Goal: Feedback & Contribution: Leave review/rating

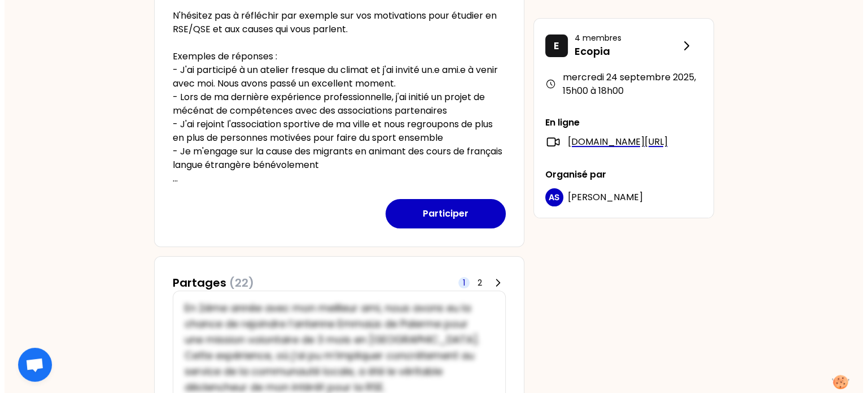
scroll to position [302, 0]
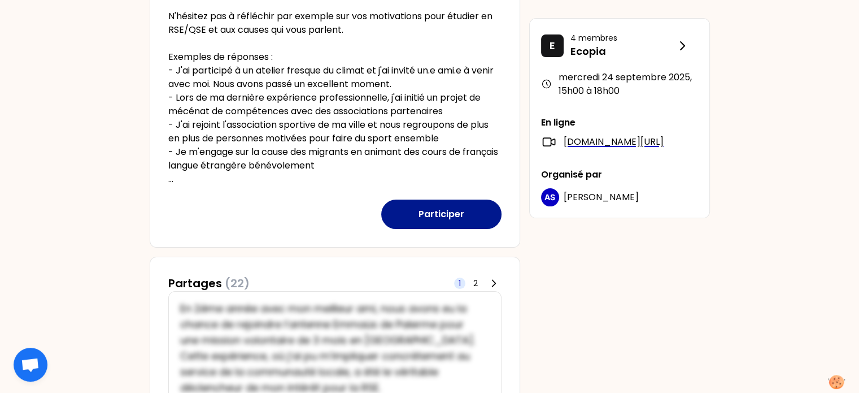
click at [430, 214] on button "Participer" at bounding box center [441, 213] width 120 height 29
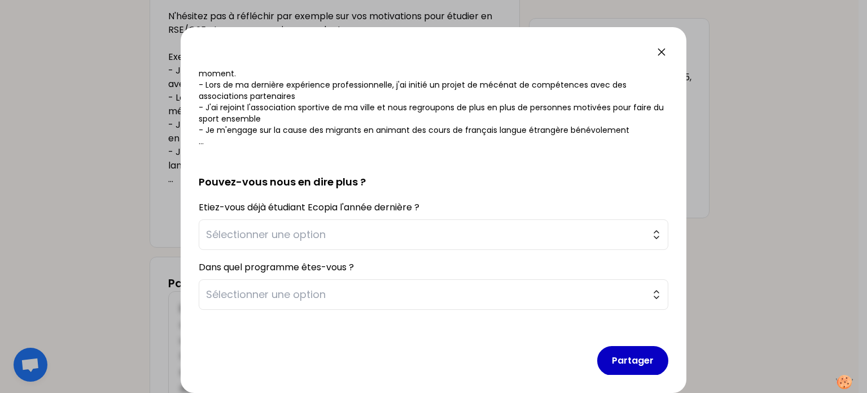
scroll to position [185, 0]
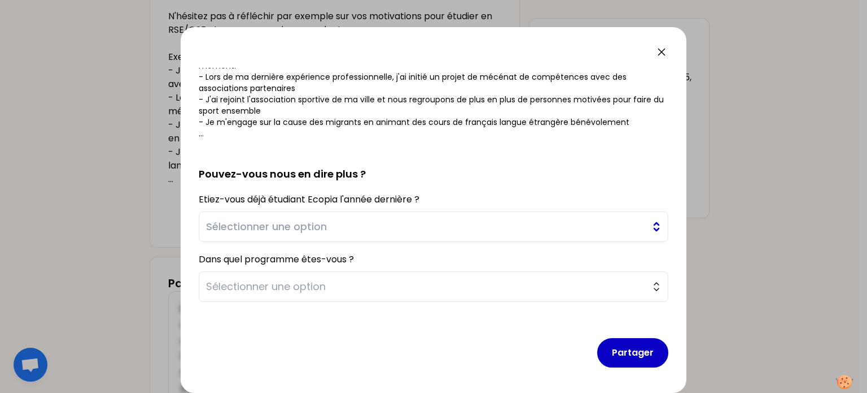
click at [294, 217] on button "Sélectionner une option" at bounding box center [434, 226] width 470 height 30
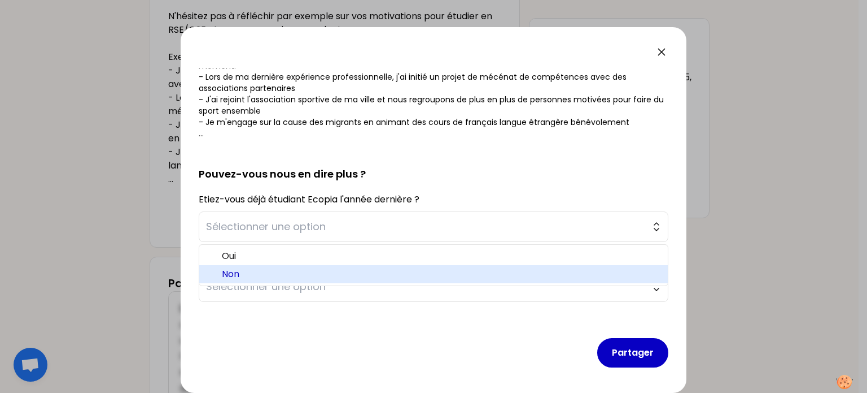
click at [238, 271] on span "Non" at bounding box center [440, 274] width 437 height 14
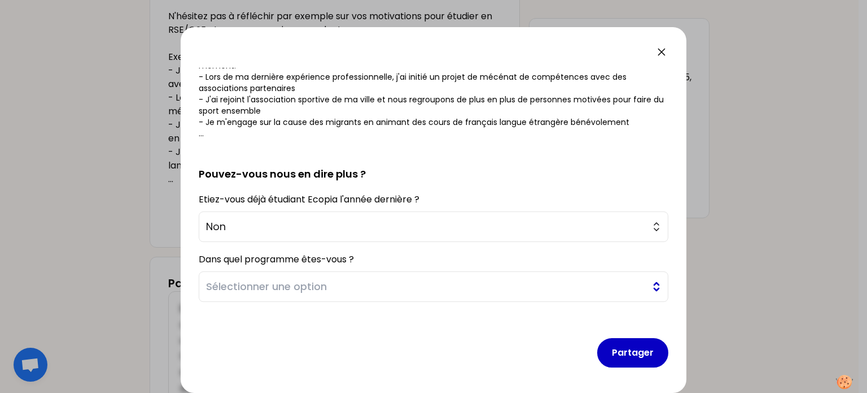
click at [288, 287] on span "Sélectionner une option" at bounding box center [425, 286] width 439 height 16
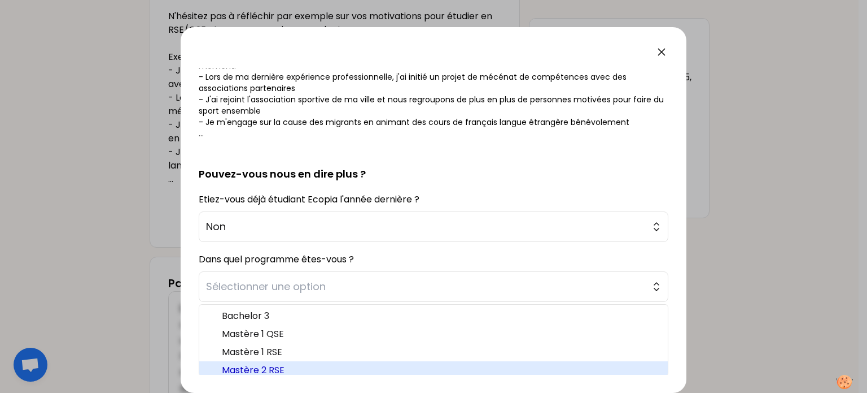
scroll to position [5, 0]
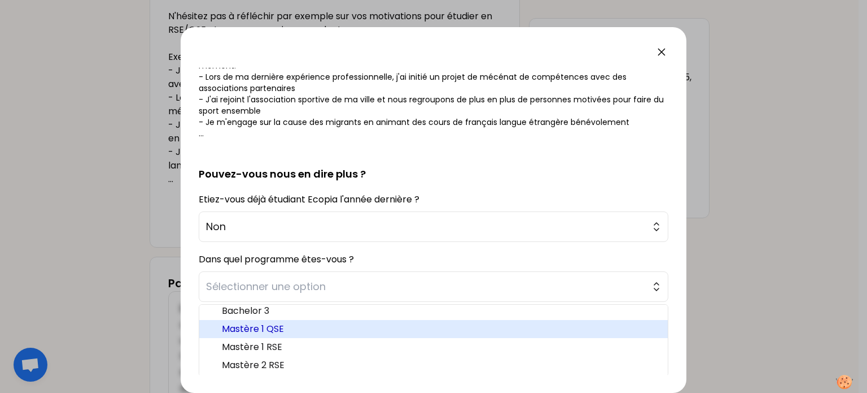
click at [259, 324] on span "Mastère 1 QSE" at bounding box center [440, 329] width 437 height 14
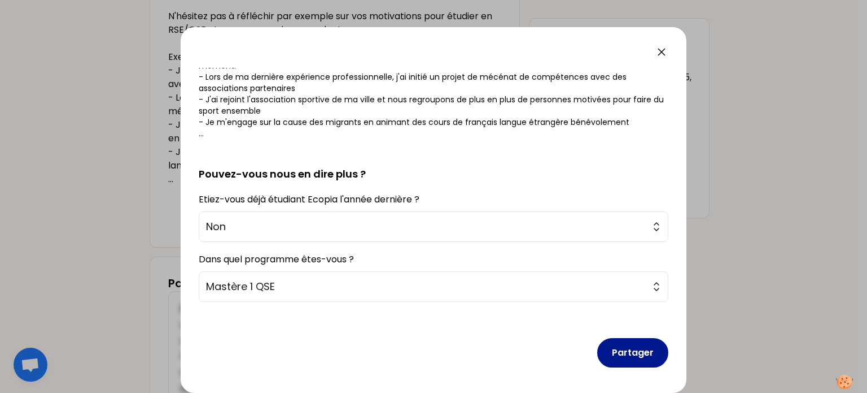
click at [620, 349] on button "Partager" at bounding box center [633, 352] width 71 height 29
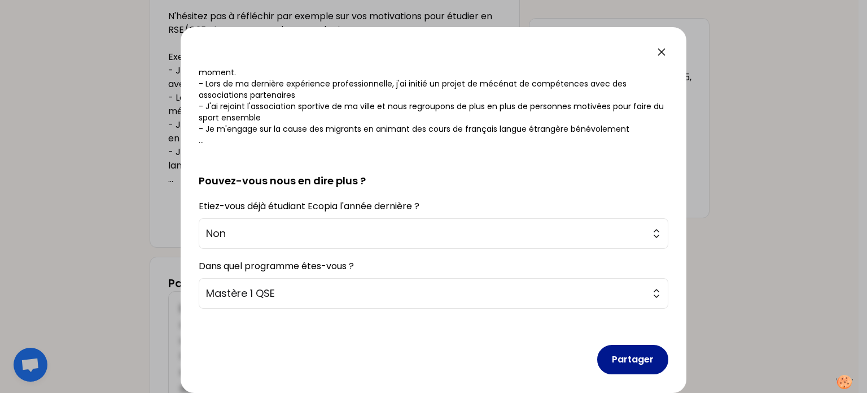
scroll to position [192, 0]
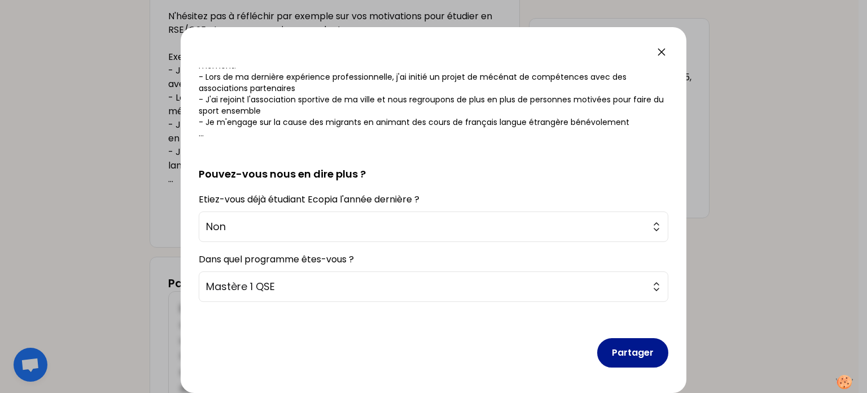
click at [623, 346] on button "Partager" at bounding box center [633, 352] width 71 height 29
click at [629, 354] on button "Partager" at bounding box center [633, 352] width 71 height 29
click at [618, 347] on button "Partager" at bounding box center [633, 352] width 71 height 29
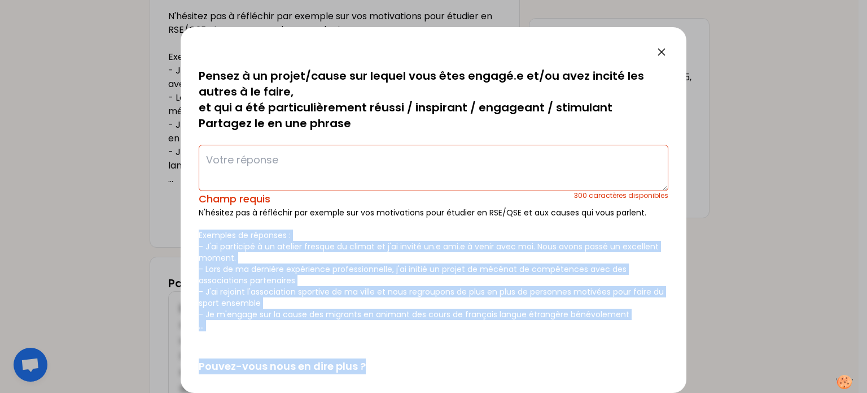
scroll to position [59, 0]
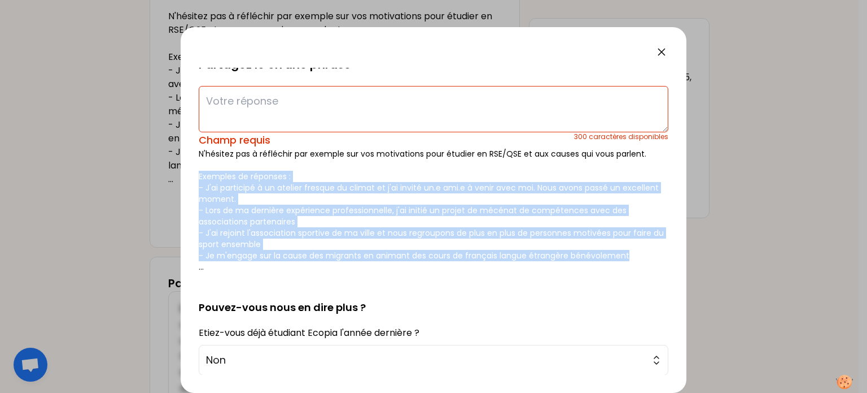
drag, startPoint x: 196, startPoint y: 232, endPoint x: 638, endPoint y: 252, distance: 442.1
click at [638, 252] on div "sauvegardé Pensez à un projet/cause sur lequel vous êtes engagé.e et/ou avez in…" at bounding box center [434, 209] width 506 height 365
copy p "Exemples de réponses : - J'ai participé à un atelier fresque du climat et j'ai …"
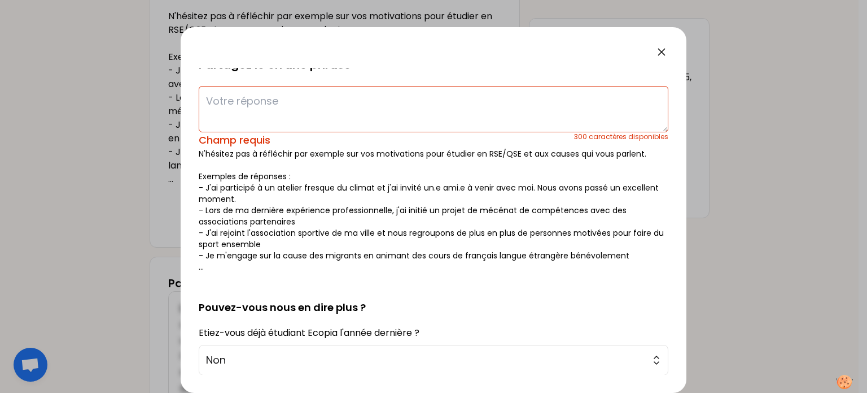
click at [287, 97] on textarea at bounding box center [434, 109] width 470 height 46
paste textarea "Mon expérience de musicien en groupe m’a permis de développer le sens du travai…"
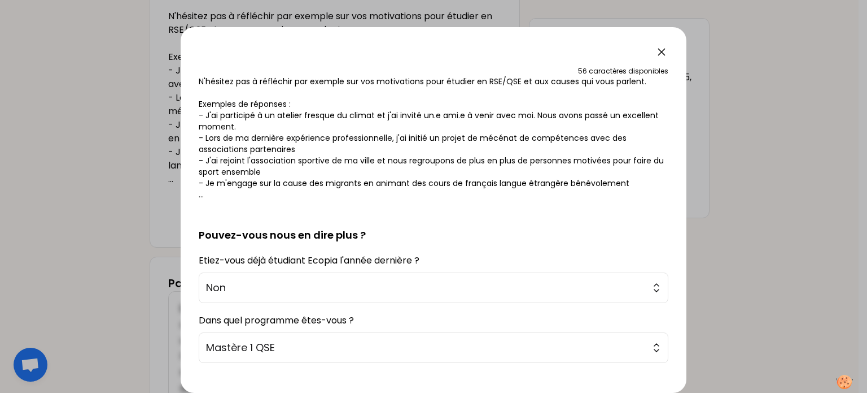
scroll to position [185, 0]
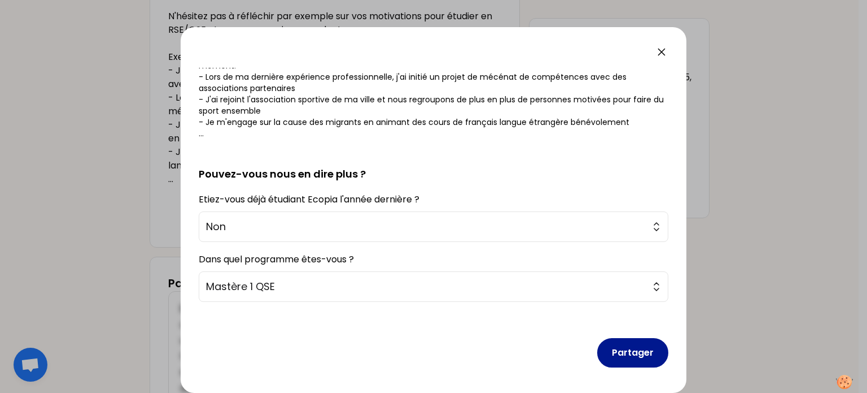
type textarea "Mon expérience de musicien en groupe m’a permis de développer le sens du travai…"
click at [624, 361] on button "Partager" at bounding box center [633, 352] width 71 height 29
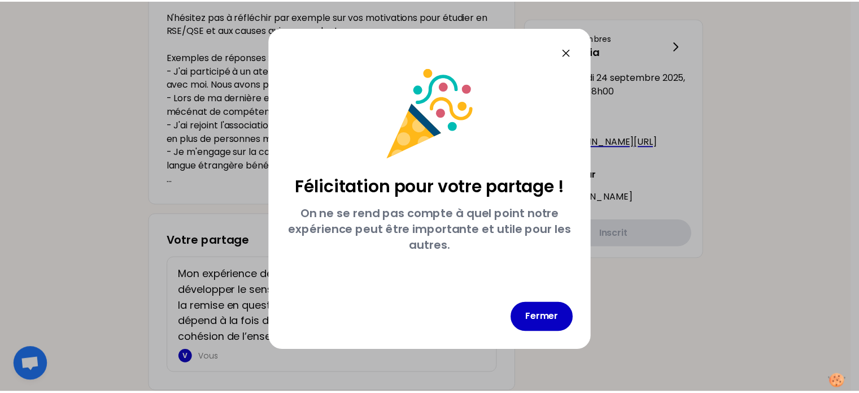
scroll to position [0, 0]
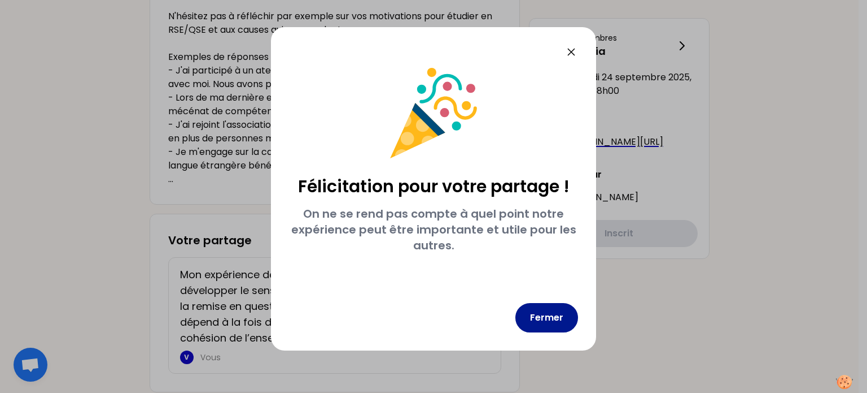
click at [544, 320] on button "Fermer" at bounding box center [547, 317] width 63 height 29
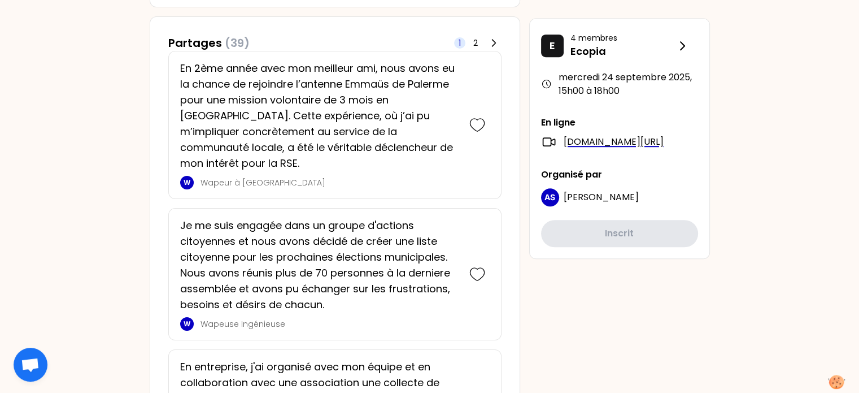
scroll to position [686, 0]
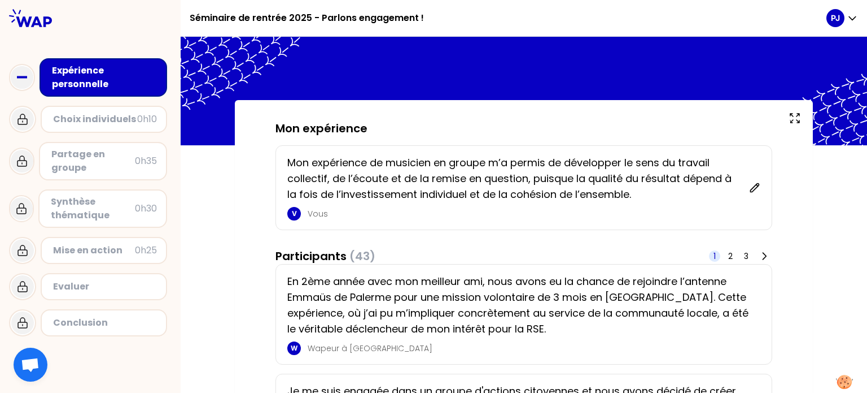
click at [642, 197] on p "Mon expérience de musicien en groupe m’a permis de développer le sens du travai…" at bounding box center [514, 178] width 455 height 47
click at [627, 198] on p "Mon expérience de musicien en groupe m’a permis de développer le sens du travai…" at bounding box center [514, 178] width 455 height 47
click at [633, 195] on p "Mon expérience de musicien en groupe m’a permis de développer le sens du travai…" at bounding box center [514, 178] width 455 height 47
click at [655, 200] on p "Mon expérience de musicien en groupe m’a permis de développer le sens du travai…" at bounding box center [514, 178] width 455 height 47
click at [757, 186] on icon at bounding box center [754, 187] width 11 height 11
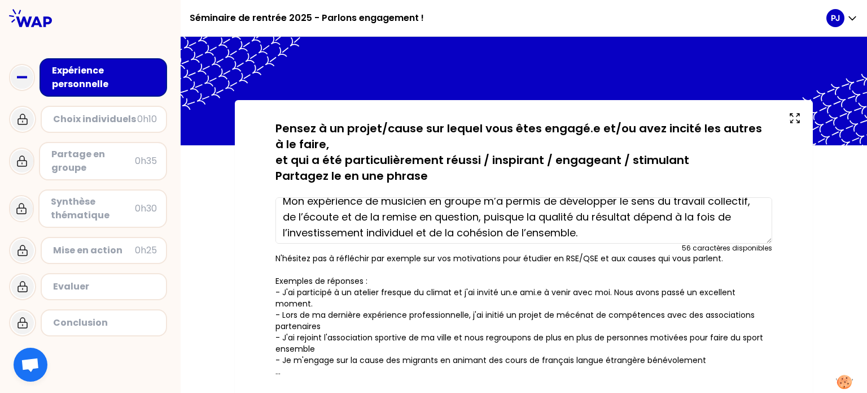
scroll to position [16, 0]
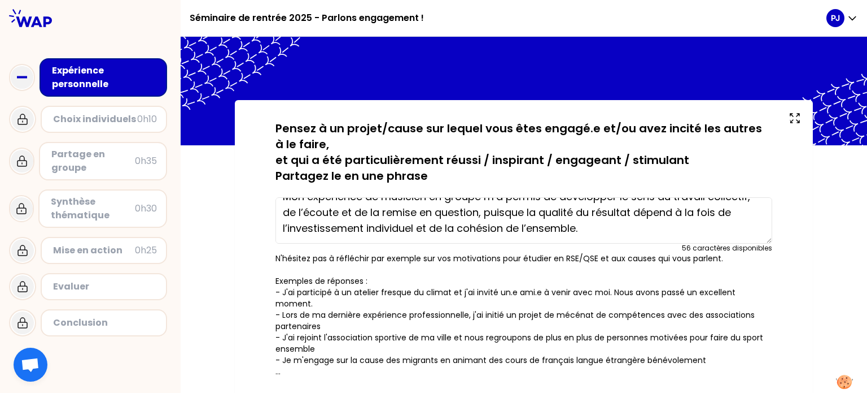
click at [590, 226] on textarea "Mon expérience de musicien en groupe m’a permis de développer le sens du travai…" at bounding box center [524, 220] width 497 height 46
click at [417, 224] on textarea "Mon expérience de musicien en groupe m’a permis de développer le sens du travai…" at bounding box center [524, 220] width 497 height 46
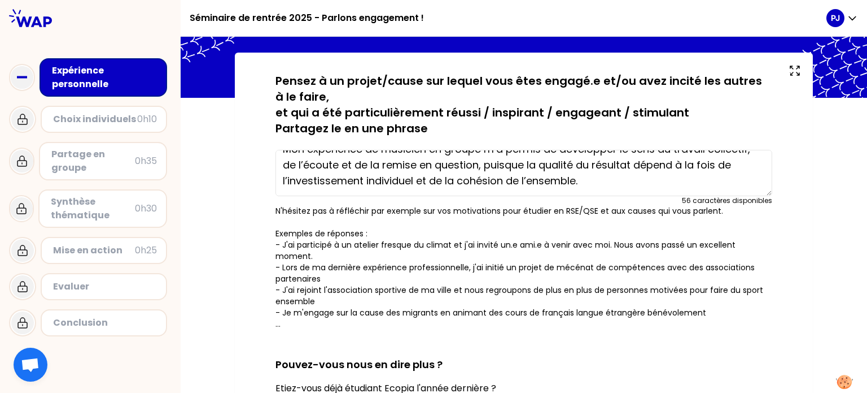
scroll to position [0, 0]
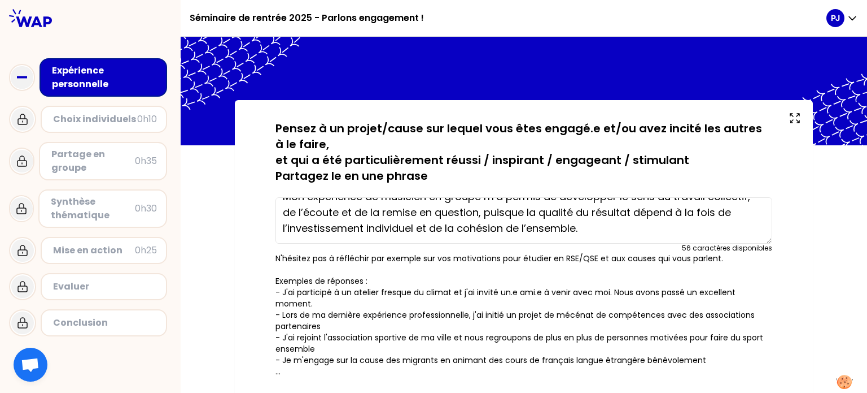
click at [594, 230] on textarea "Mon expérience de musicien en groupe m’a permis de développer le sens du travai…" at bounding box center [524, 220] width 497 height 46
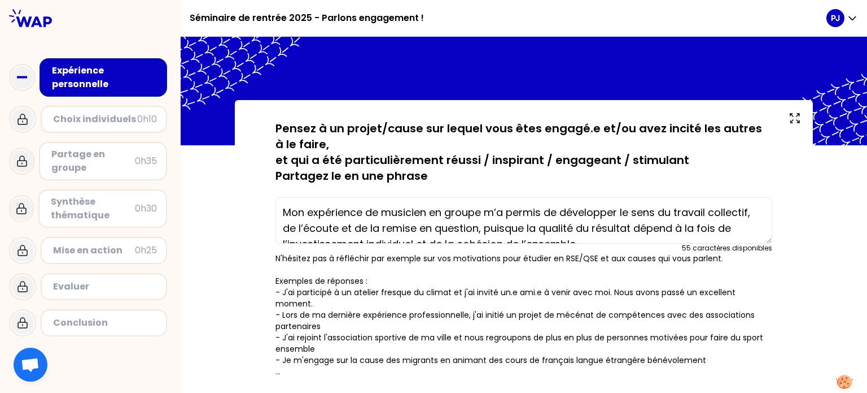
click at [483, 212] on textarea "Mon expérience de musicien en groupe m’a permis de développer le sens du travai…" at bounding box center [524, 220] width 497 height 46
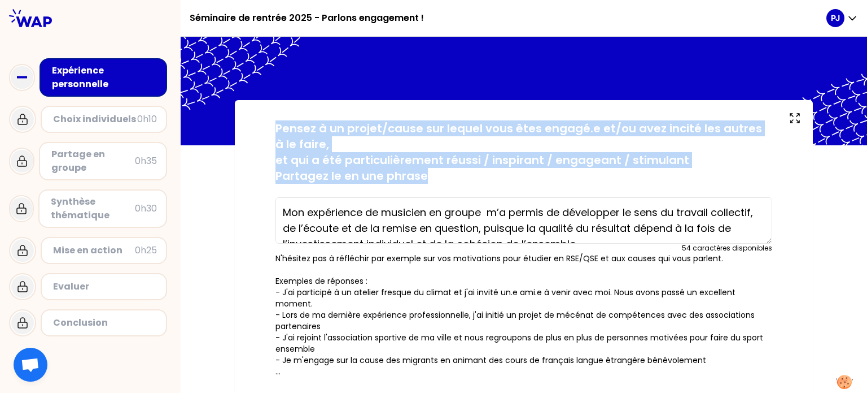
drag, startPoint x: 272, startPoint y: 121, endPoint x: 468, endPoint y: 193, distance: 208.7
click at [468, 193] on div "sauvegardé Pensez à un projet/cause sur lequel vous êtes engagé.e et/ou avez in…" at bounding box center [524, 380] width 533 height 521
copy p "Pensez à un projet/cause sur lequel vous êtes engagé.e et/ou avez incité les au…"
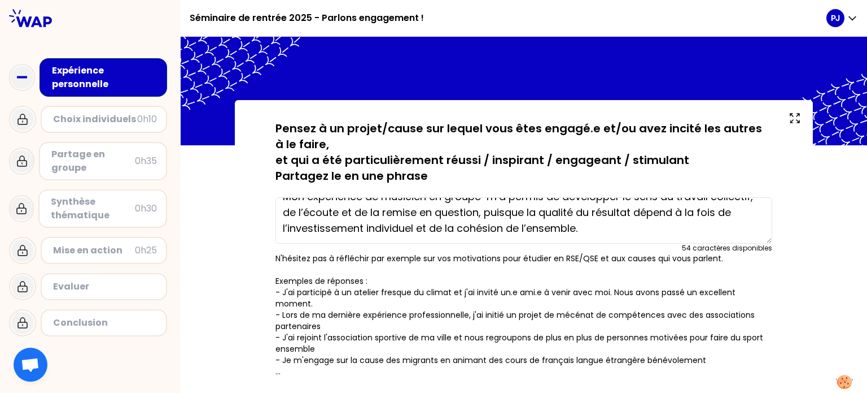
click at [591, 230] on textarea "Mon expérience de musicien en groupe m’a permis de développer le sens du travai…" at bounding box center [524, 220] width 497 height 46
type textarea "Mon expérience de musicien en groupe m’a permis de développer le sens du travai…"
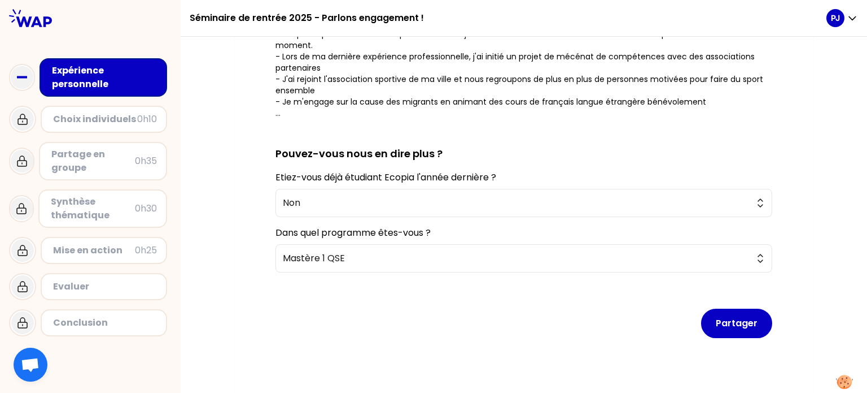
scroll to position [258, 0]
click at [718, 309] on button "Partager" at bounding box center [736, 323] width 71 height 29
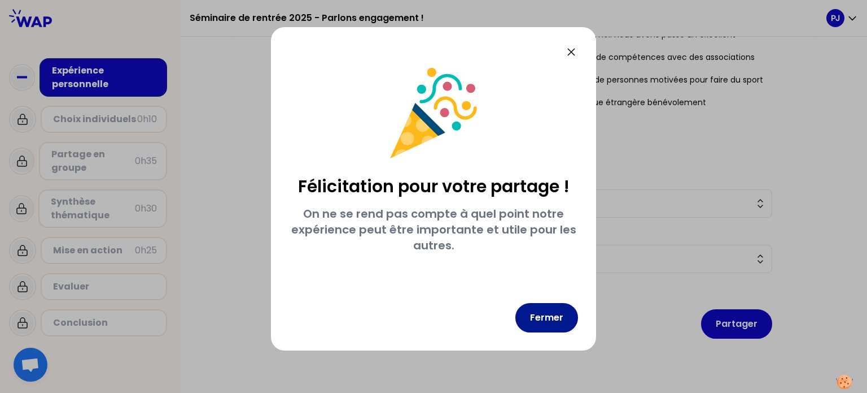
click at [550, 313] on button "Fermer" at bounding box center [547, 317] width 63 height 29
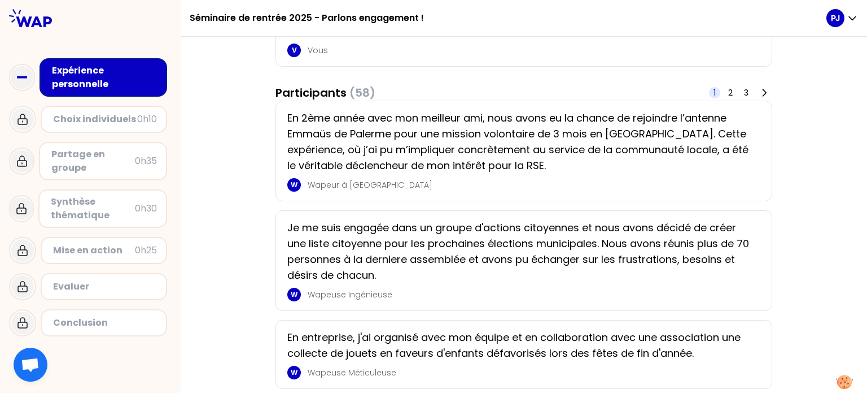
scroll to position [164, 0]
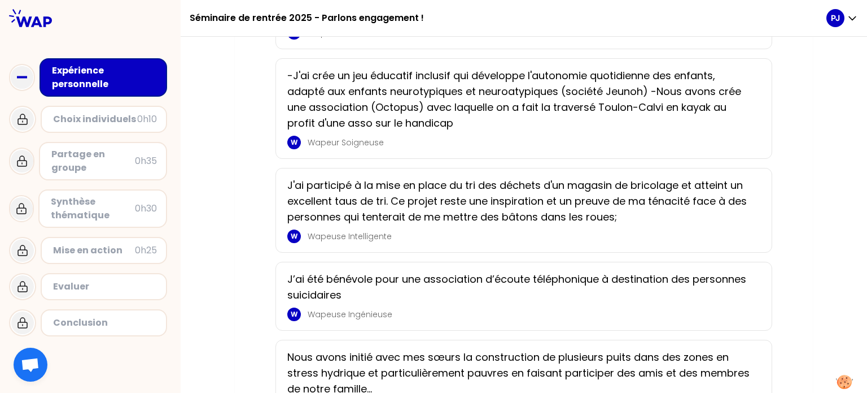
scroll to position [1768, 0]
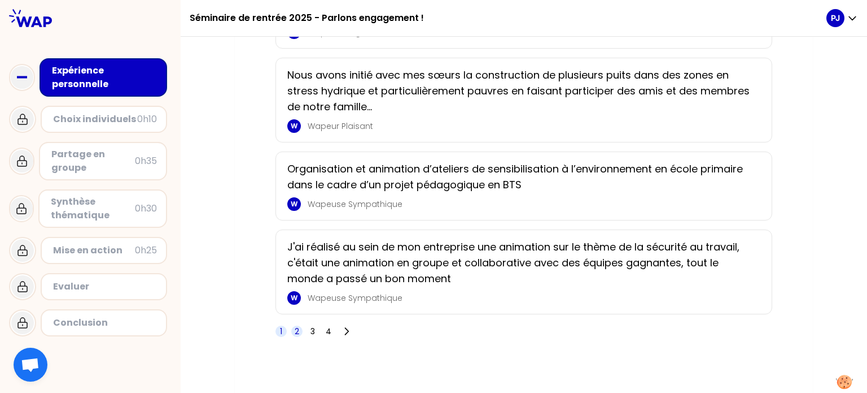
click at [295, 325] on span "2" at bounding box center [297, 330] width 5 height 11
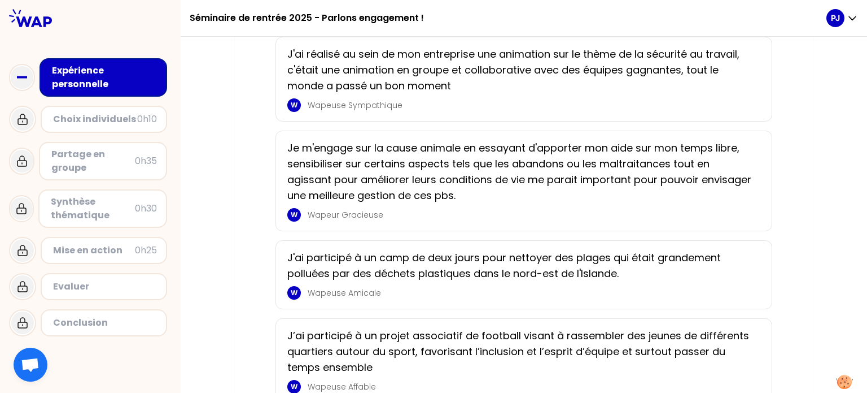
scroll to position [0, 0]
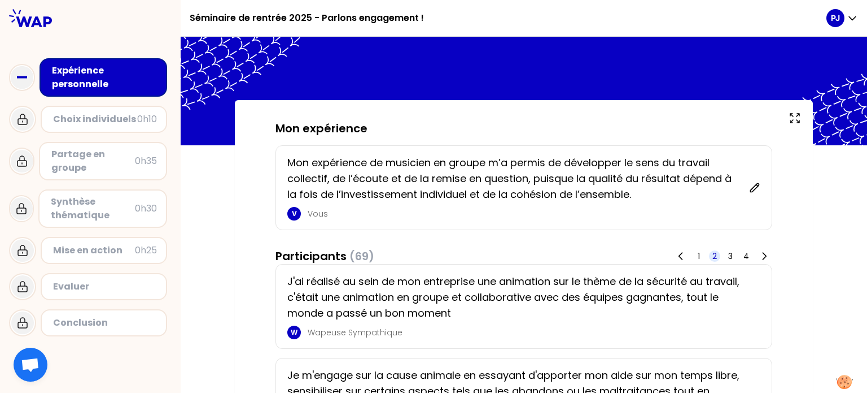
click at [88, 123] on div "Choix individuels" at bounding box center [95, 119] width 84 height 14
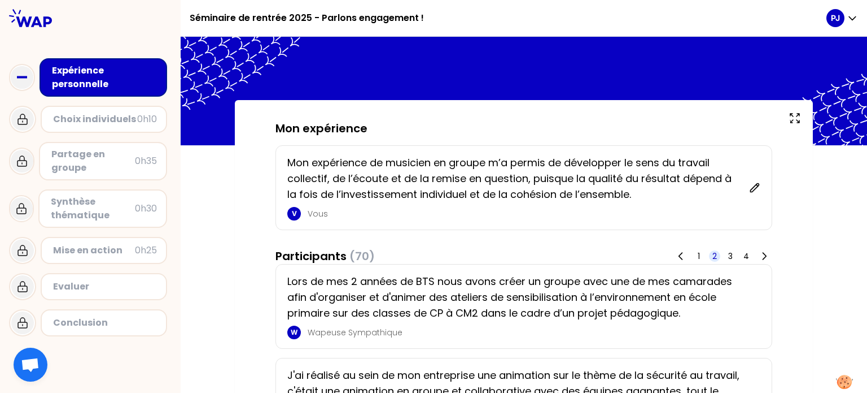
drag, startPoint x: 760, startPoint y: 186, endPoint x: 805, endPoint y: 198, distance: 46.7
click at [748, 189] on div "Mon expérience de musicien en groupe m’a permis de développer le sens du travai…" at bounding box center [518, 188] width 462 height 66
click at [757, 179] on div at bounding box center [754, 188] width 11 height 66
click at [755, 186] on icon at bounding box center [755, 187] width 8 height 8
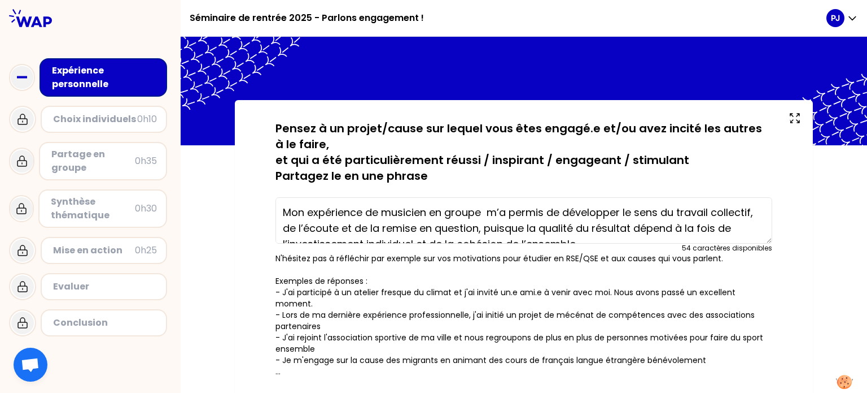
click at [594, 230] on textarea "Mon expérience de musicien en groupe m’a permis de développer le sens du travai…" at bounding box center [524, 220] width 497 height 46
drag, startPoint x: 594, startPoint y: 230, endPoint x: 251, endPoint y: 167, distance: 349.1
click at [251, 167] on div "sauvegardé Pensez à un projet/cause sur lequel vous êtes engagé.e et/ou avez in…" at bounding box center [524, 382] width 578 height 564
type textarea "Mon expérience de musicien en groupe m’a permis de développer le sens du travai…"
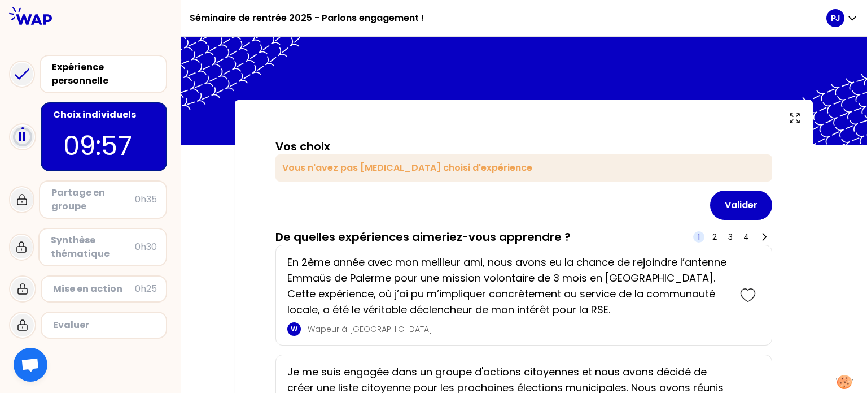
click at [429, 170] on div "Vous n'avez pas [MEDICAL_DATA] choisi d'expérience" at bounding box center [524, 167] width 497 height 27
click at [364, 156] on div "Vos choix Vous n'avez pas encore choisi d'expérience" at bounding box center [524, 159] width 497 height 43
click at [353, 186] on div "Vos choix Vous n'avez pas [MEDICAL_DATA] choisi d'expérience Valider" at bounding box center [524, 178] width 497 height 81
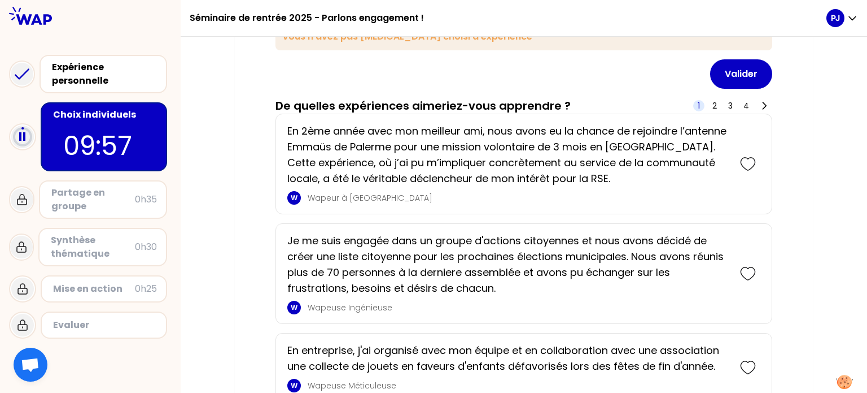
scroll to position [134, 0]
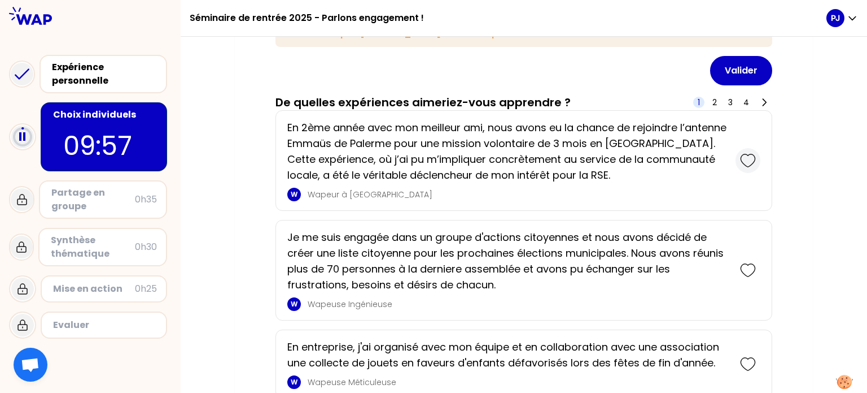
click at [749, 155] on icon at bounding box center [748, 160] width 16 height 16
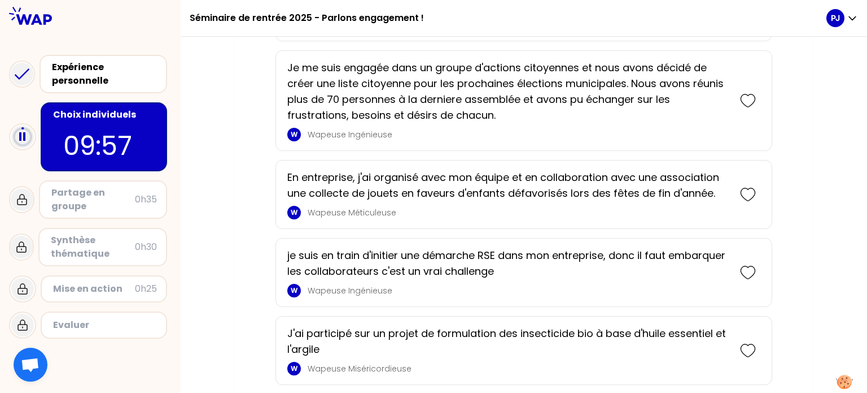
scroll to position [378, 0]
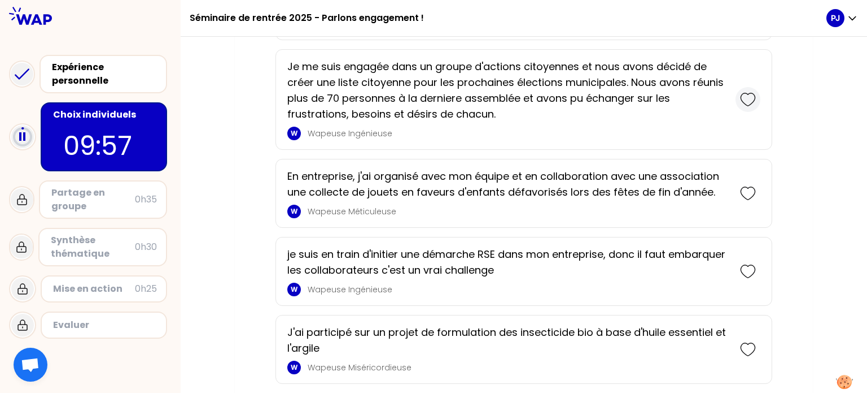
click at [755, 101] on icon at bounding box center [748, 99] width 16 height 16
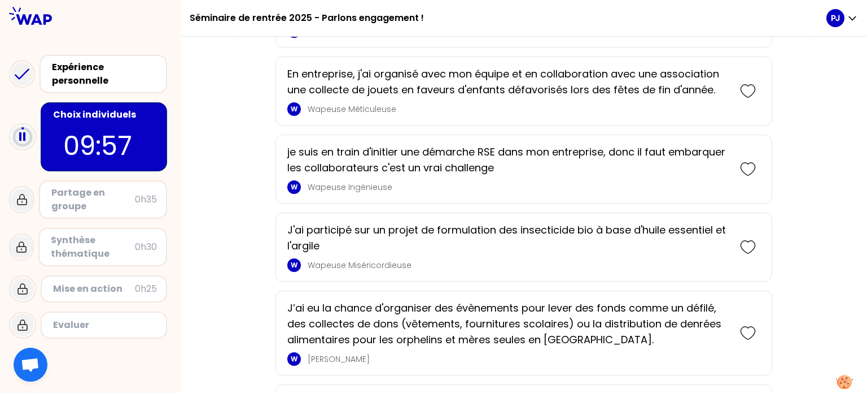
scroll to position [591, 0]
click at [749, 92] on icon at bounding box center [748, 90] width 16 height 16
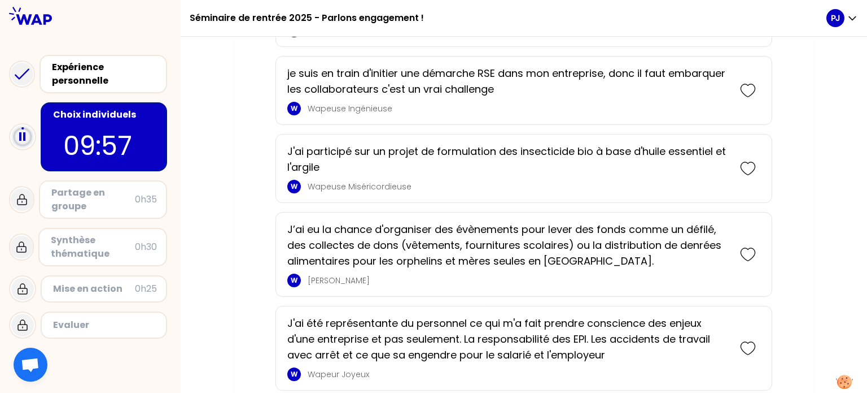
scroll to position [746, 0]
click at [744, 90] on icon at bounding box center [748, 91] width 16 height 16
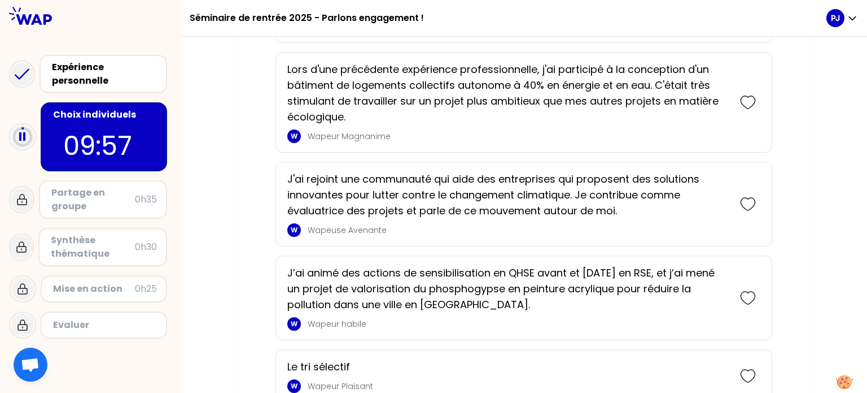
scroll to position [1172, 0]
click at [757, 114] on div at bounding box center [748, 101] width 25 height 25
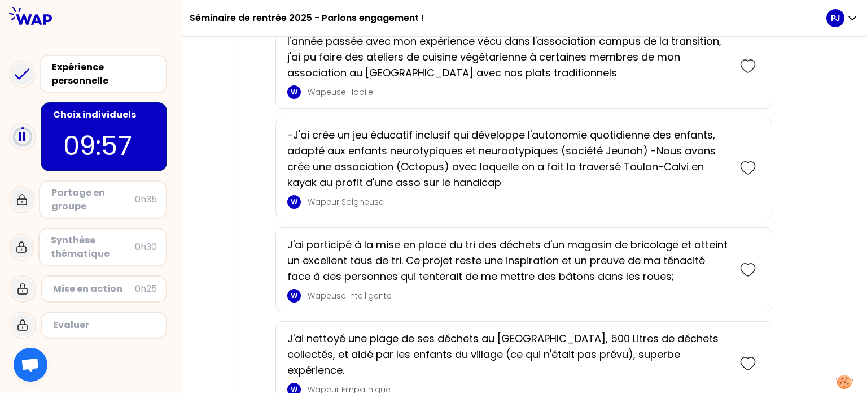
scroll to position [2186, 0]
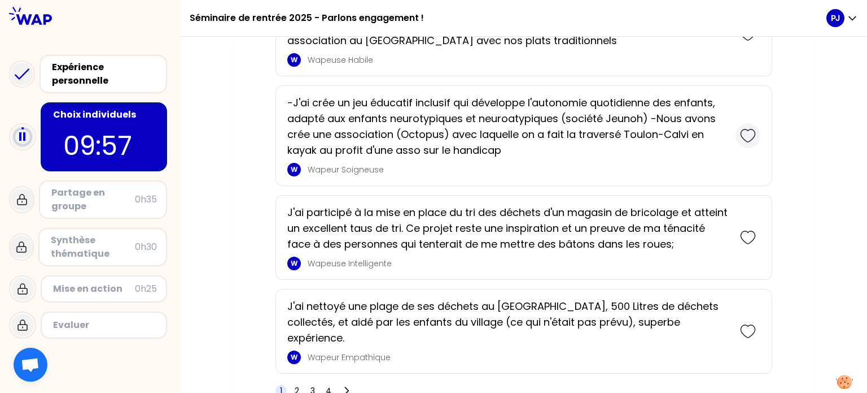
click at [747, 137] on icon at bounding box center [748, 136] width 16 height 16
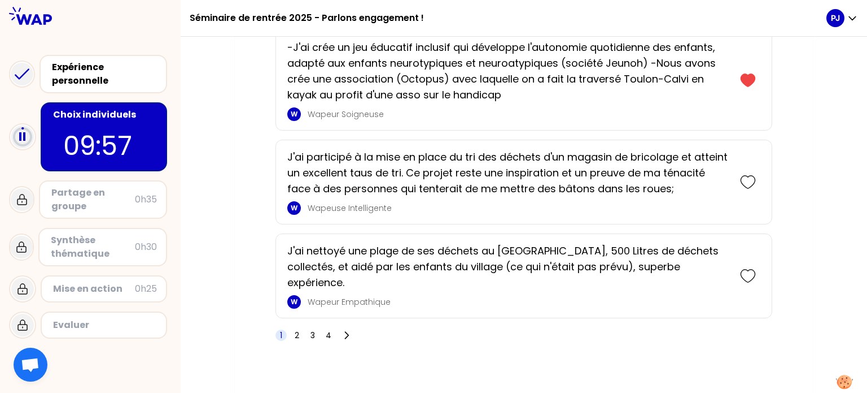
scroll to position [2351, 0]
click at [348, 329] on icon at bounding box center [346, 334] width 11 height 11
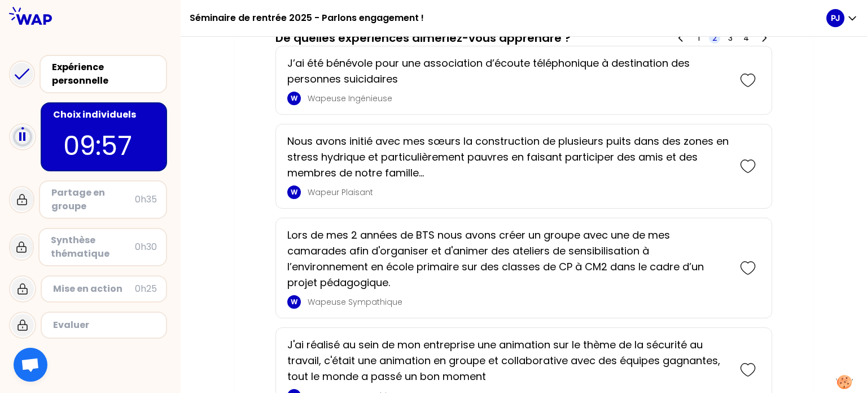
scroll to position [760, 0]
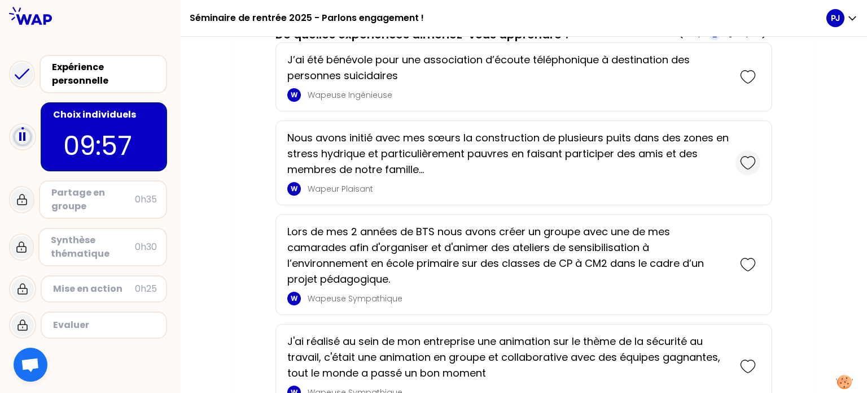
click at [742, 156] on icon at bounding box center [748, 163] width 16 height 16
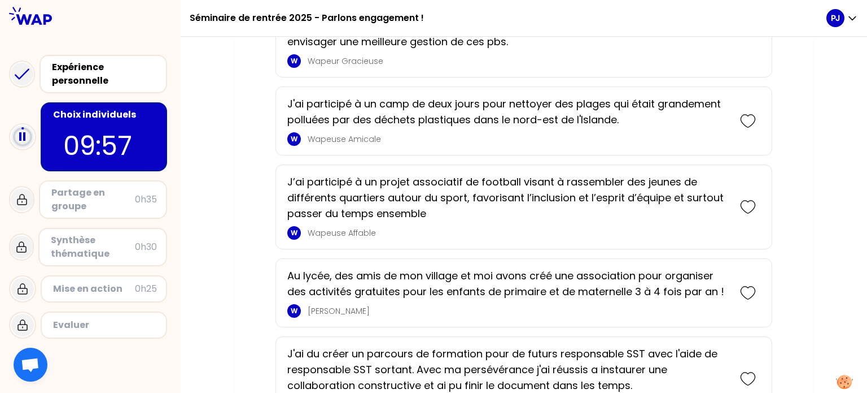
scroll to position [1295, 0]
click at [743, 108] on div at bounding box center [748, 120] width 25 height 25
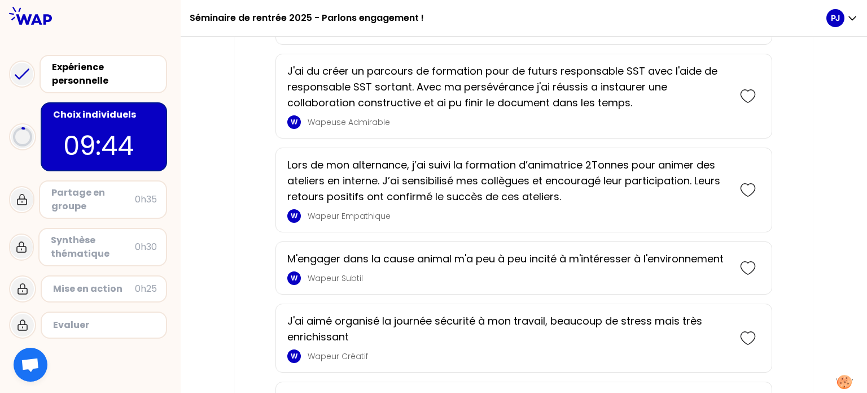
scroll to position [1750, 0]
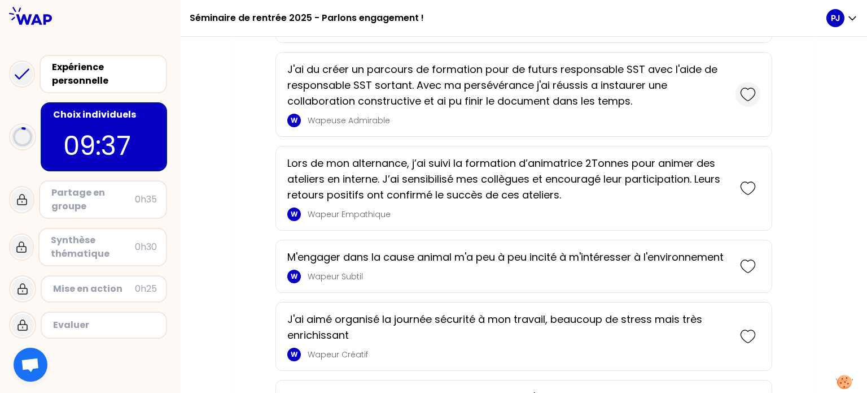
click at [755, 90] on icon at bounding box center [748, 94] width 14 height 12
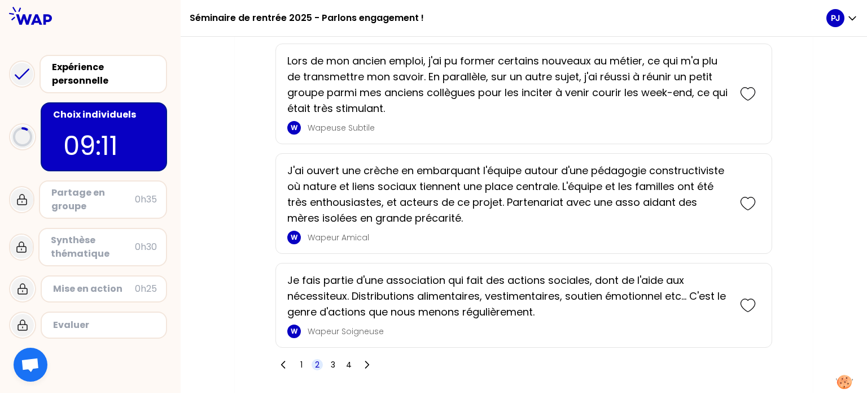
scroll to position [2555, 0]
click at [335, 359] on span "3" at bounding box center [333, 364] width 5 height 11
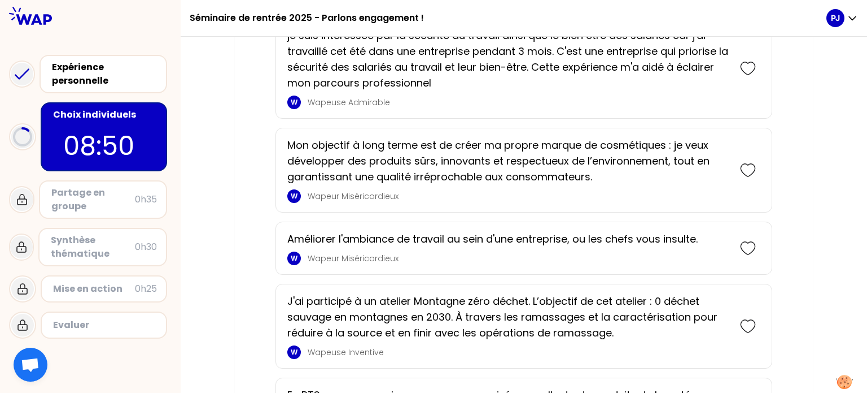
scroll to position [2229, 0]
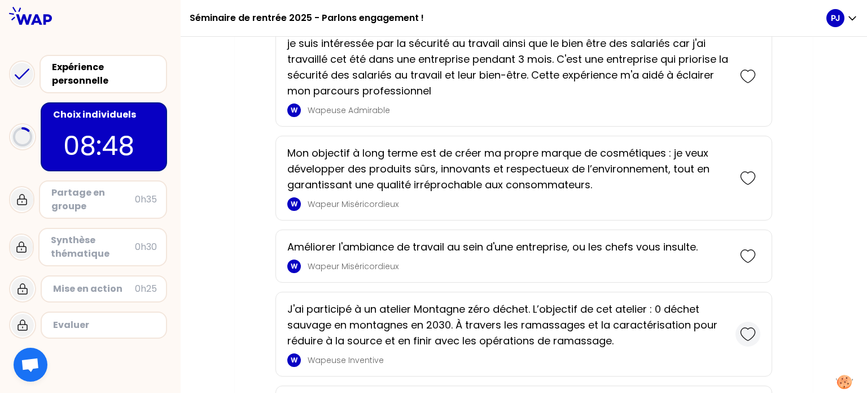
click at [746, 335] on icon at bounding box center [748, 334] width 16 height 16
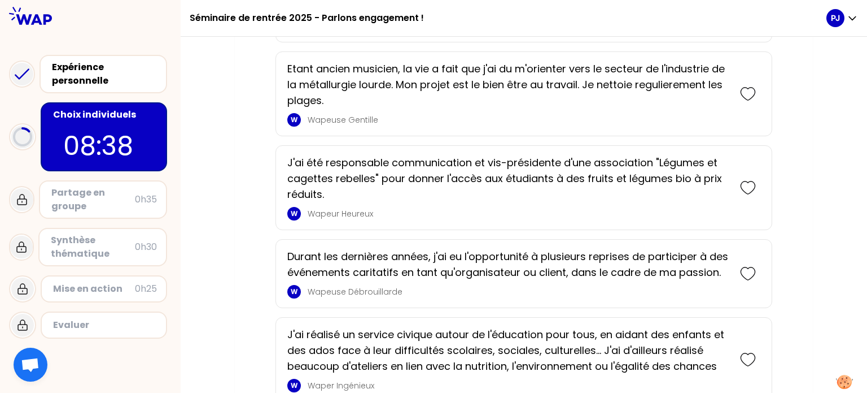
scroll to position [1938, 0]
click at [748, 364] on icon at bounding box center [748, 359] width 14 height 12
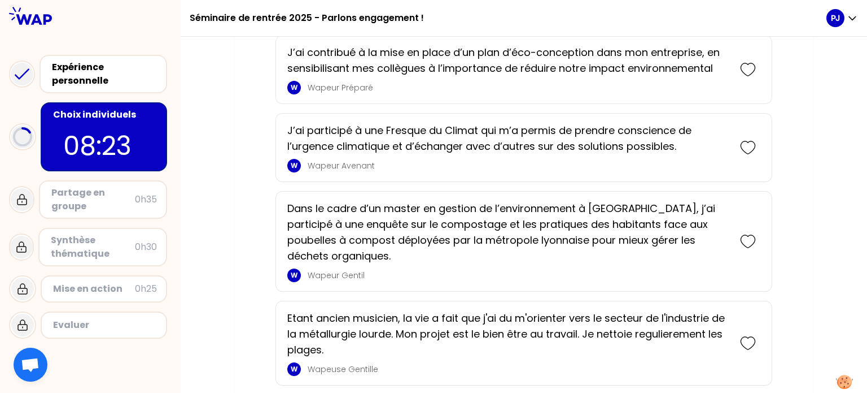
scroll to position [1782, 0]
click at [749, 338] on icon at bounding box center [748, 343] width 16 height 16
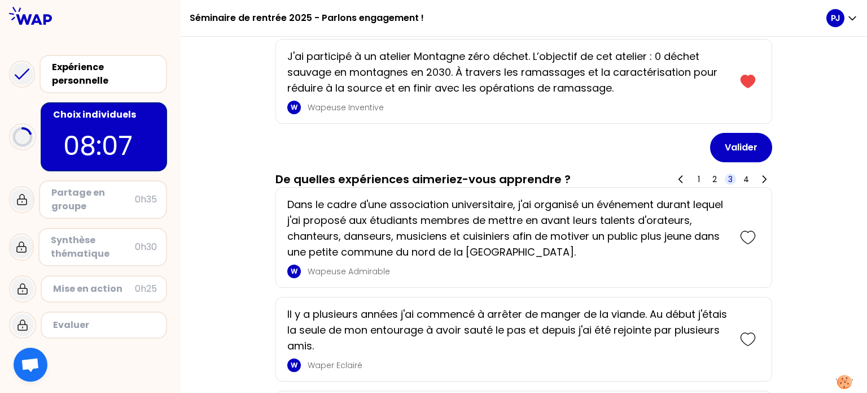
scroll to position [1161, 0]
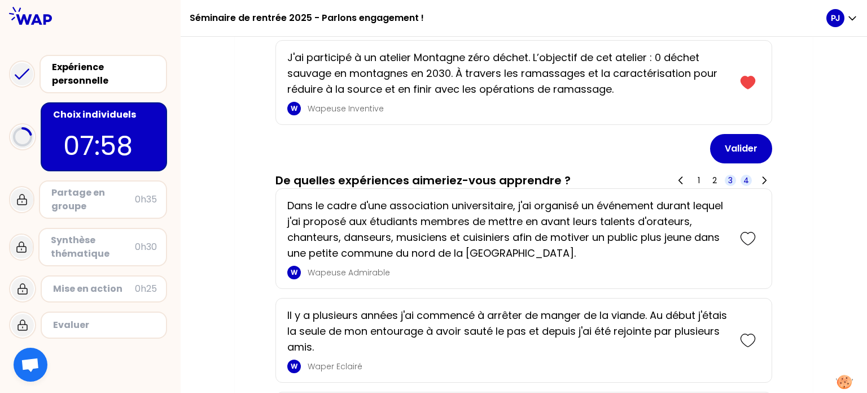
click at [746, 175] on span "4" at bounding box center [747, 180] width 6 height 11
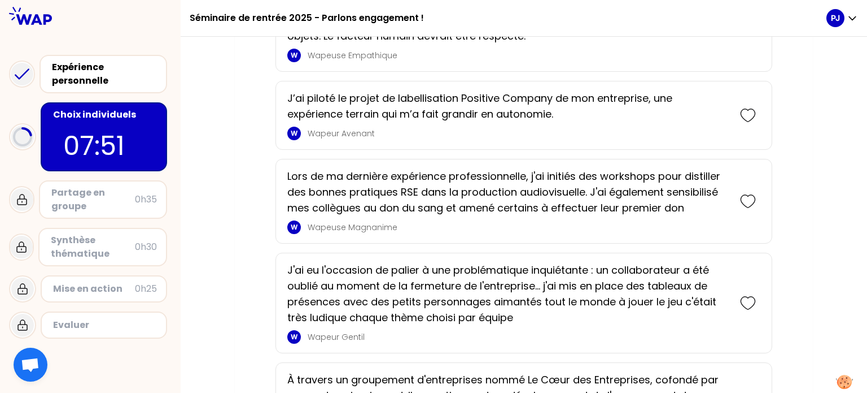
scroll to position [1458, 0]
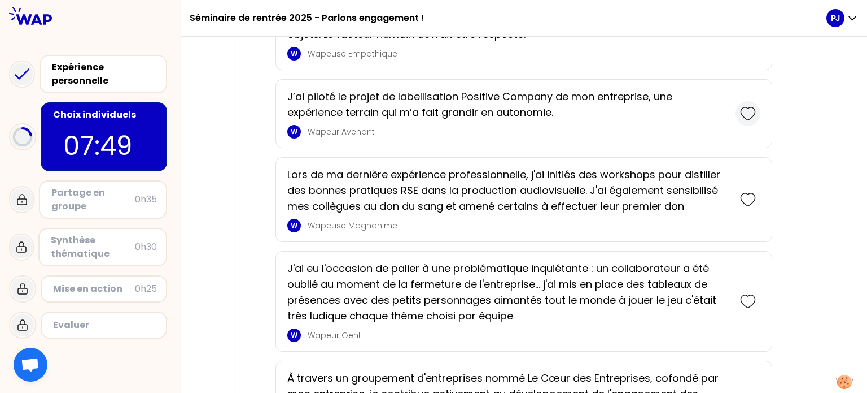
click at [744, 107] on icon at bounding box center [748, 114] width 16 height 16
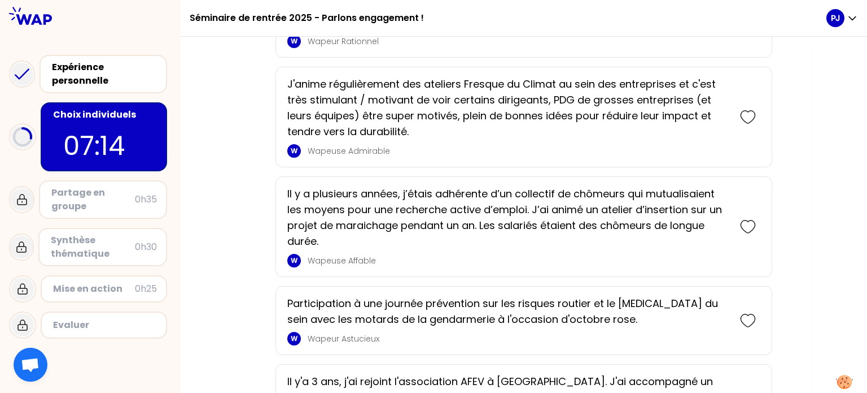
scroll to position [2438, 0]
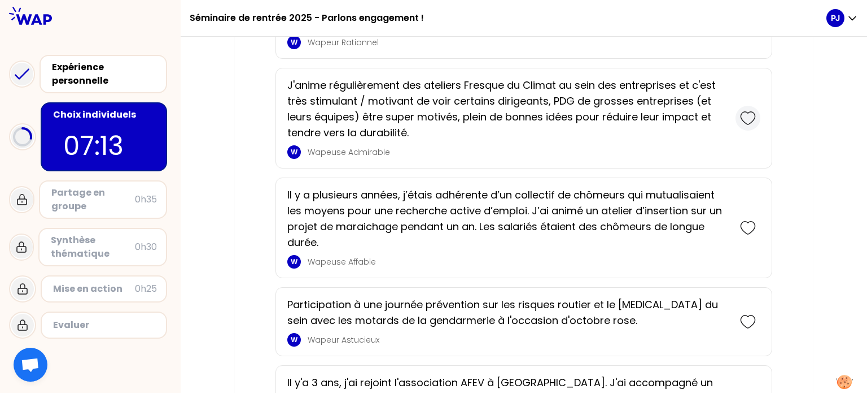
click at [749, 110] on icon at bounding box center [748, 118] width 16 height 16
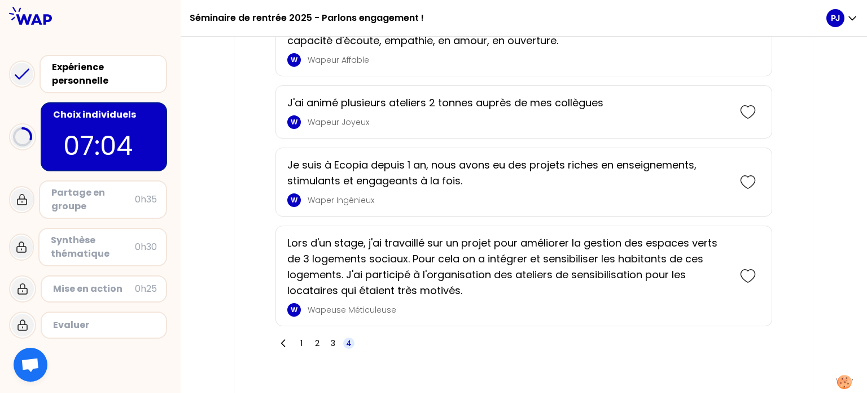
scroll to position [2937, 0]
click at [742, 175] on icon at bounding box center [748, 181] width 14 height 12
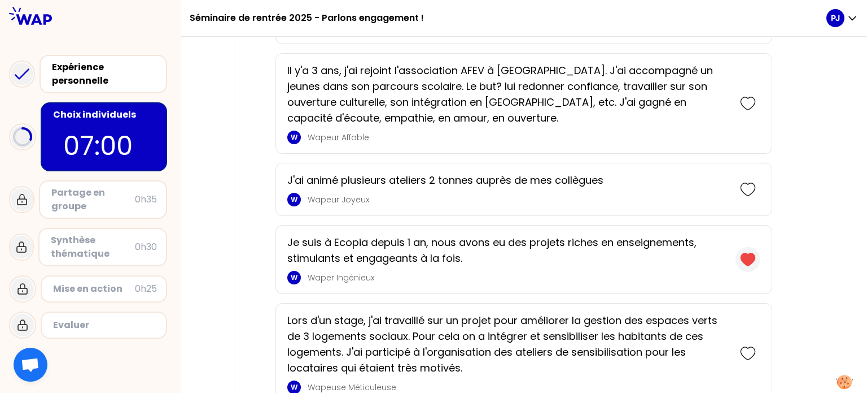
scroll to position [3015, 0]
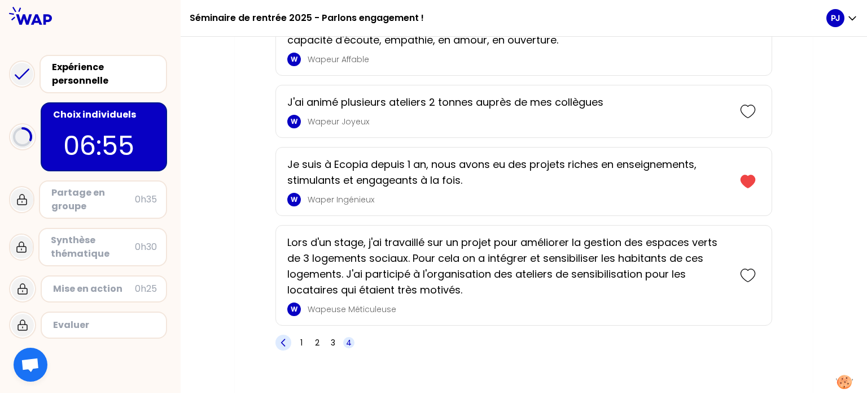
click at [287, 337] on icon at bounding box center [283, 342] width 11 height 11
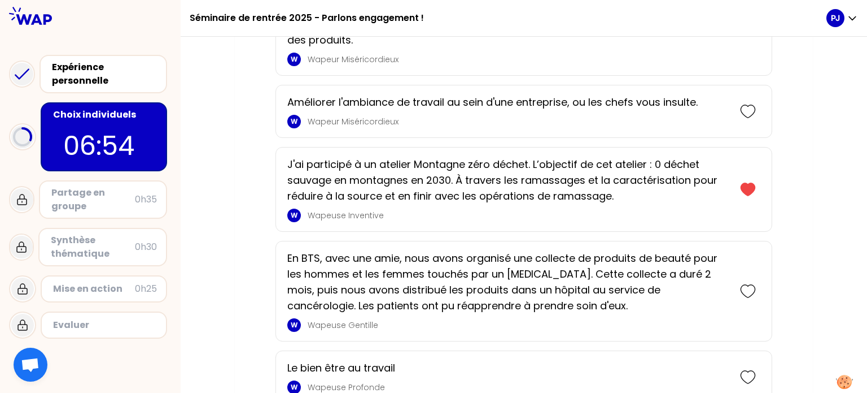
scroll to position [3148, 0]
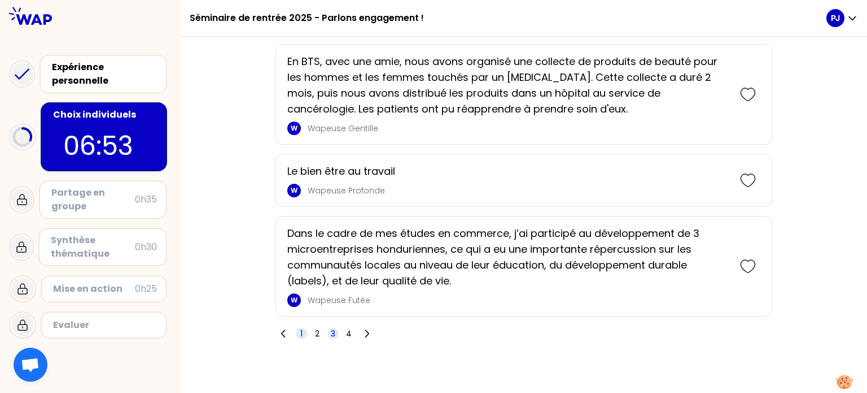
click at [300, 328] on span "1" at bounding box center [301, 333] width 2 height 11
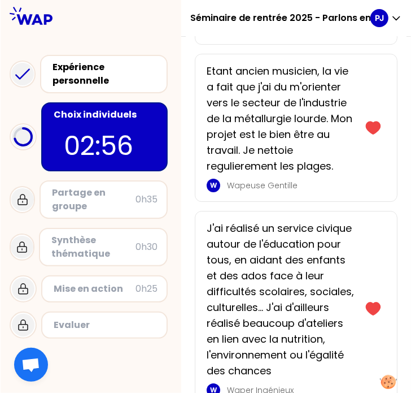
scroll to position [1726, 0]
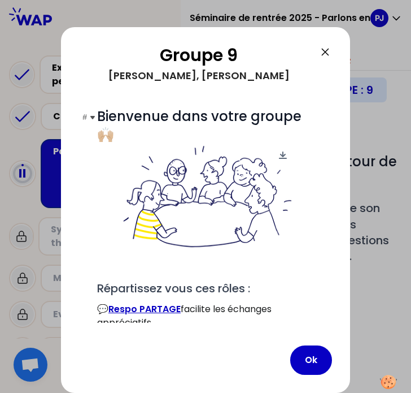
scroll to position [116, 0]
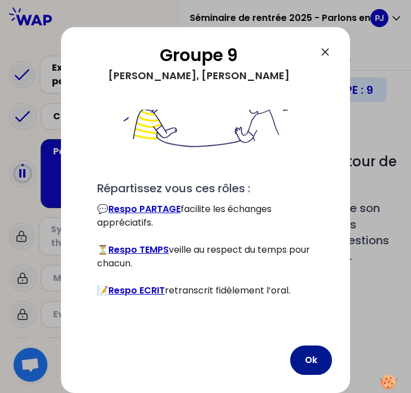
click at [324, 364] on button "Ok" at bounding box center [311, 359] width 42 height 29
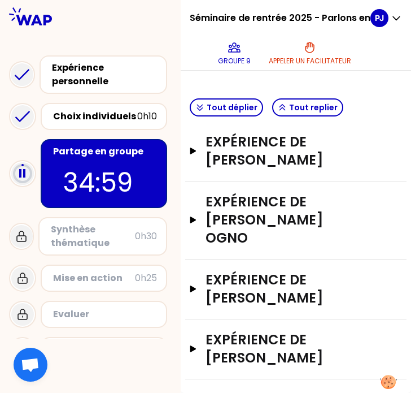
scroll to position [0, 0]
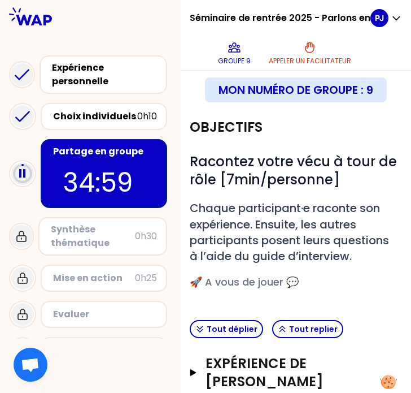
click at [56, 22] on div at bounding box center [90, 16] width 181 height 33
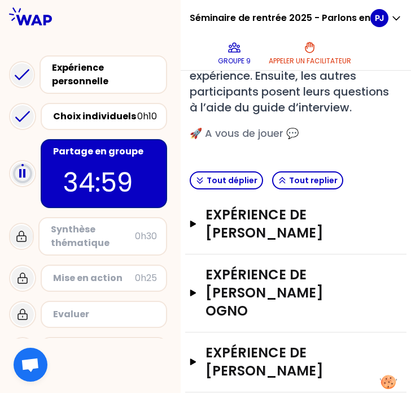
scroll to position [156, 0]
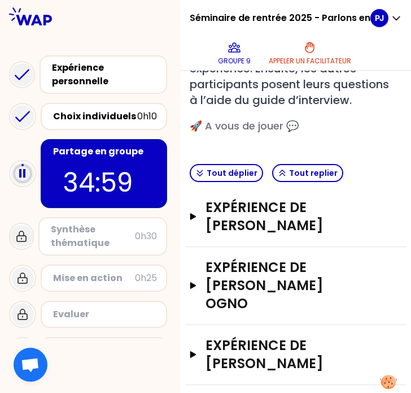
click at [246, 139] on div "# Racontez votre vécu à tour de rôle [7min/personne] # Chaque participant·e rac…" at bounding box center [296, 61] width 212 height 156
click at [235, 133] on span "🚀 A vous de jouer 💬" at bounding box center [244, 126] width 109 height 14
click at [206, 229] on button "Expérience de [PERSON_NAME]" at bounding box center [296, 216] width 212 height 36
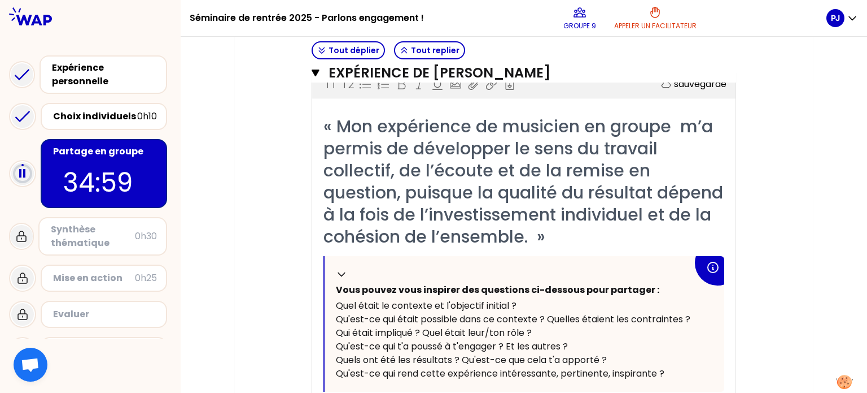
scroll to position [282, 0]
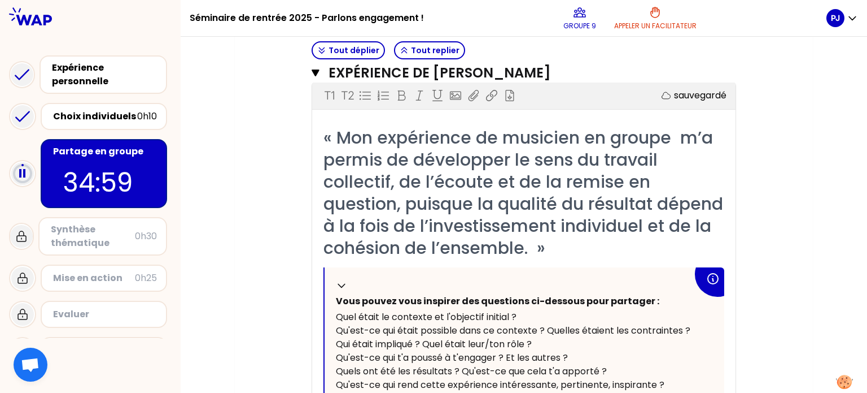
click at [456, 167] on span "« Mon expérience de musicien en groupe m’a permis de développer le sens du trav…" at bounding box center [526, 192] width 404 height 134
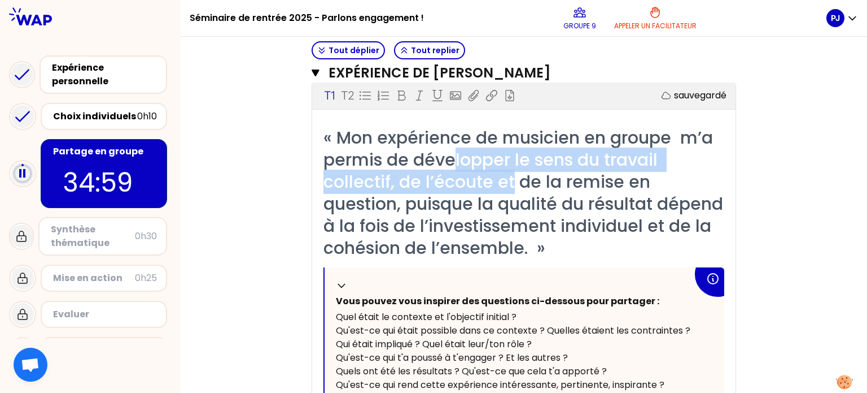
drag, startPoint x: 456, startPoint y: 167, endPoint x: 514, endPoint y: 185, distance: 60.9
click at [514, 185] on span "« Mon expérience de musicien en groupe m’a permis de développer le sens du trav…" at bounding box center [526, 192] width 404 height 134
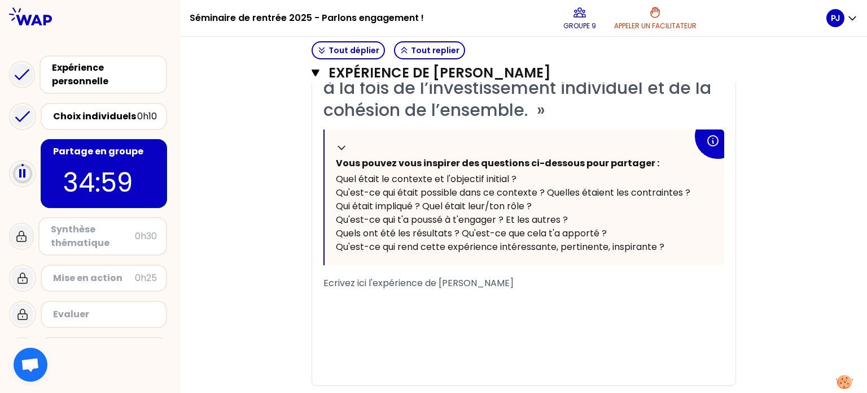
scroll to position [436, 0]
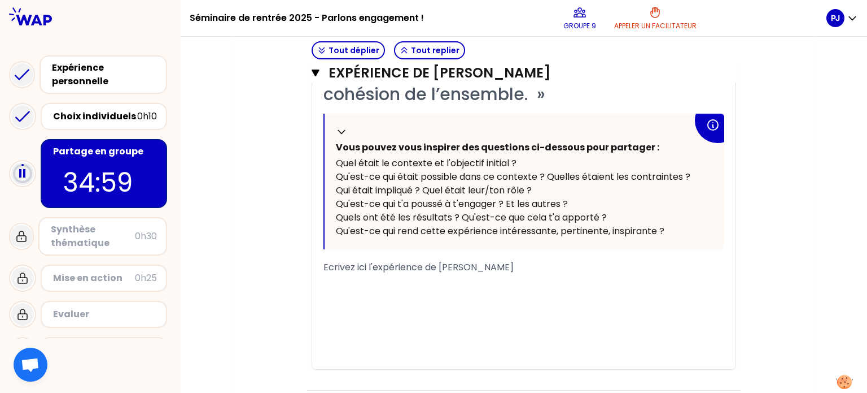
click at [401, 267] on span "Ecrivez ici l'expérience de [PERSON_NAME]" at bounding box center [419, 266] width 190 height 13
click at [380, 277] on div "﻿" at bounding box center [524, 281] width 401 height 14
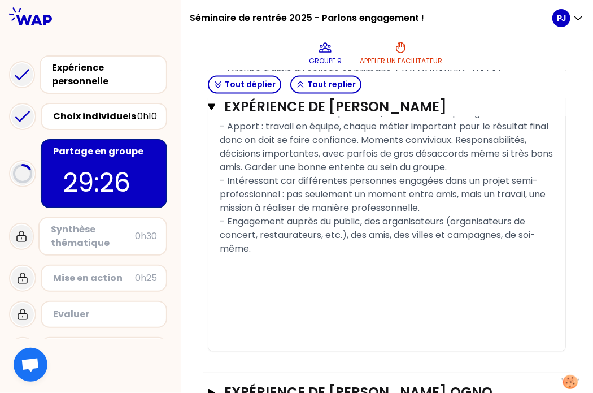
scroll to position [862, 0]
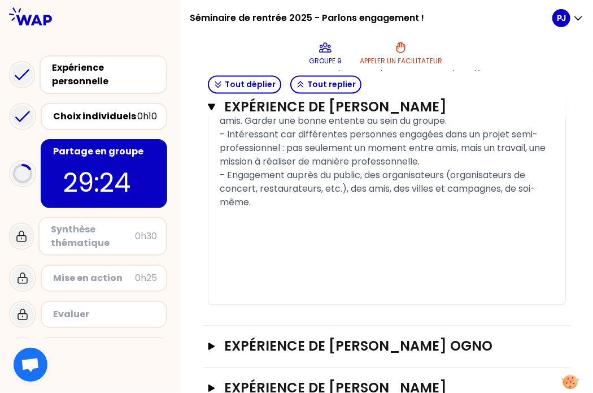
click at [295, 209] on div "- Engagement auprès du public, des organisateurs (organisateurs de concert, res…" at bounding box center [387, 188] width 334 height 41
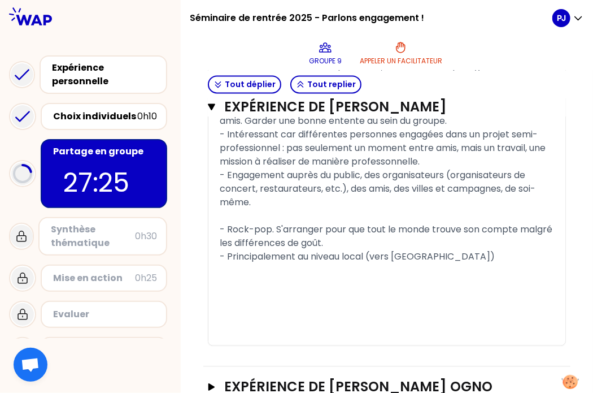
click at [470, 263] on div "- Principalement au niveau local (vers [GEOGRAPHIC_DATA])" at bounding box center [387, 257] width 334 height 14
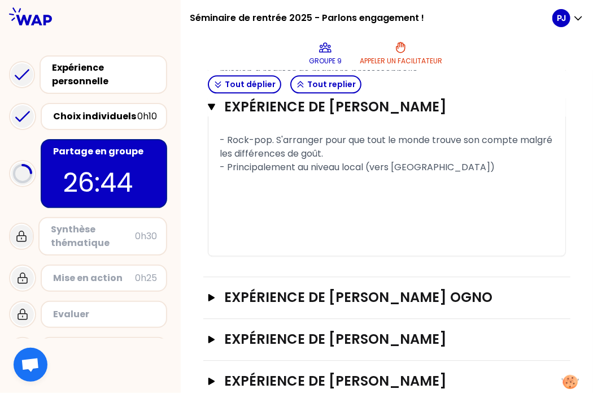
scroll to position [975, 0]
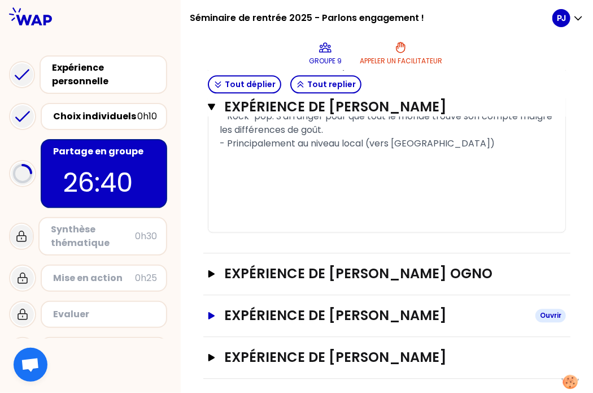
click at [215, 319] on icon "button" at bounding box center [211, 314] width 7 height 7
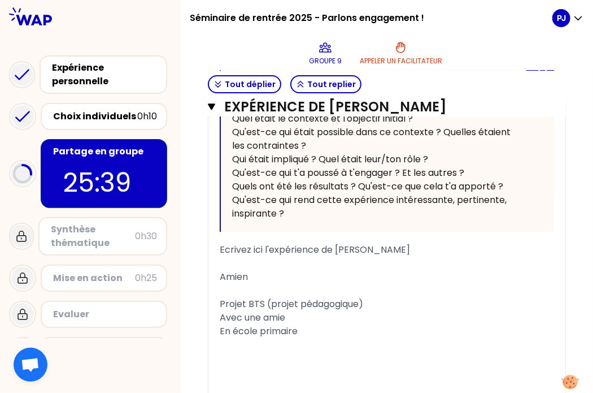
scroll to position [1532, 0]
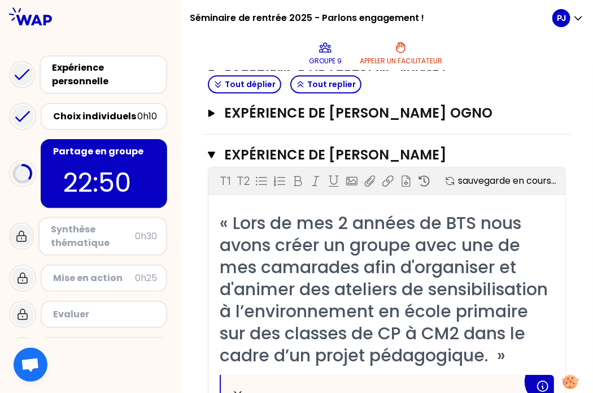
click at [429, 252] on span "« Lors de mes 2 années de BTS nous avons créer un groupe avec une de mes camara…" at bounding box center [386, 289] width 333 height 156
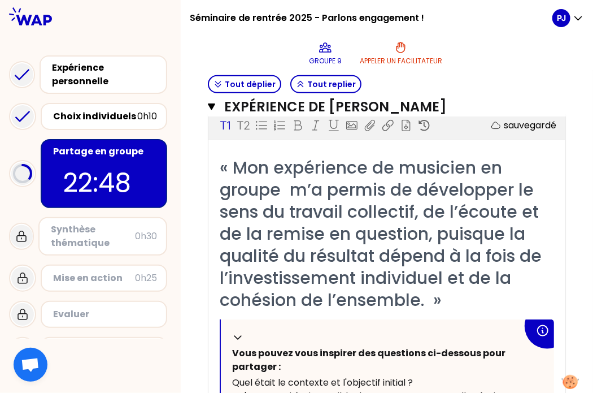
scroll to position [293, 0]
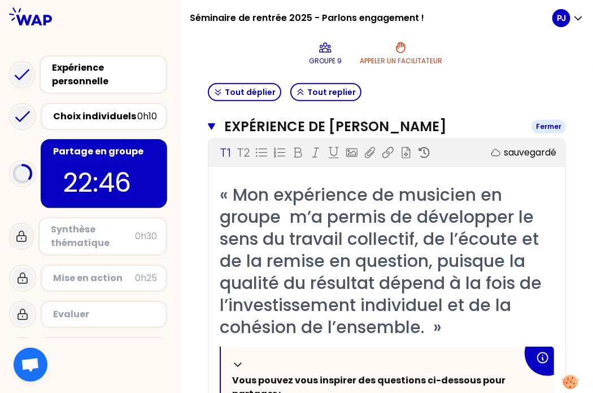
click at [215, 122] on icon "button" at bounding box center [211, 126] width 7 height 9
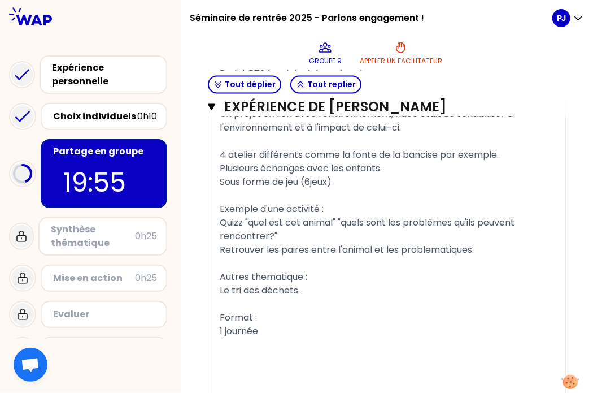
scroll to position [879, 0]
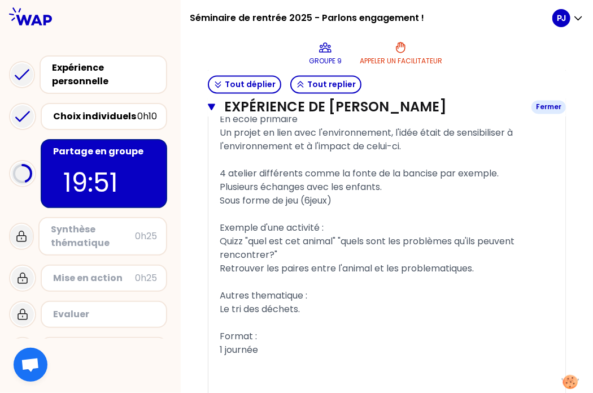
click at [215, 108] on icon "button" at bounding box center [211, 106] width 7 height 9
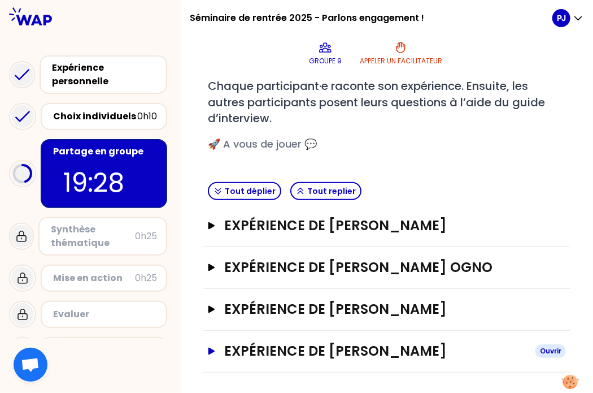
click at [216, 347] on icon "button" at bounding box center [211, 350] width 9 height 7
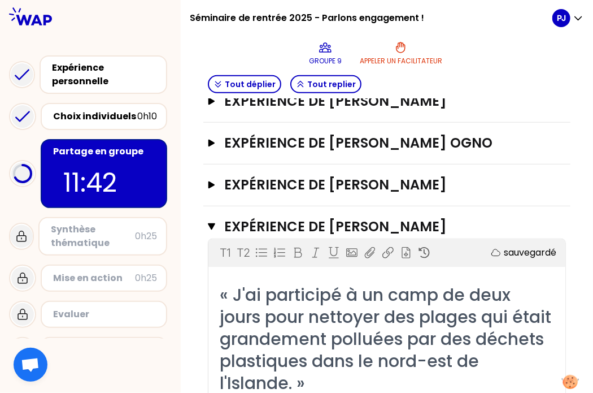
scroll to position [319, 0]
click at [224, 219] on button "Expérience de [PERSON_NAME] Fermer" at bounding box center [387, 226] width 358 height 18
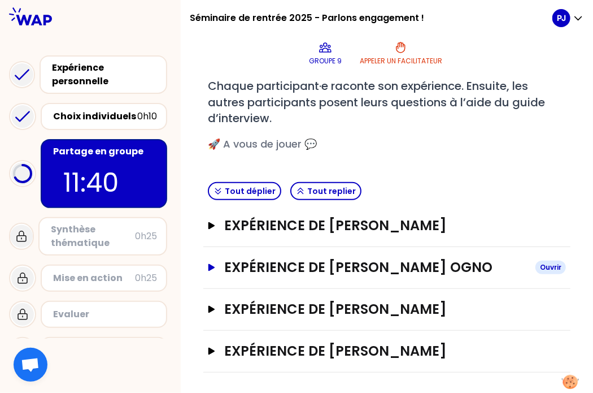
click at [216, 263] on icon "button" at bounding box center [211, 266] width 9 height 7
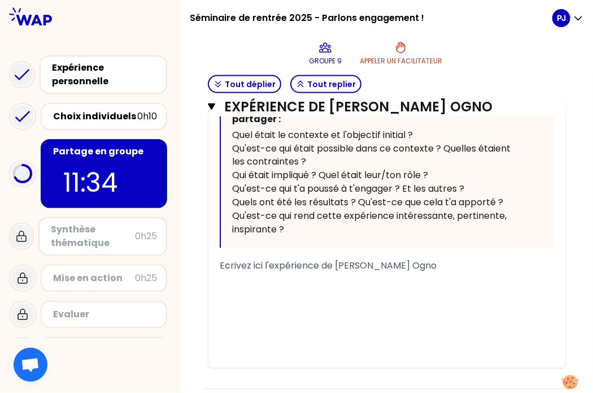
scroll to position [684, 0]
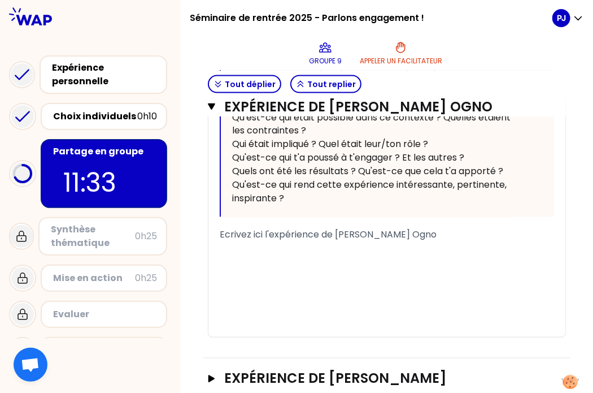
click at [253, 242] on div "﻿" at bounding box center [387, 249] width 334 height 14
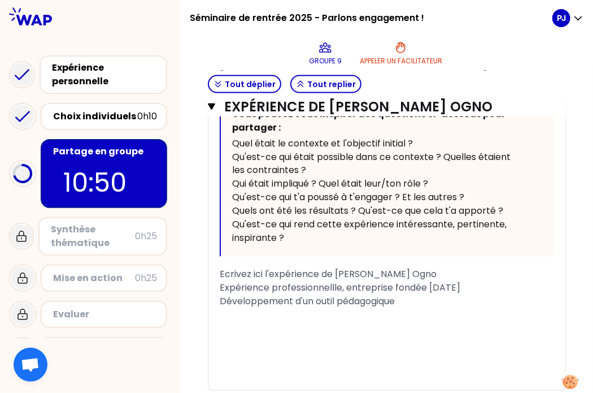
scroll to position [648, 0]
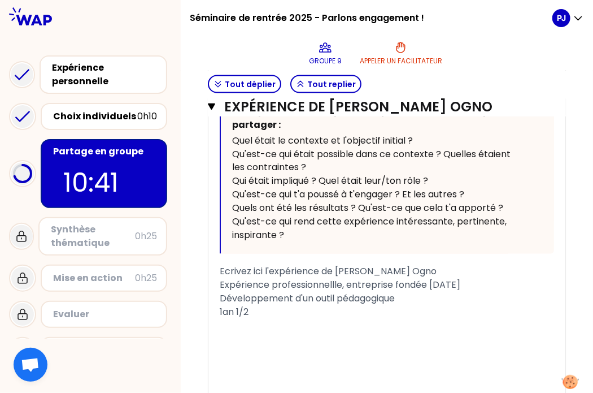
click at [299, 289] on span "Expérience professionnellle, entreprise fondée [DATE]" at bounding box center [340, 284] width 241 height 13
click at [279, 308] on div "1an 1/2" at bounding box center [387, 313] width 334 height 14
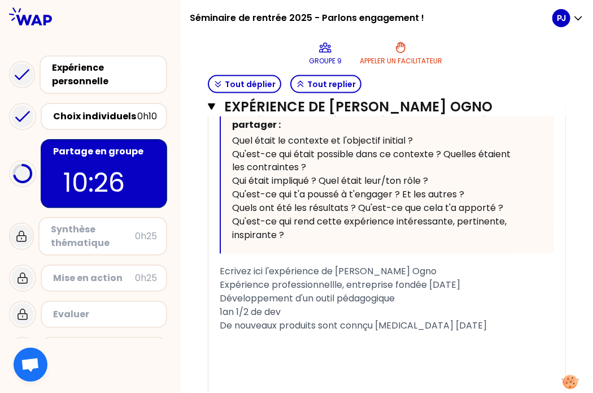
click at [415, 293] on div "Développement d'un outil pédagogique" at bounding box center [387, 299] width 334 height 14
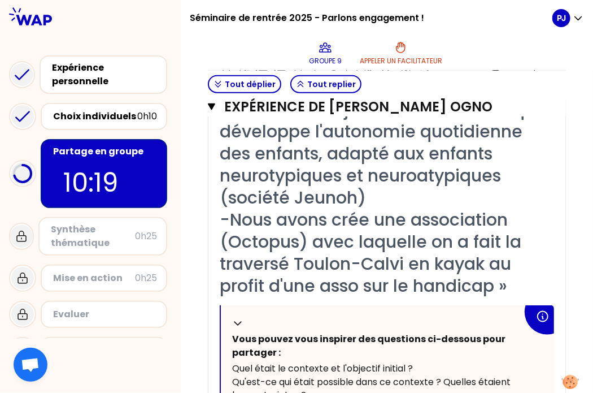
scroll to position [420, 0]
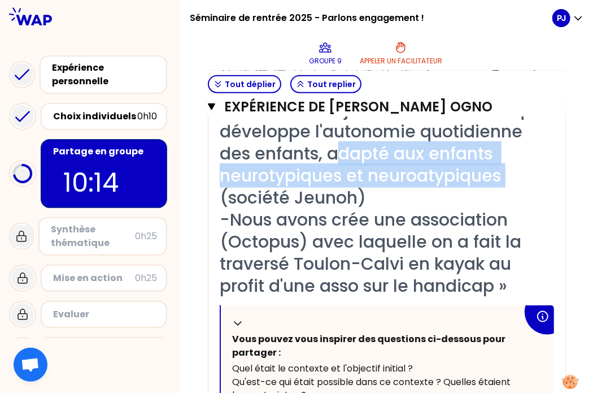
drag, startPoint x: 455, startPoint y: 150, endPoint x: 370, endPoint y: 194, distance: 95.5
click at [370, 194] on span "« -J'ai crée un jeu éducatif inclusif qui développe l'autonomie quotidienne des…" at bounding box center [382, 197] width 325 height 200
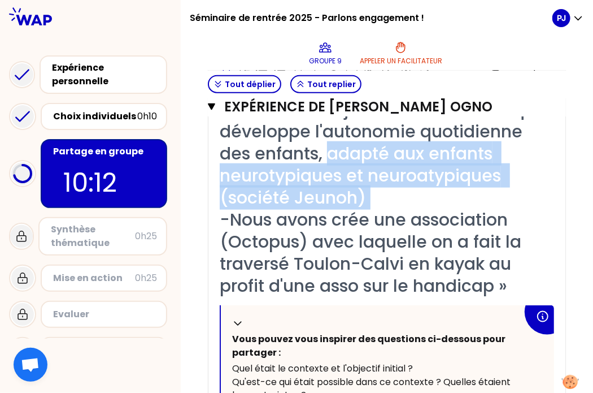
drag, startPoint x: 517, startPoint y: 197, endPoint x: 444, endPoint y: 152, distance: 85.7
click at [444, 152] on span "« -J'ai crée un jeu éducatif inclusif qui développe l'autonomie quotidienne des…" at bounding box center [382, 197] width 325 height 200
copy span "adapté aux enfants neurotypiques et neuroatypiques (société Jeunoh)"
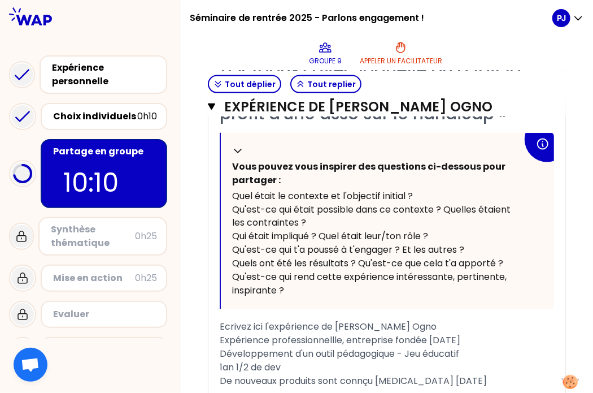
scroll to position [669, 0]
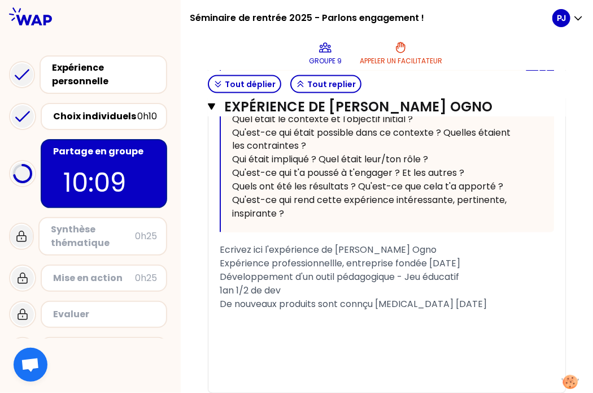
click at [483, 274] on div "Développement d'un outil pédagogique - Jeu éducatif" at bounding box center [387, 278] width 334 height 14
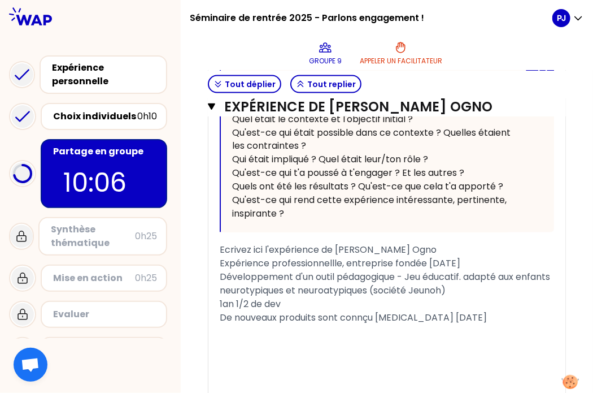
click at [477, 272] on span "Développement d'un outil pédagogique - Jeu éducatif. adapté aux enfants neuroty…" at bounding box center [386, 284] width 333 height 27
click at [314, 308] on div "1an 1/2 de dev" at bounding box center [387, 305] width 334 height 14
click at [511, 311] on div "De nouveaux produits sont connçu [MEDICAL_DATA] [DATE]" at bounding box center [387, 318] width 334 height 14
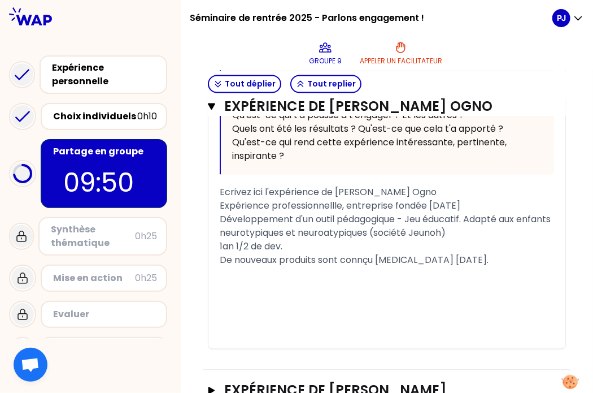
scroll to position [739, 0]
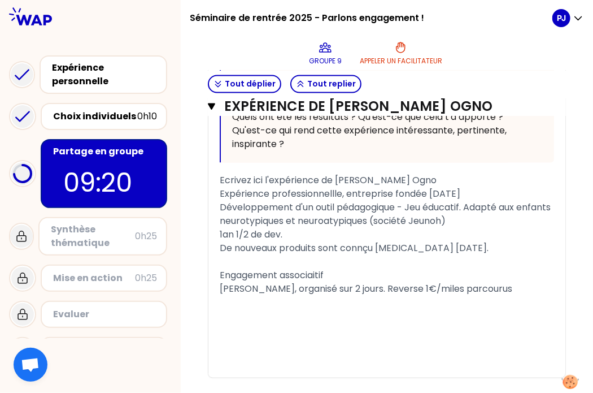
click at [369, 286] on span "[PERSON_NAME], organisé sur 2 jours. Reverse 1€/miles parcourus" at bounding box center [366, 288] width 293 height 13
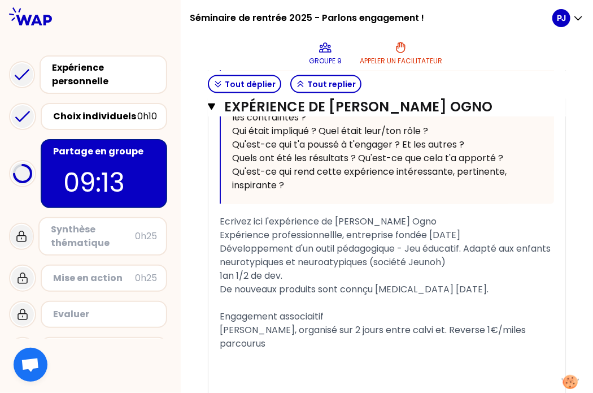
scroll to position [704, 0]
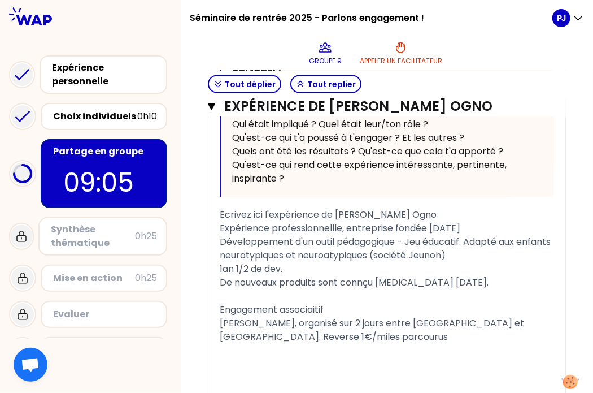
click at [294, 348] on div "﻿" at bounding box center [387, 351] width 334 height 14
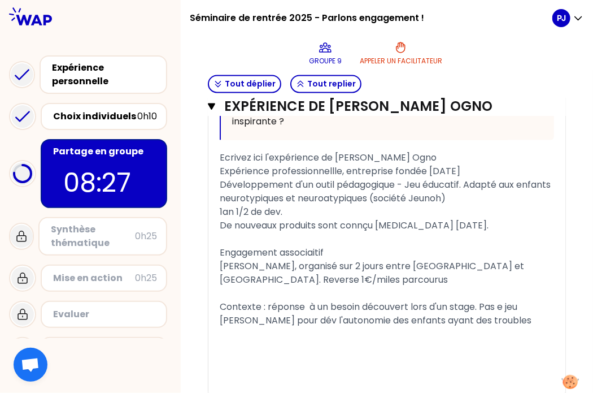
scroll to position [761, 0]
drag, startPoint x: 264, startPoint y: 198, endPoint x: 416, endPoint y: 194, distance: 152.5
click at [416, 194] on span "Développement d'un outil pédagogique - Jeu éducatif. Adapté aux enfants neuroty…" at bounding box center [386, 191] width 333 height 27
copy span "neurotypiques et neuroatypiques"
click at [534, 332] on div "﻿" at bounding box center [387, 335] width 334 height 14
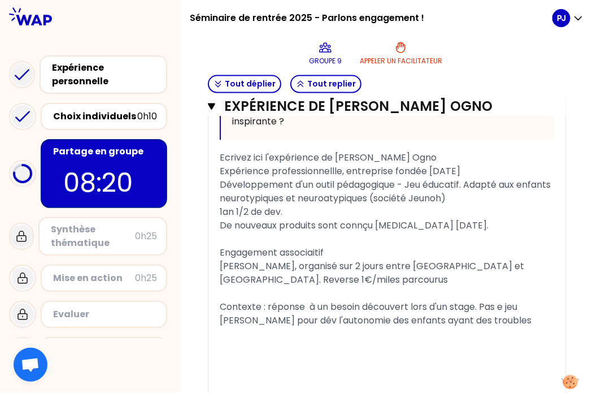
click at [529, 324] on div "Contexte : réponse à un besoin découvert lors d'un stage. Pas e jeu [PERSON_NAM…" at bounding box center [387, 313] width 334 height 27
click at [510, 307] on span "Contexte : réponse à un besoin découvert lors d'un stage. Pas e jeu [PERSON_NAM…" at bounding box center [377, 320] width 314 height 40
click at [532, 325] on div "Contexte : réponse à un besoin découvert lors d'un stage. Pas de jeu [PERSON_NA…" at bounding box center [387, 320] width 334 height 41
click at [530, 314] on div "Contexte : réponse à un besoin découvert lors d'un stage. Pas de jeu [PERSON_NA…" at bounding box center [387, 320] width 334 height 41
click at [413, 341] on div "﻿" at bounding box center [387, 348] width 334 height 14
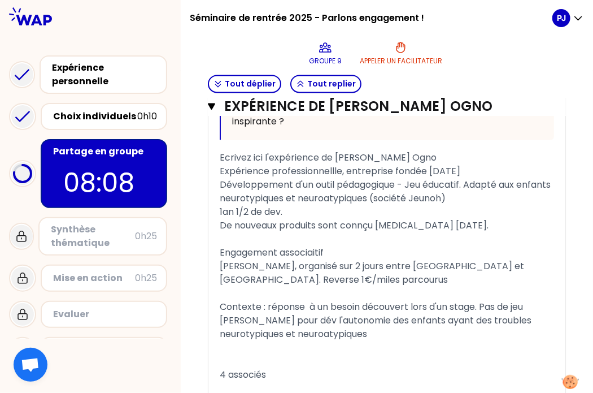
scroll to position [916, 0]
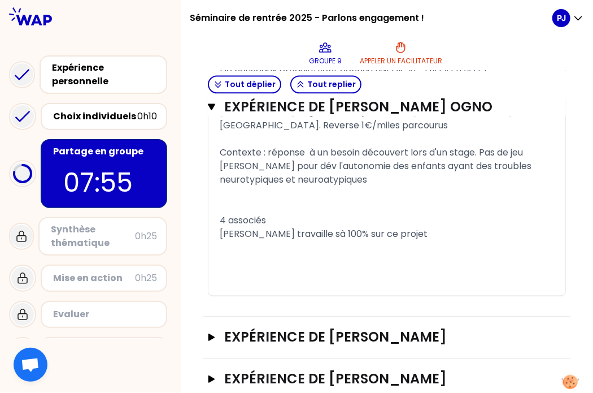
click at [309, 231] on span "[PERSON_NAME] travaille sà 100% sur ce projet" at bounding box center [324, 233] width 208 height 13
click at [400, 228] on div "[PERSON_NAME] travaille à 100% sur ce projet" at bounding box center [387, 234] width 334 height 14
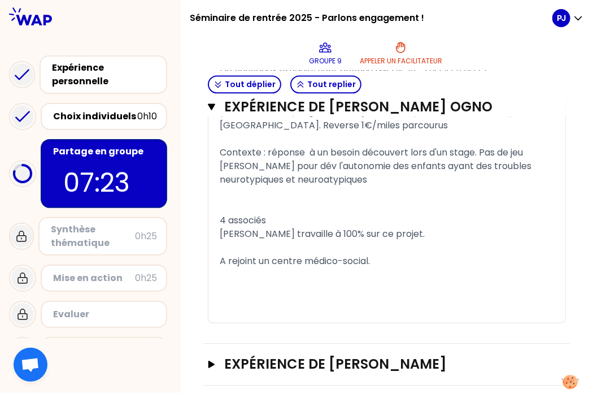
click at [284, 251] on div "﻿" at bounding box center [387, 248] width 334 height 14
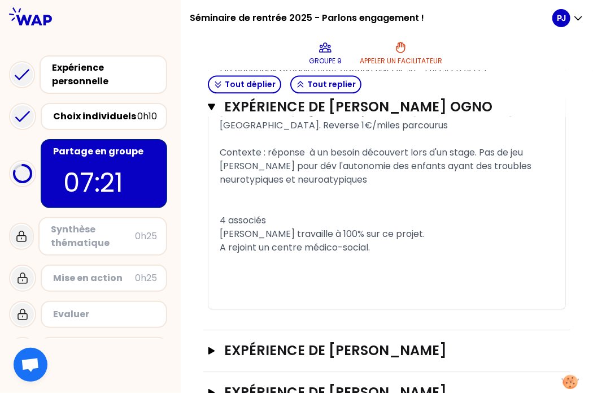
click at [239, 200] on div "﻿" at bounding box center [387, 207] width 334 height 14
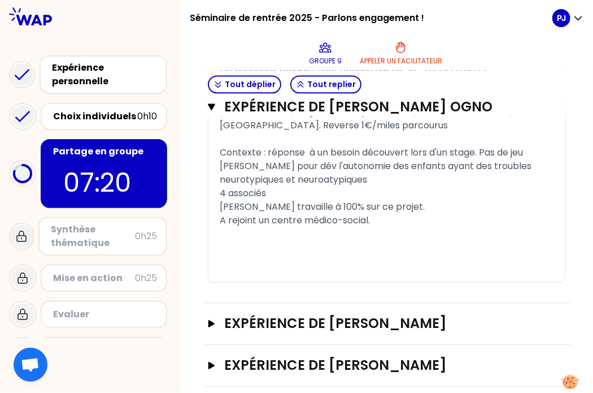
click at [400, 221] on div "A rejoint un centre médico-social." at bounding box center [387, 220] width 334 height 14
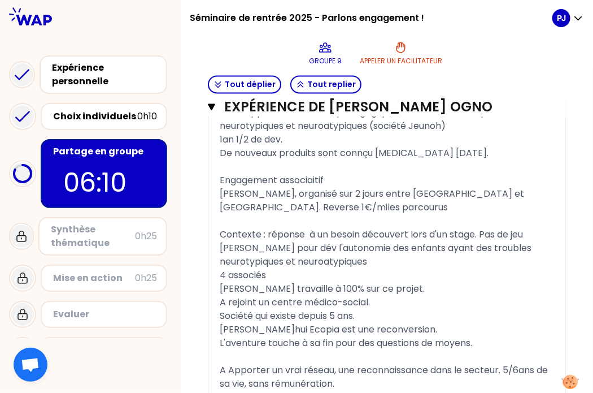
scroll to position [834, 0]
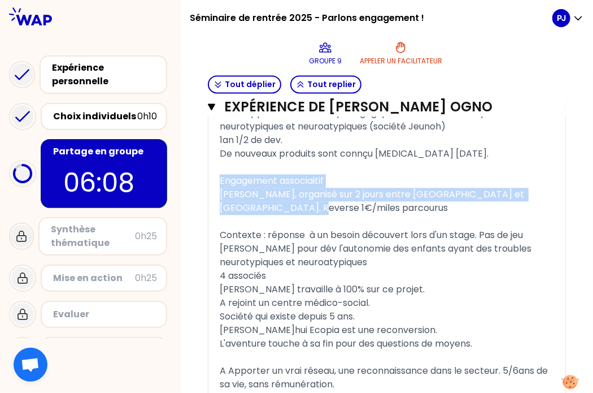
drag, startPoint x: 291, startPoint y: 203, endPoint x: 206, endPoint y: 178, distance: 89.4
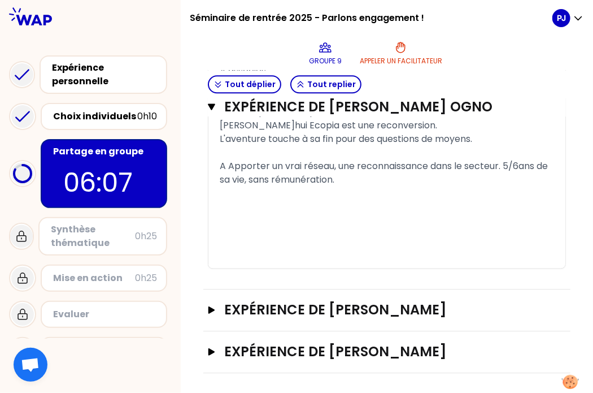
scroll to position [1009, 0]
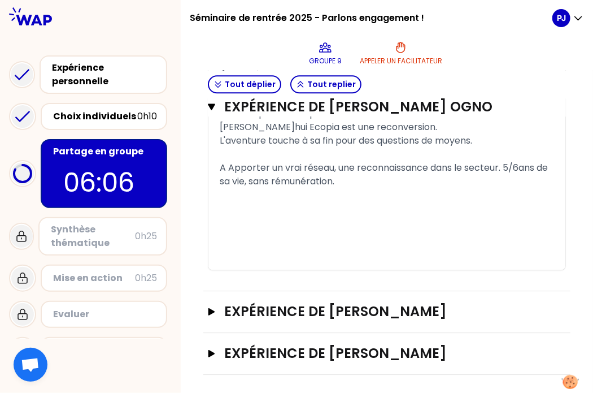
click at [269, 215] on div "﻿" at bounding box center [387, 222] width 334 height 14
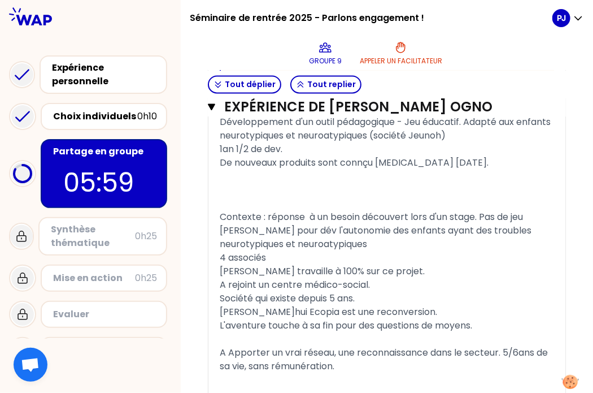
scroll to position [824, 0]
click at [253, 180] on div "﻿" at bounding box center [387, 177] width 334 height 14
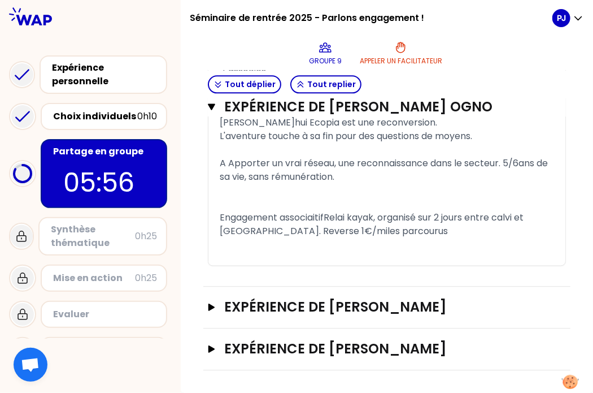
scroll to position [1010, 0]
click at [247, 184] on div "﻿" at bounding box center [387, 191] width 334 height 14
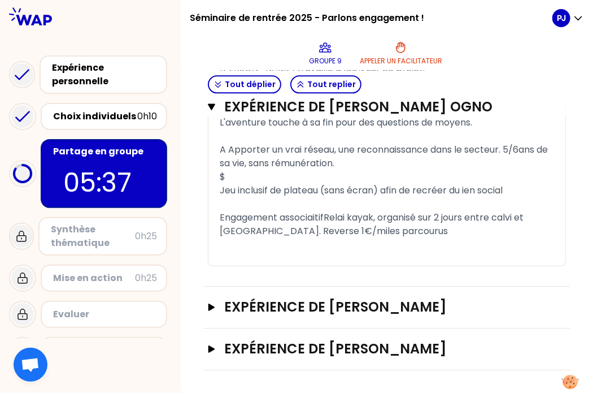
click at [478, 184] on span "Jeu inclusif de plateau (sans écran) afin de recréer du ien social" at bounding box center [361, 190] width 283 height 13
click at [505, 184] on span "Jeu inclusif de plateau (sans écran) afin de recréer du lien social" at bounding box center [362, 190] width 285 height 13
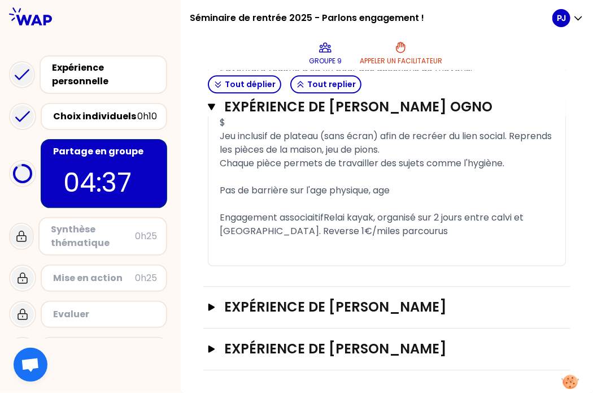
scroll to position [1036, 0]
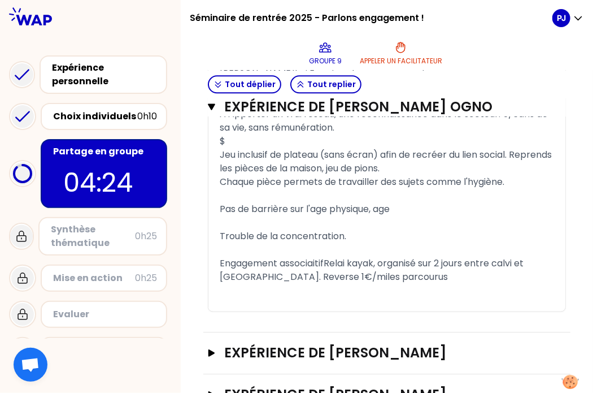
click at [231, 232] on span "Trouble de la concentration." at bounding box center [283, 235] width 127 height 13
click at [439, 230] on div "Travail sur les troubles de la concentration." at bounding box center [387, 236] width 334 height 14
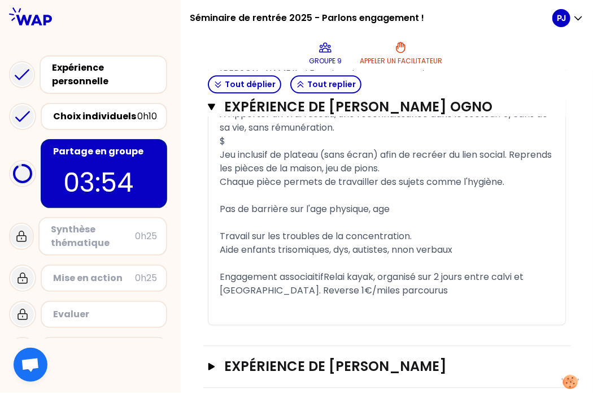
click at [416, 248] on span "Aide enfants trisomiques, dys, autistes, nnon verbaux" at bounding box center [336, 249] width 233 height 13
click at [470, 243] on div "Aide enfants trisomiques, dys, autistes, non verbaux" at bounding box center [387, 250] width 334 height 14
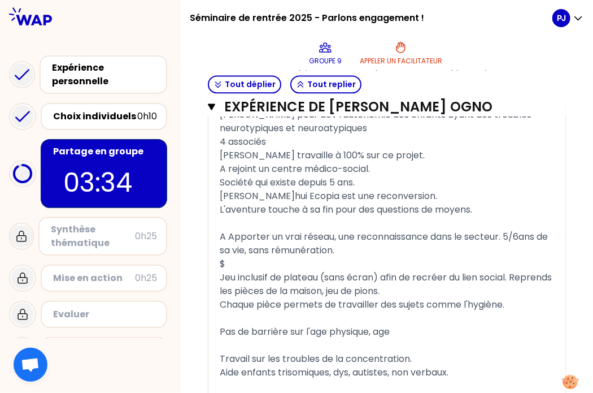
scroll to position [782, 0]
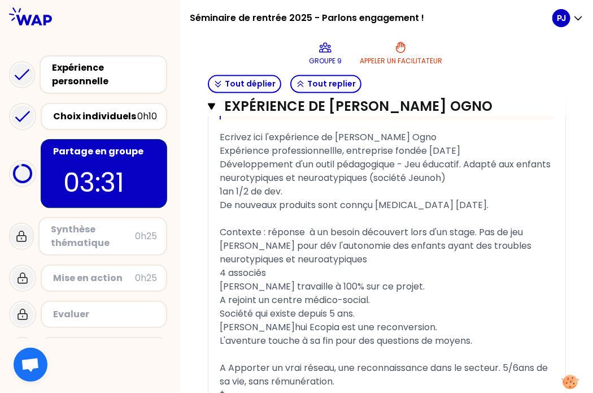
drag, startPoint x: 225, startPoint y: 256, endPoint x: 282, endPoint y: 256, distance: 57.0
click at [282, 256] on div "« -J'ai crée un jeu éducatif inclusif qui développe l'autonomie quotidienne des…" at bounding box center [386, 178] width 357 height 882
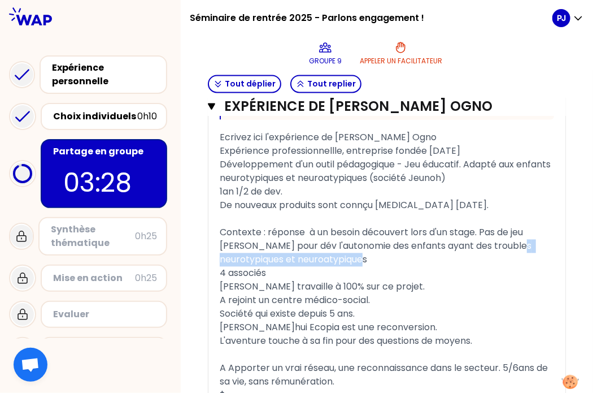
drag, startPoint x: 386, startPoint y: 257, endPoint x: 227, endPoint y: 259, distance: 159.3
click at [227, 259] on div "« -J'ai crée un jeu éducatif inclusif qui développe l'autonomie quotidienne des…" at bounding box center [386, 178] width 357 height 882
copy span "neurotypiques et neuroatypiques"
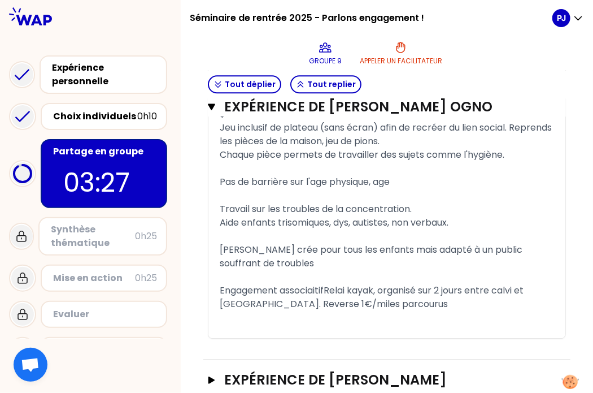
scroll to position [1062, 0]
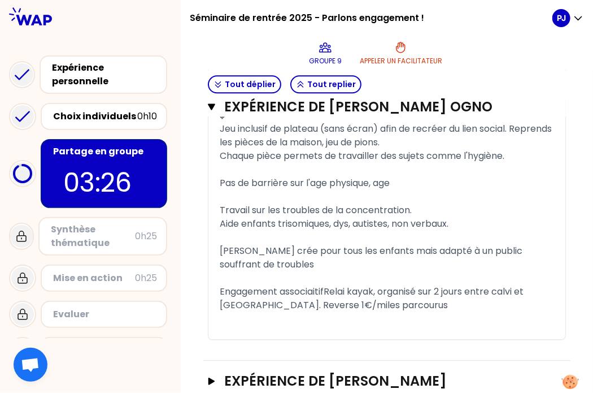
click at [282, 271] on div "﻿" at bounding box center [387, 278] width 334 height 14
click at [269, 260] on div "[PERSON_NAME] crée pour tous les enfants mais adapté à un public souffrant de t…" at bounding box center [387, 257] width 334 height 27
drag, startPoint x: 417, startPoint y: 182, endPoint x: 224, endPoint y: 178, distance: 193.7
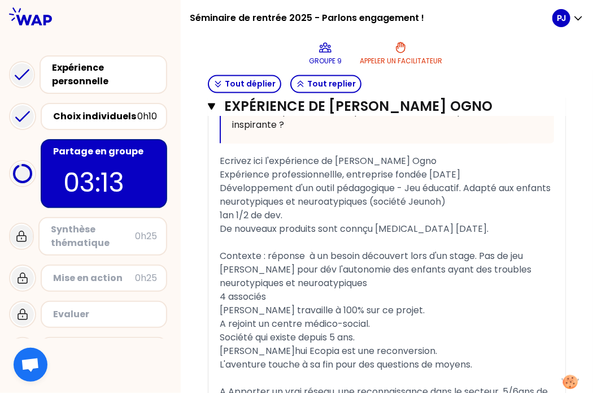
scroll to position [762, 0]
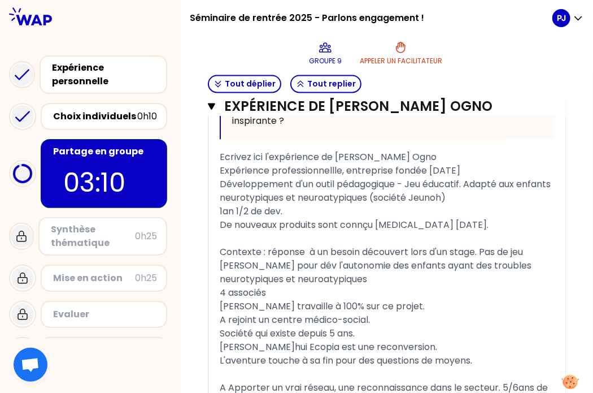
click at [346, 169] on span "Expérience professionnellle, entreprise fondée [DATE]" at bounding box center [340, 170] width 241 height 13
click at [458, 168] on span "Expérience professionnelle, entreprise fondée [DATE]" at bounding box center [339, 170] width 238 height 13
click at [316, 182] on span "Développement d'un outil pédagogique - Jeu éducatif. Adapté aux enfants neuroty…" at bounding box center [386, 191] width 333 height 27
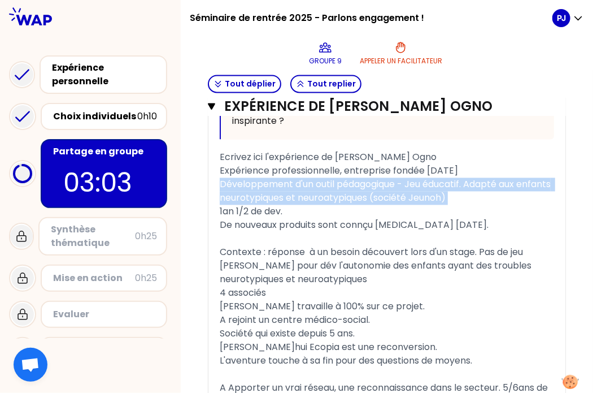
click at [316, 182] on span "Développement d'un outil pédagogique - Jeu éducatif. Adapté aux enfants neuroty…" at bounding box center [386, 191] width 333 height 27
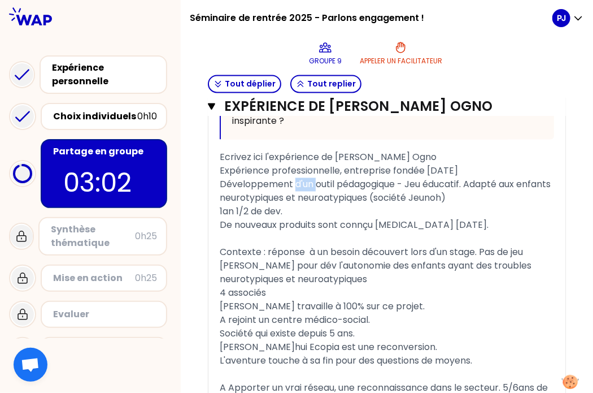
click at [316, 182] on span "Développement d'un outil pédagogique - Jeu éducatif. Adapté aux enfants neuroty…" at bounding box center [386, 191] width 333 height 27
click at [328, 180] on span "Développement d'outil pédagogique - Jeu éducatif. Adapté aux enfants neurotypiq…" at bounding box center [380, 191] width 320 height 27
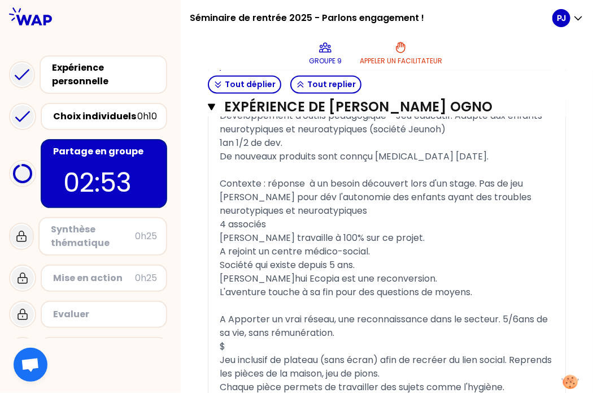
scroll to position [830, 0]
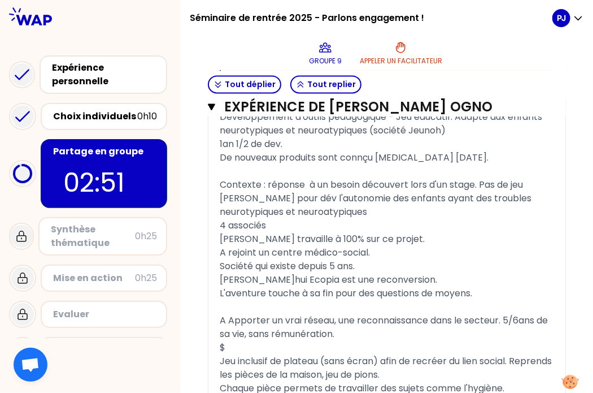
click at [378, 158] on span "De nouveaux produits sont connçu [MEDICAL_DATA] [DATE]." at bounding box center [354, 157] width 269 height 13
click at [333, 151] on span "De nouveaux produits sont conçu [MEDICAL_DATA] [DATE]." at bounding box center [351, 157] width 263 height 13
click at [346, 158] on span "De nouveaux produits ont conçu [MEDICAL_DATA] [DATE]." at bounding box center [349, 157] width 259 height 13
click at [409, 155] on span "De nouveaux produits ont été conçu [MEDICAL_DATA] [DATE]." at bounding box center [358, 157] width 276 height 13
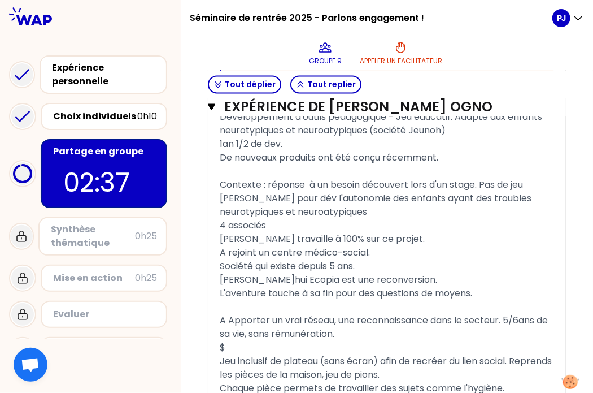
click at [316, 182] on span "Contexte : réponse à un besoin découvert lors d'un stage. Pas de jeu [PERSON_NA…" at bounding box center [377, 198] width 314 height 40
click at [496, 181] on span "Contexte : répondre à un besoin découvert lors d'un stage. Pas de jeu [PERSON_N…" at bounding box center [377, 198] width 314 height 40
click at [335, 195] on span "Il n'existe pas de jeu [PERSON_NAME] pour dév l'autonomie des enfants ayant des…" at bounding box center [378, 204] width 317 height 27
click at [344, 197] on span "Il n'existe pas de jeu [PERSON_NAME] pour dév l'autonomie des enfants ayant des…" at bounding box center [378, 204] width 317 height 27
click at [412, 197] on span "Il n'existe pas de jeu [DATE] pour dév l'autonomie des enfants ayant des troubl…" at bounding box center [380, 204] width 320 height 27
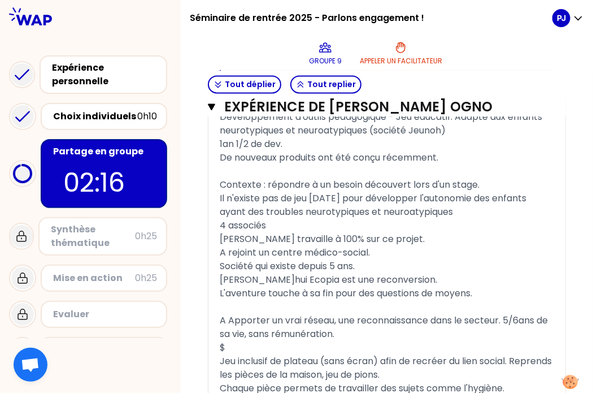
click at [509, 211] on div "Il n'existe pas de jeu [DATE] pour développer l'autonomie des enfants ayant des…" at bounding box center [387, 204] width 334 height 27
click at [226, 219] on div "« -J'ai crée un jeu éducatif inclusif qui développe l'autonomie quotidienne des…" at bounding box center [386, 116] width 357 height 855
click at [228, 219] on span "4 associés" at bounding box center [243, 225] width 46 height 13
click at [300, 239] on span "[PERSON_NAME] travaille à 100% sur ce projet." at bounding box center [322, 238] width 205 height 13
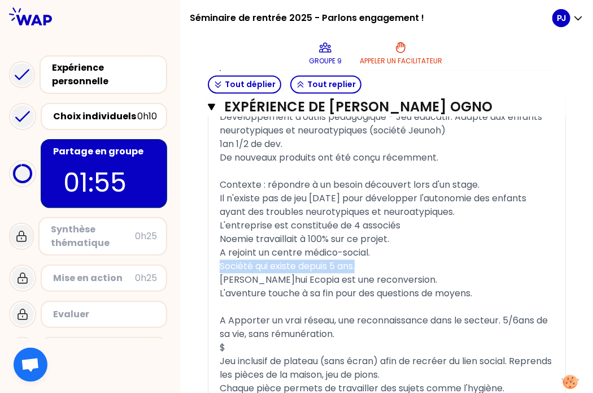
drag, startPoint x: 372, startPoint y: 260, endPoint x: 228, endPoint y: 264, distance: 144.1
click at [228, 264] on div "Société qui existe depuis 5 ans." at bounding box center [387, 266] width 334 height 14
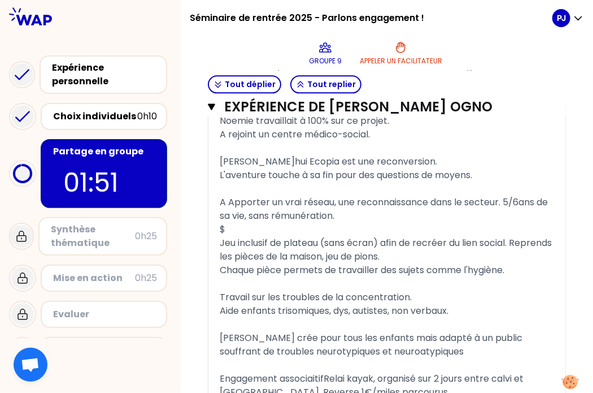
scroll to position [949, 0]
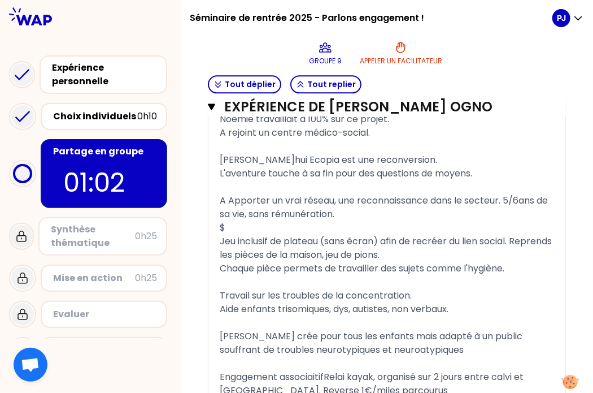
click at [246, 227] on div "$" at bounding box center [387, 228] width 334 height 14
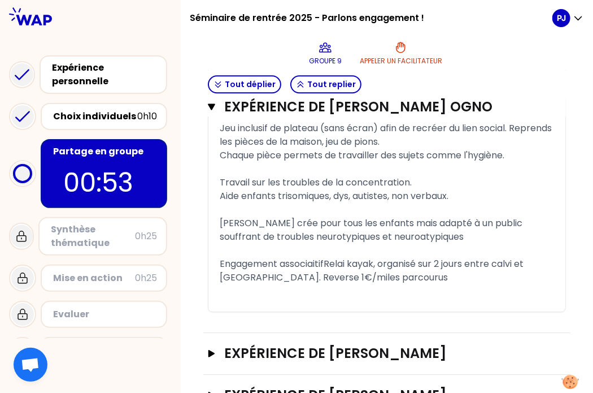
scroll to position [1078, 0]
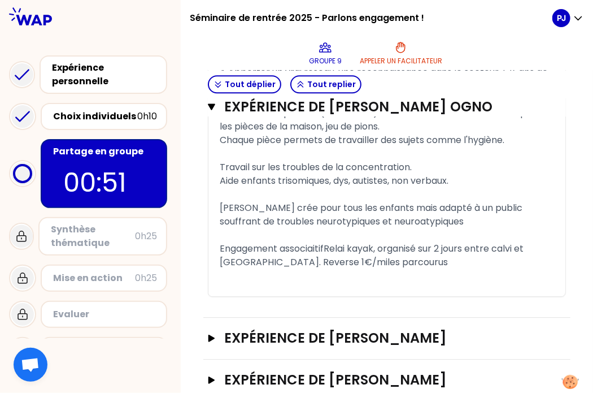
click at [504, 139] on span "Chaque pièce permets de travailler des sujets comme l'hygiène." at bounding box center [362, 139] width 285 height 13
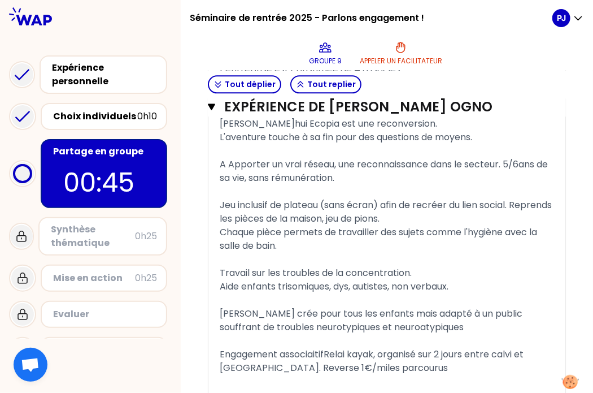
scroll to position [986, 0]
click at [230, 268] on span "Travail sur les troubles de la concentration." at bounding box center [316, 271] width 192 height 13
click at [308, 267] on span "Permet de travail sur les troubles de la concentration." at bounding box center [340, 271] width 240 height 13
click at [474, 283] on div "Aide enfants trisomiques, dys, autistes, non verbaux." at bounding box center [387, 286] width 334 height 14
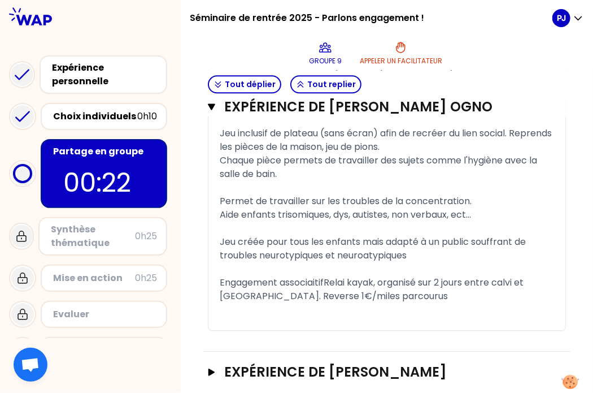
click at [333, 277] on span "Engagement associaitifRelai kayak, organisé sur 2 jours entre calvi et [GEOGRAP…" at bounding box center [373, 289] width 306 height 27
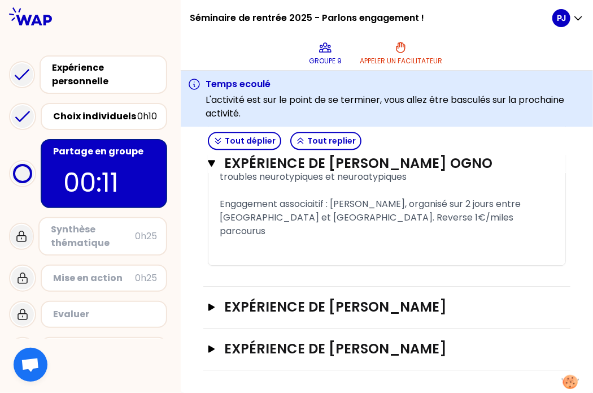
scroll to position [1203, 0]
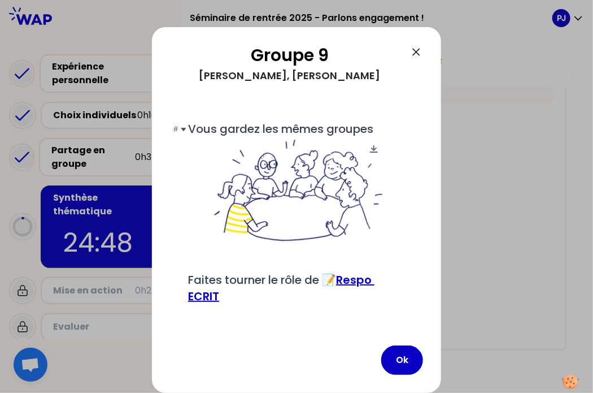
scroll to position [14, 0]
click at [405, 367] on button "Ok" at bounding box center [402, 359] width 42 height 29
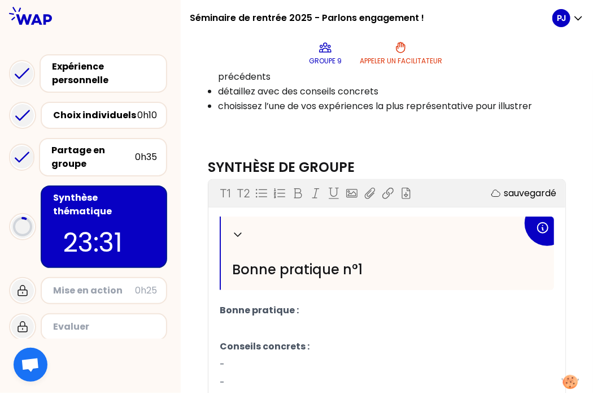
scroll to position [293, 0]
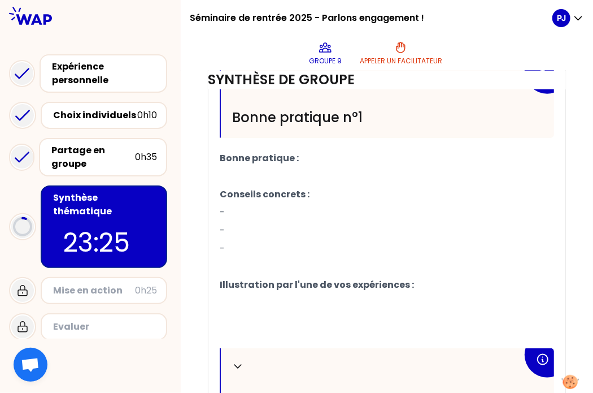
scroll to position [434, 0]
click at [281, 185] on p "﻿" at bounding box center [387, 176] width 334 height 18
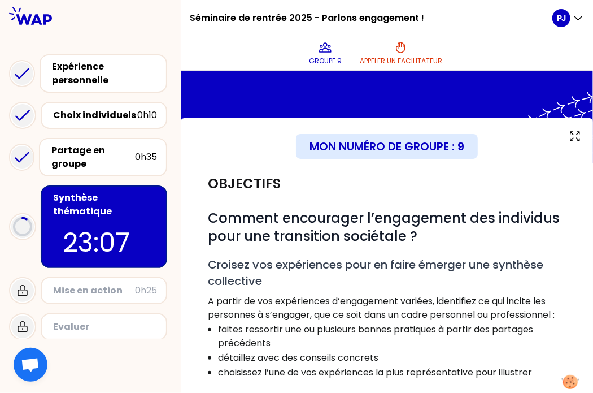
scroll to position [0, 0]
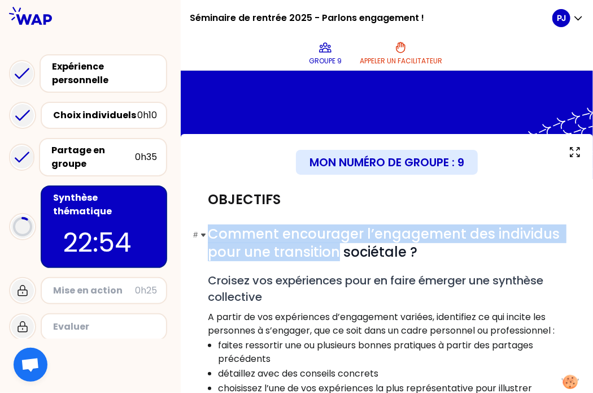
drag, startPoint x: 221, startPoint y: 234, endPoint x: 409, endPoint y: 243, distance: 187.7
click at [409, 243] on span "Comment encourager l’engagement des individus pour une transition sociétale ?" at bounding box center [385, 242] width 355 height 37
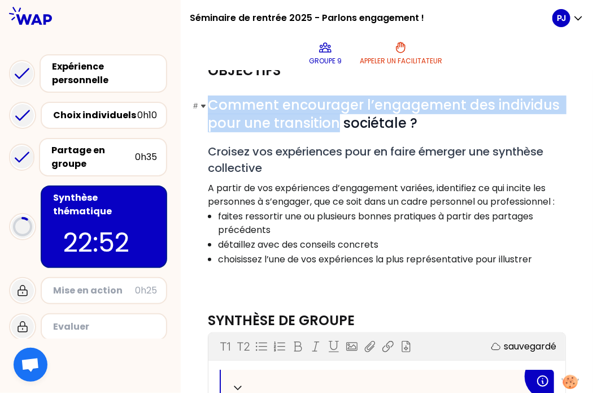
scroll to position [130, 0]
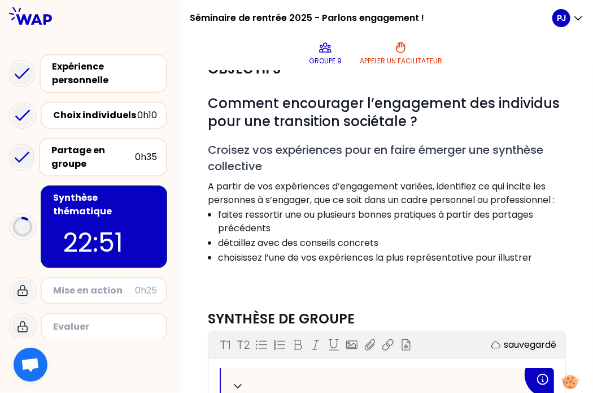
click at [344, 207] on p "A partir de vos expériences d’engagement variées, identifiez ce qui incite les …" at bounding box center [387, 193] width 358 height 27
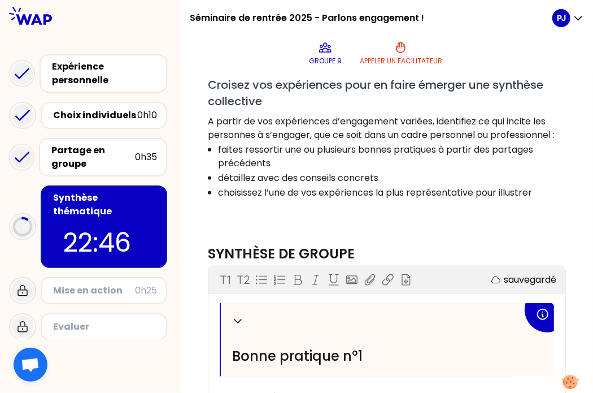
scroll to position [197, 0]
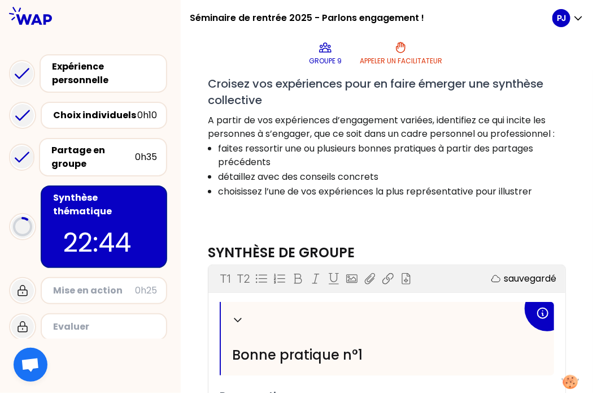
click at [298, 141] on p "A partir de vos expériences d’engagement variées, identifiez ce qui incite les …" at bounding box center [387, 127] width 358 height 27
click at [291, 184] on p "détaillez avec des conseils concrets" at bounding box center [391, 177] width 347 height 14
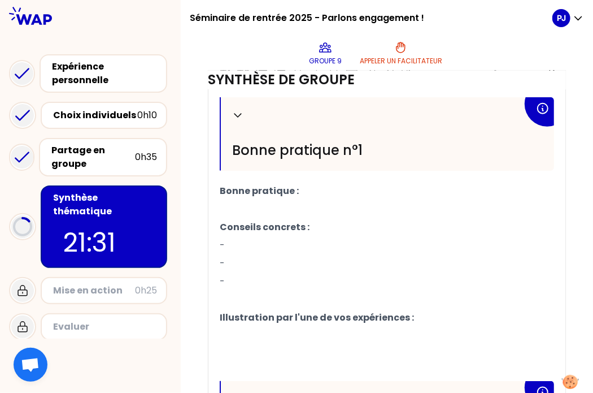
scroll to position [400, 0]
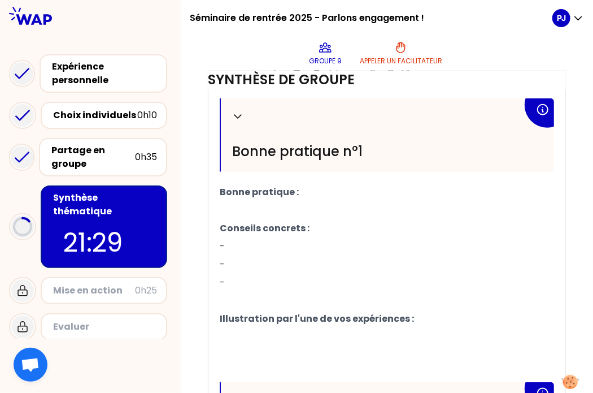
click at [238, 219] on p "﻿" at bounding box center [387, 210] width 334 height 18
click at [233, 219] on p "﻿" at bounding box center [387, 210] width 334 height 18
click at [248, 219] on p "﻿" at bounding box center [387, 210] width 334 height 18
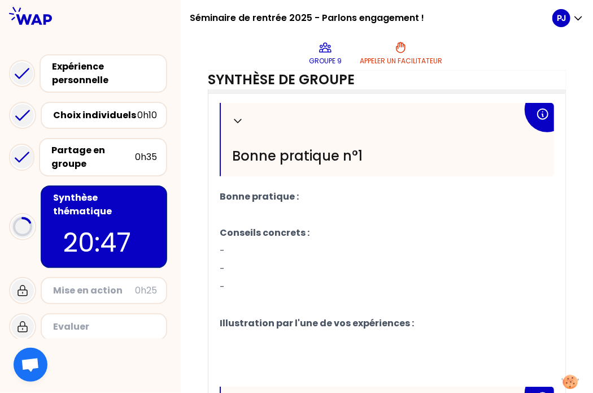
scroll to position [394, 0]
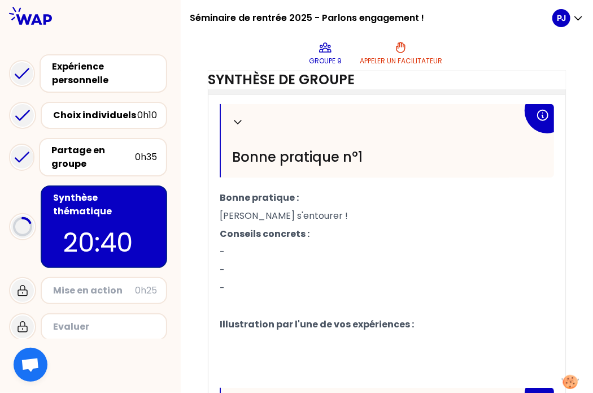
click at [301, 273] on p "-" at bounding box center [387, 270] width 334 height 18
click at [263, 260] on p "-" at bounding box center [387, 252] width 334 height 18
click at [339, 224] on p "[PERSON_NAME] s'entourer !" at bounding box center [387, 216] width 334 height 18
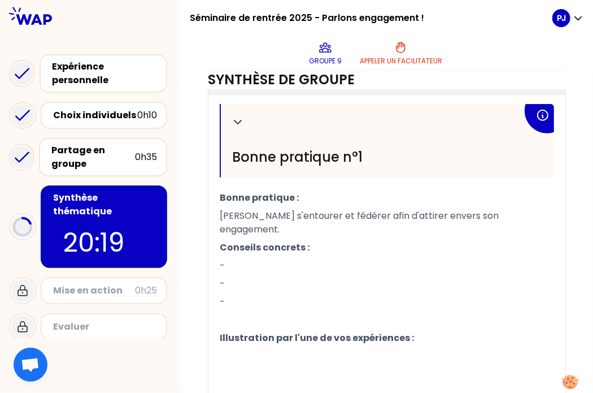
click at [244, 263] on p "-" at bounding box center [387, 265] width 334 height 18
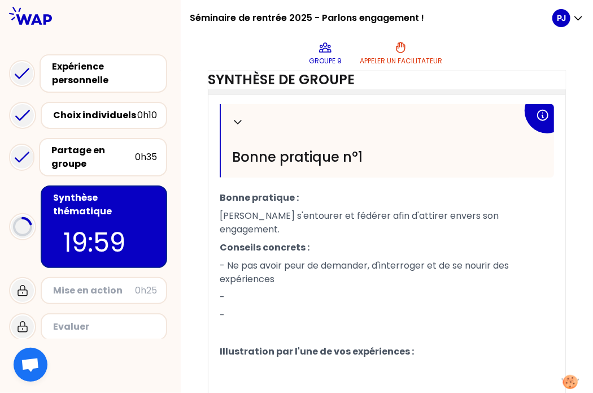
click at [277, 299] on p "-" at bounding box center [387, 297] width 334 height 18
click at [361, 309] on p "-" at bounding box center [387, 315] width 334 height 18
click at [435, 294] on p "- [PERSON_NAME] que nous sommes tous concernés" at bounding box center [387, 297] width 334 height 18
click at [306, 321] on p "-" at bounding box center [387, 315] width 334 height 18
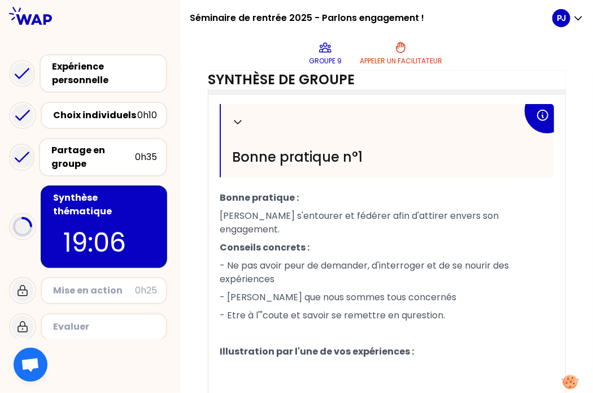
click at [421, 312] on span "- Etre à l'"coute et savoir se remettre en qurestion." at bounding box center [332, 314] width 225 height 13
click at [271, 309] on span "- Etre à l'"coute et savoir se remettre en question." at bounding box center [330, 314] width 221 height 13
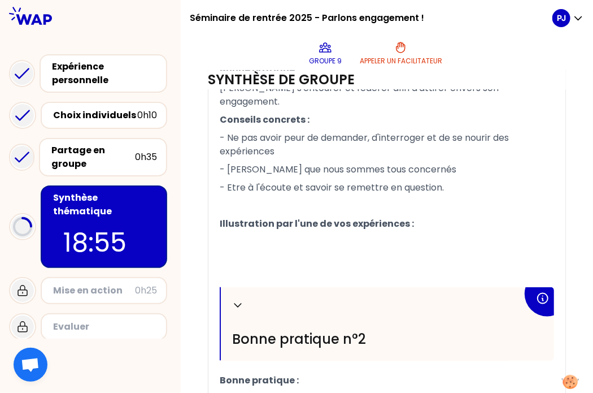
scroll to position [521, 0]
click at [234, 246] on p "﻿" at bounding box center [387, 242] width 334 height 18
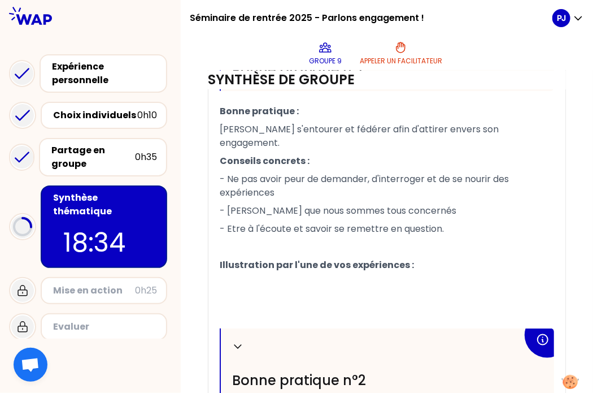
scroll to position [478, 0]
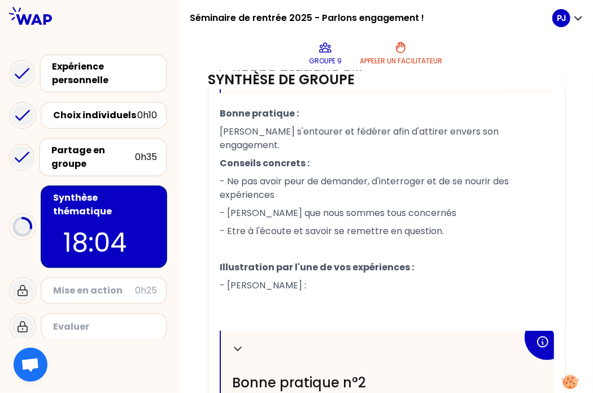
click at [233, 282] on span "- [PERSON_NAME] :" at bounding box center [263, 284] width 86 height 13
click at [282, 279] on p "Noémie :" at bounding box center [387, 285] width 334 height 18
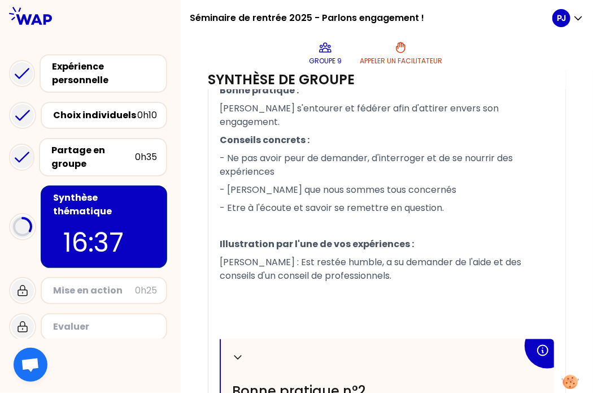
scroll to position [501, 0]
drag, startPoint x: 272, startPoint y: 260, endPoint x: 219, endPoint y: 264, distance: 52.7
click at [219, 264] on div "Replier [PERSON_NAME] pratique n°1 Bonne pratique : [PERSON_NAME] s'entourer et…" at bounding box center [386, 328] width 357 height 662
click at [368, 292] on p "﻿" at bounding box center [387, 294] width 334 height 18
click at [280, 119] on span "[PERSON_NAME] s'entourer et fédérer afin d'attirer envers son engagement." at bounding box center [360, 115] width 281 height 27
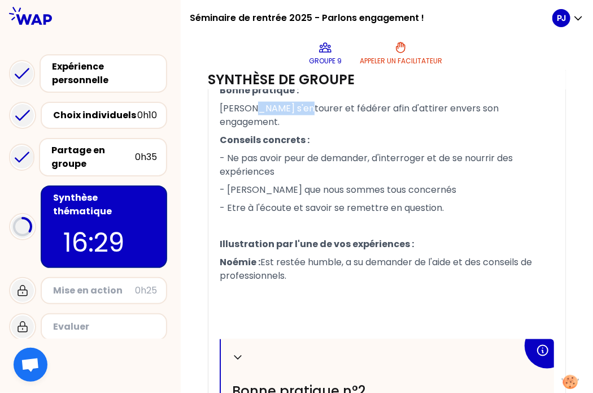
click at [280, 119] on span "[PERSON_NAME] s'entourer et fédérer afin d'attirer envers son engagement." at bounding box center [360, 115] width 281 height 27
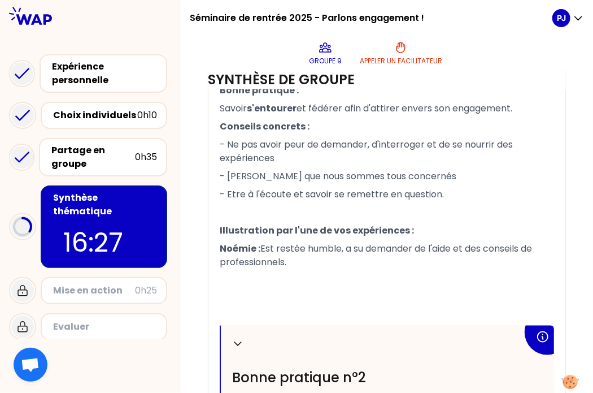
click at [341, 115] on span "et fédérer afin d'attirer envers son engagement." at bounding box center [404, 108] width 216 height 13
click at [304, 257] on span "Est restée humble, a su demander de l'aide et des conseils de professionnels." at bounding box center [377, 255] width 315 height 27
click at [330, 271] on p "[PERSON_NAME] : Est restée humble, a su demander de l'aide et des conseils de p…" at bounding box center [387, 255] width 334 height 32
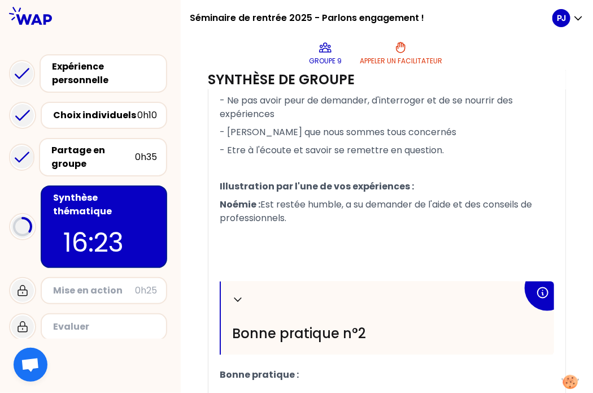
scroll to position [609, 0]
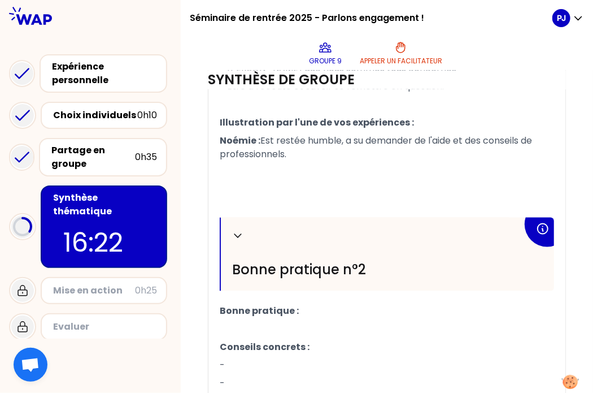
click at [261, 334] on p "﻿" at bounding box center [387, 329] width 334 height 18
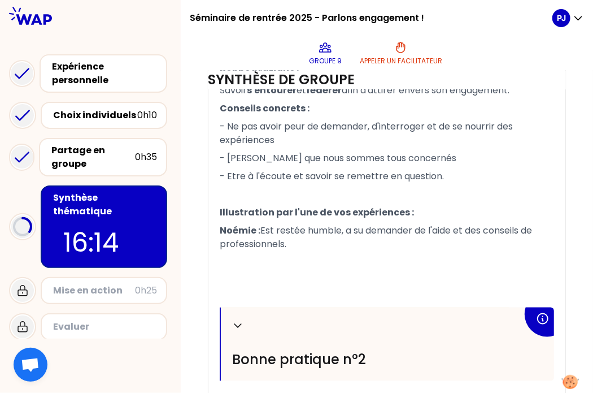
scroll to position [511, 0]
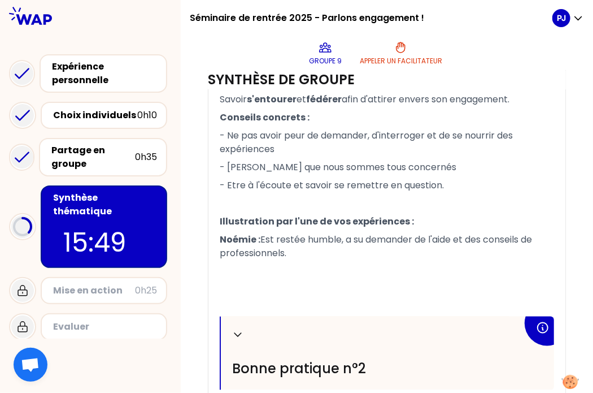
click at [315, 280] on p "﻿" at bounding box center [387, 271] width 334 height 18
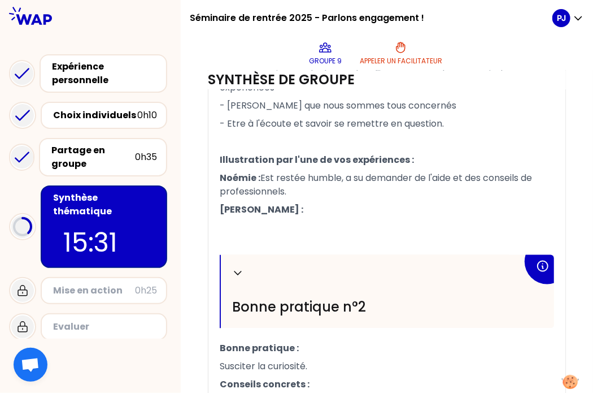
scroll to position [599, 0]
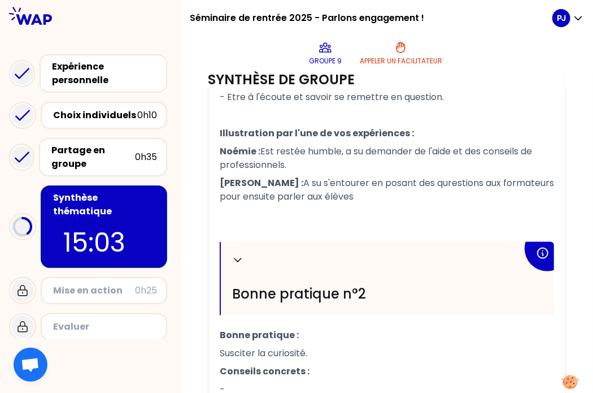
click at [423, 195] on span "A su s'entourer en posant des qurestions aux formateurs pour ensuite parler aux…" at bounding box center [388, 189] width 337 height 27
click at [346, 206] on p "[PERSON_NAME] : A su s'entourer en posant des questions aux formateurs pour ens…" at bounding box center [387, 190] width 334 height 32
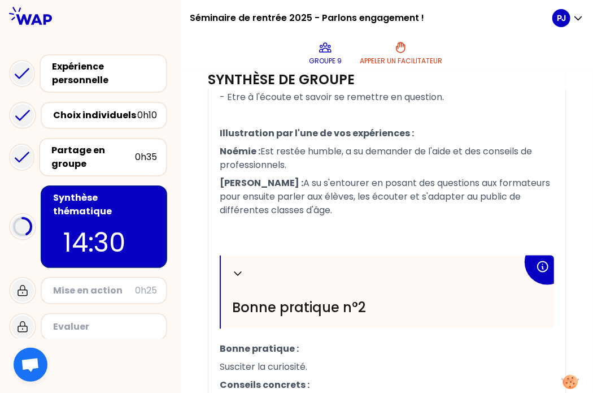
click at [406, 230] on p "﻿" at bounding box center [387, 228] width 334 height 18
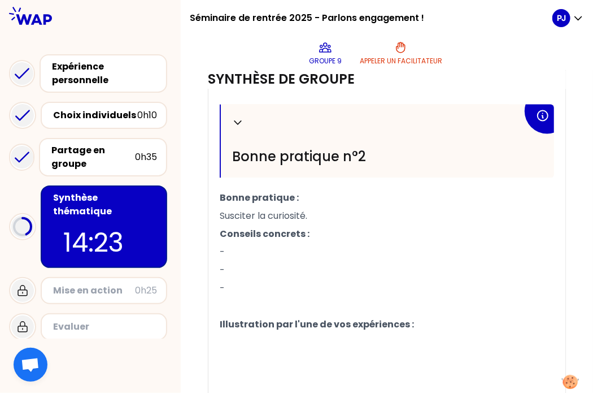
scroll to position [757, 0]
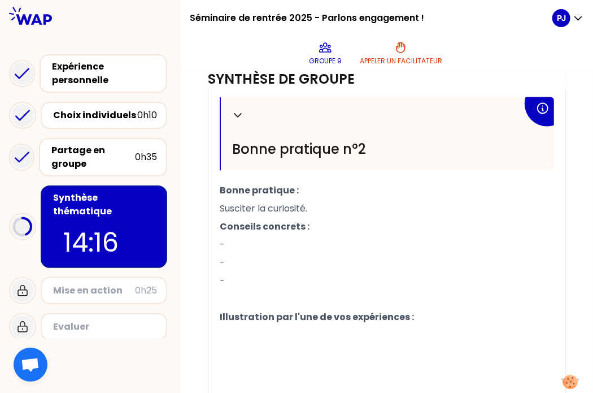
click at [272, 254] on p "-" at bounding box center [387, 245] width 334 height 18
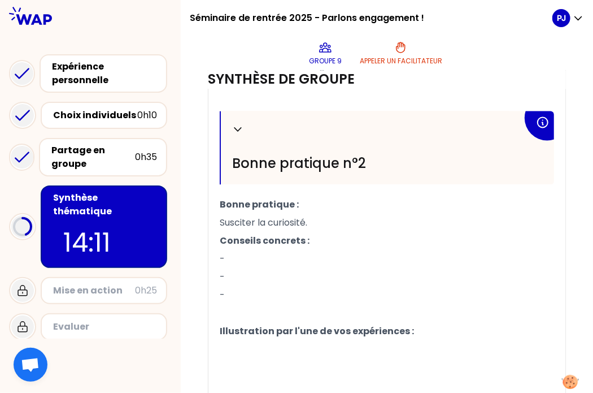
scroll to position [743, 0]
click at [322, 232] on p "Susciter la curiosité." at bounding box center [387, 222] width 334 height 18
click at [264, 268] on p "-" at bounding box center [387, 259] width 334 height 18
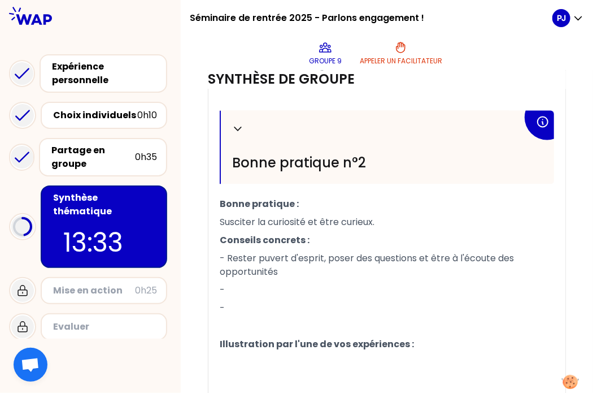
click at [280, 278] on span "- Rester puvert d'esprit, poser des questions et être à l'écoute des opportunit…" at bounding box center [368, 265] width 296 height 27
click at [280, 298] on p "-" at bounding box center [387, 290] width 334 height 18
click at [273, 274] on span "- Rester puvert d'esprit, poser des questions et être à l'écoute des opportunit…" at bounding box center [368, 265] width 296 height 27
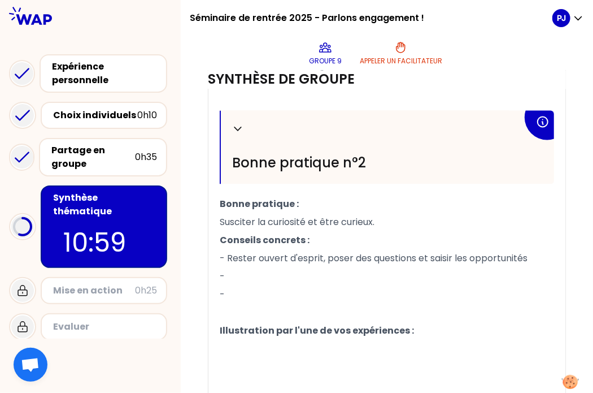
click at [294, 282] on p "-" at bounding box center [387, 277] width 334 height 18
click at [269, 304] on p "-" at bounding box center [387, 295] width 334 height 18
drag, startPoint x: 429, startPoint y: 271, endPoint x: 525, endPoint y: 267, distance: 95.5
click at [269, 304] on p "-" at bounding box center [387, 295] width 334 height 18
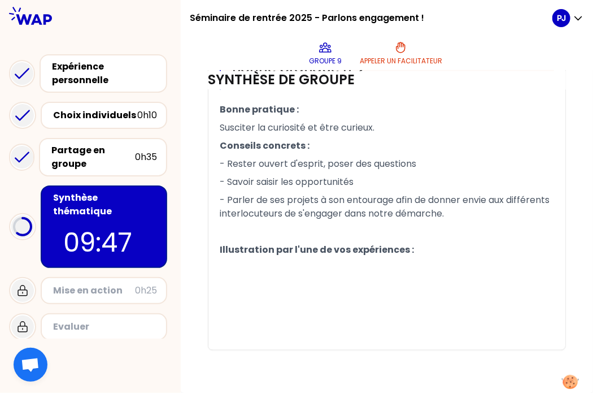
scroll to position [849, 0]
click at [252, 266] on p "﻿" at bounding box center [387, 268] width 334 height 18
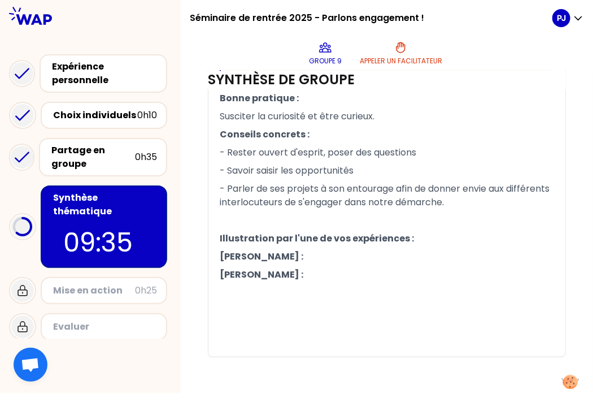
click at [290, 265] on p "[PERSON_NAME] :" at bounding box center [387, 256] width 334 height 18
click at [324, 263] on span "Partage des résultats" at bounding box center [351, 256] width 96 height 13
click at [440, 265] on p "[PERSON_NAME] : Partage des avancées, des résultats" at bounding box center [387, 256] width 334 height 18
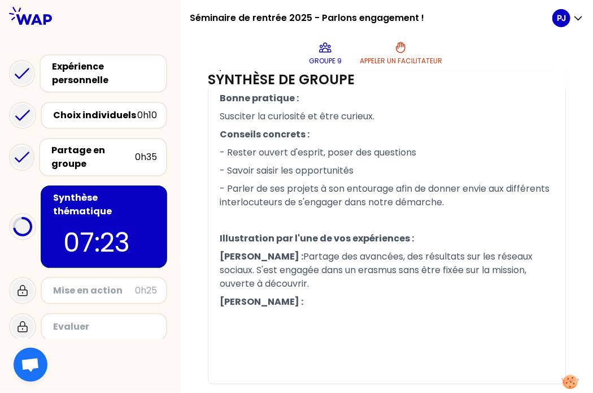
click at [296, 309] on p "[PERSON_NAME] :" at bounding box center [387, 302] width 334 height 18
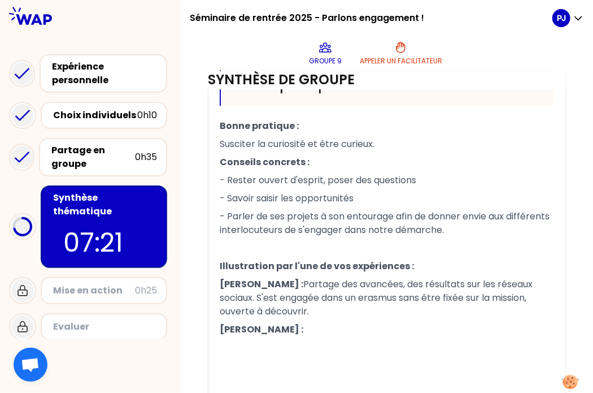
scroll to position [822, 0]
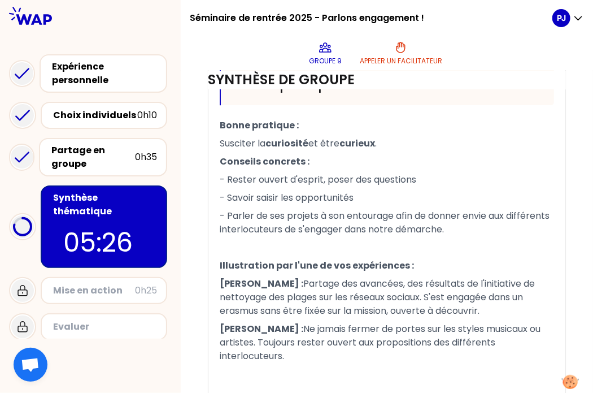
click at [454, 352] on span "Ne jamais fermer de portes sur les styles musicaux ou artistes. Toujours rester…" at bounding box center [381, 342] width 323 height 40
click at [550, 344] on div "Replier [PERSON_NAME] pratique n°1 Bonne pratique : [PERSON_NAME] s'entourer et…" at bounding box center [386, 56] width 357 height 761
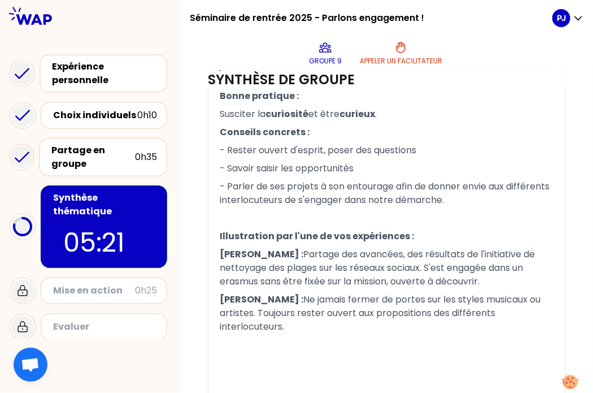
scroll to position [908, 0]
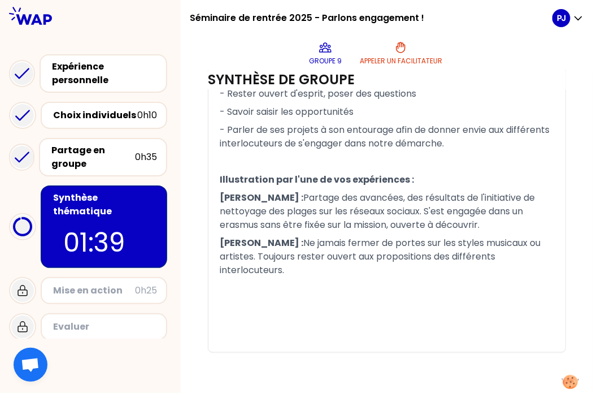
click at [303, 213] on span "Partage des avancées, des résultats de l'initiative de nettoyage des plages sur…" at bounding box center [378, 211] width 317 height 40
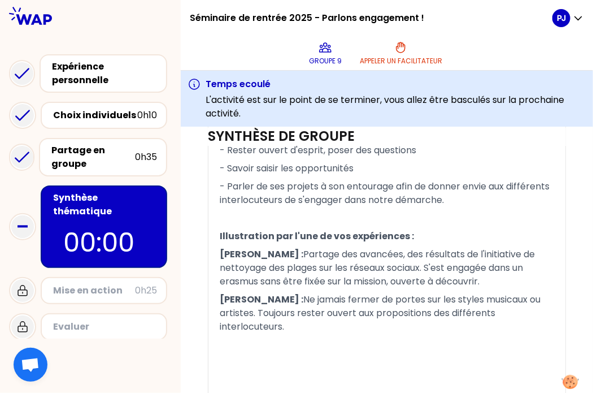
click at [425, 177] on p "- Savoir saisir les opportunités" at bounding box center [387, 168] width 334 height 18
click at [77, 224] on p "00:00" at bounding box center [103, 243] width 81 height 40
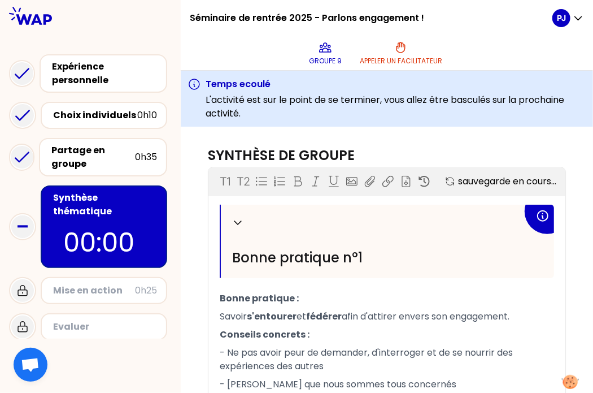
scroll to position [908, 0]
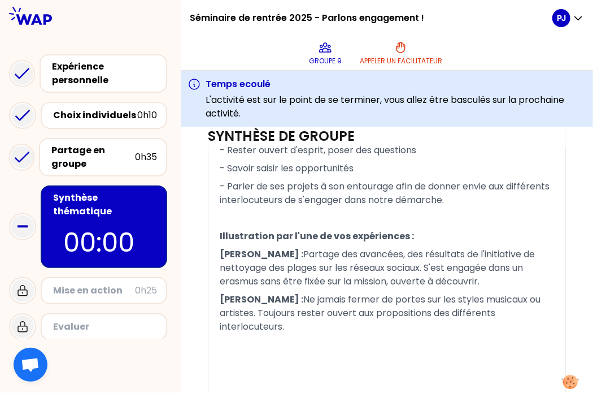
click at [87, 277] on div "Mise en action 0h25" at bounding box center [104, 290] width 127 height 27
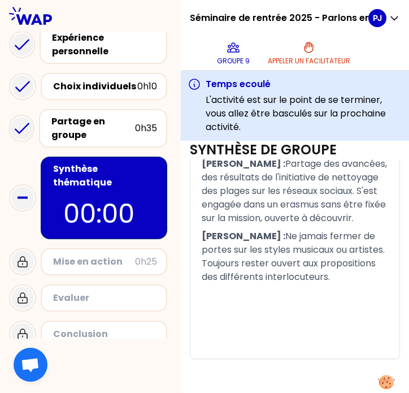
scroll to position [1282, 0]
click at [284, 212] on p "[PERSON_NAME] : Partage des avancées, des résultats de l'initiative de nettoyag…" at bounding box center [295, 191] width 186 height 72
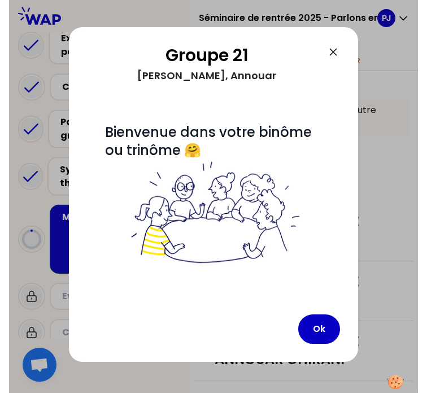
scroll to position [304, 0]
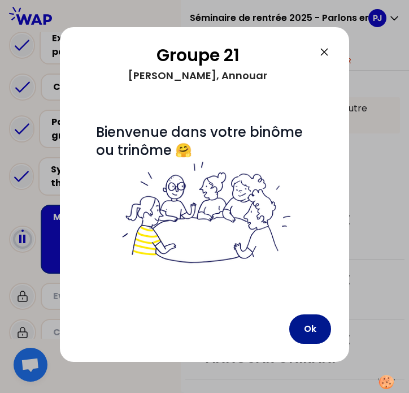
click at [305, 330] on button "Ok" at bounding box center [310, 328] width 42 height 29
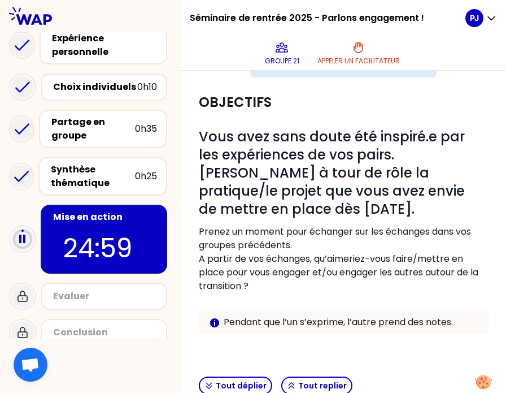
scroll to position [88, 0]
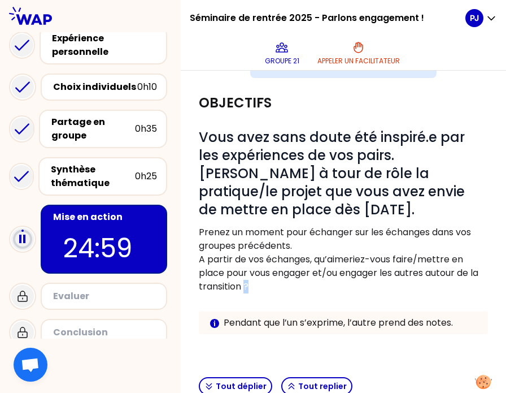
drag, startPoint x: 283, startPoint y: 284, endPoint x: 277, endPoint y: 285, distance: 6.2
click at [277, 285] on p "A partir de vos échanges, qu’aimeriez-vous faire/mettre en place pour vous enga…" at bounding box center [343, 272] width 289 height 41
click at [307, 289] on p "A partir de vos échanges, qu’aimeriez-vous faire/mettre en place pour vous enga…" at bounding box center [343, 272] width 289 height 41
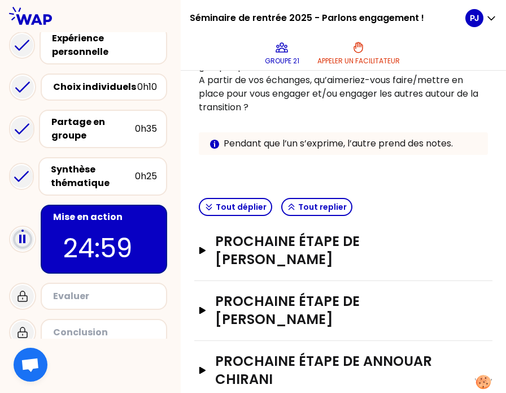
scroll to position [268, 0]
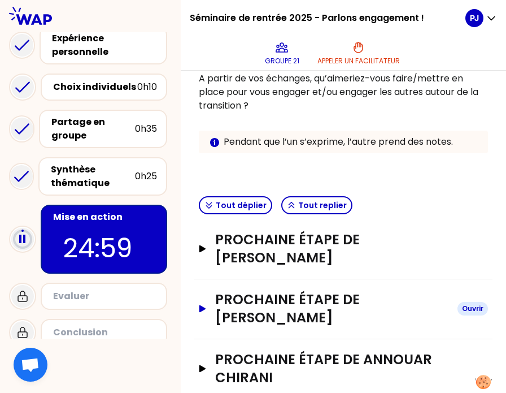
click at [207, 305] on icon "button" at bounding box center [202, 308] width 9 height 7
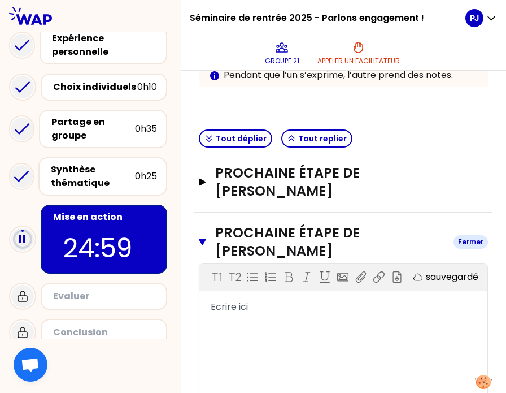
scroll to position [308, 0]
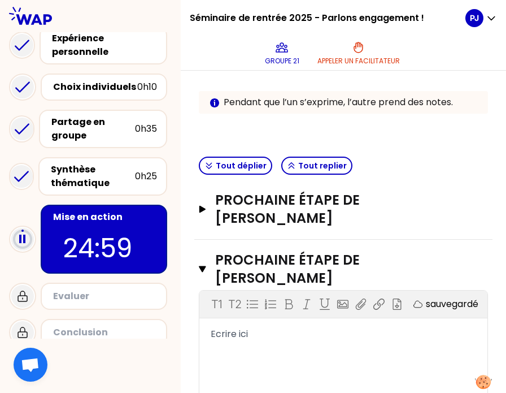
click at [206, 255] on div "Prochaine étape de [PERSON_NAME] T1 T2 Exporter sauvegardé Ecrire ici" at bounding box center [343, 360] width 298 height 242
click at [206, 264] on icon "button" at bounding box center [202, 268] width 7 height 9
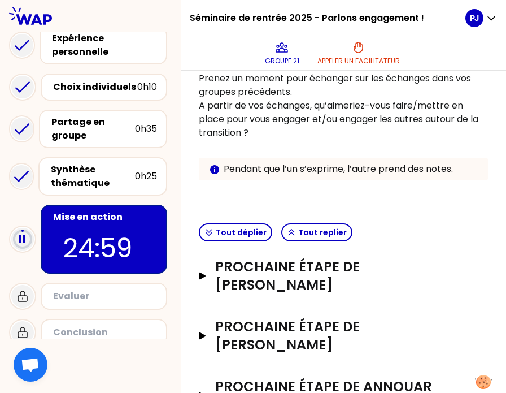
scroll to position [268, 0]
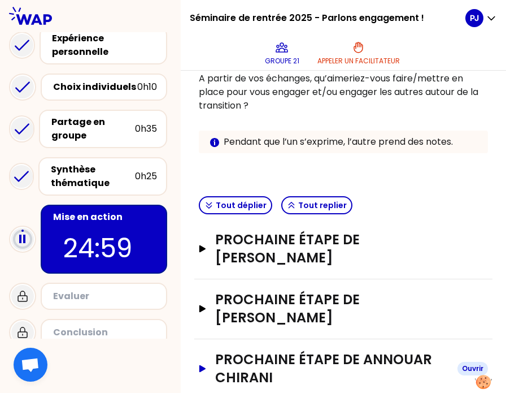
click at [212, 350] on button "Prochaine étape de Annouar CHIRANI Ouvrir" at bounding box center [343, 368] width 289 height 36
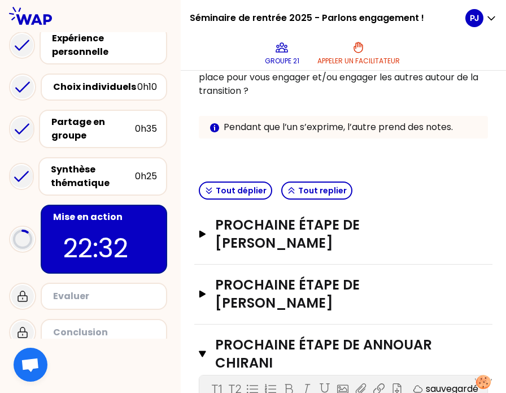
scroll to position [284, 0]
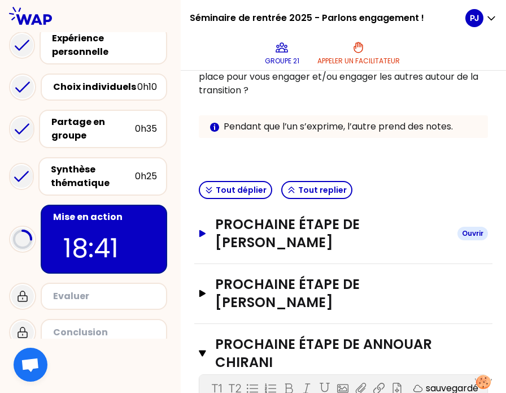
click at [206, 232] on icon "button" at bounding box center [202, 233] width 6 height 7
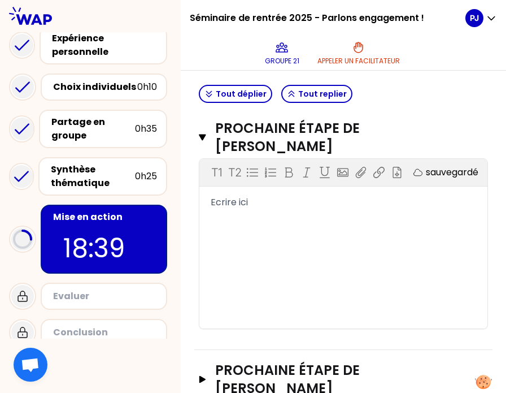
scroll to position [381, 0]
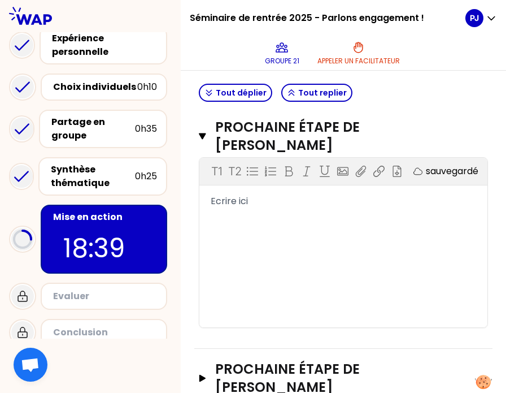
click at [227, 198] on span "Ecrire ici" at bounding box center [229, 200] width 37 height 13
drag, startPoint x: 284, startPoint y: 202, endPoint x: 205, endPoint y: 195, distance: 79.4
click at [205, 195] on div "Prochaine étape de [PERSON_NAME] Fermer T1 T2 Exporter sauvegardé Ecrire ici" at bounding box center [343, 228] width 298 height 242
click at [263, 205] on div "Ecrire ici" at bounding box center [343, 201] width 265 height 14
click at [246, 200] on span "Ecrire ici" at bounding box center [229, 200] width 37 height 13
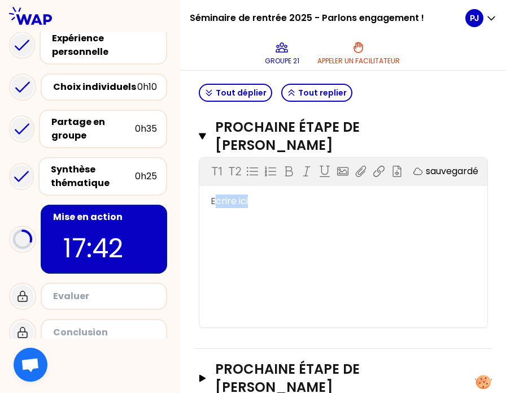
drag, startPoint x: 225, startPoint y: 198, endPoint x: 269, endPoint y: 200, distance: 43.5
click at [269, 200] on div "Ecrire ici" at bounding box center [343, 201] width 265 height 14
click at [248, 203] on div "﻿" at bounding box center [343, 201] width 265 height 14
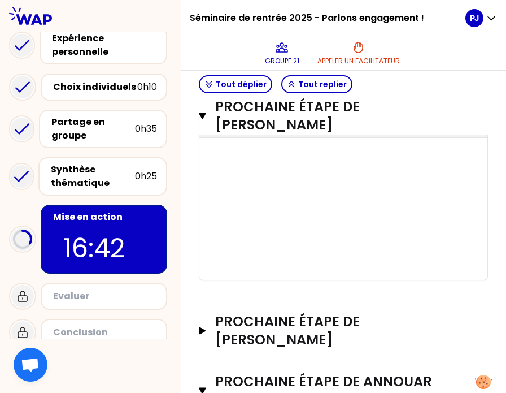
scroll to position [388, 0]
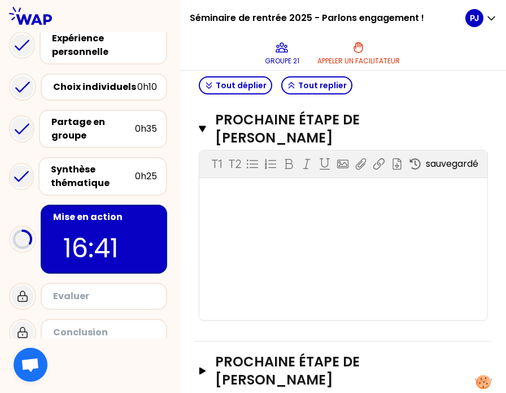
click at [243, 192] on div "﻿" at bounding box center [343, 194] width 265 height 14
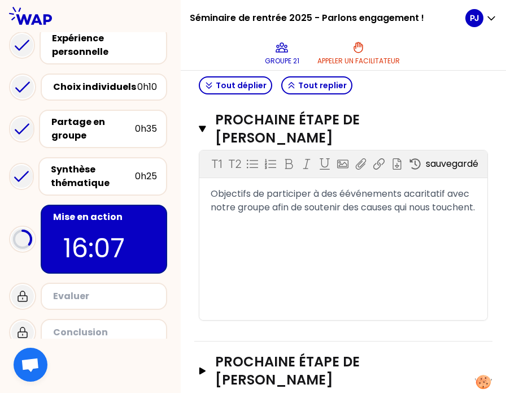
click at [360, 190] on span "Objectifs de participer à des éévénements acaritatif avec notre groupe afin de …" at bounding box center [343, 200] width 264 height 27
click at [413, 196] on span "Objectifs de participer à des événements acaritatif avec notre groupe afin de s…" at bounding box center [343, 200] width 264 height 27
click at [443, 194] on span "Objectifs de participer à des événements caritatif avec notre groupe afin de so…" at bounding box center [343, 200] width 264 height 27
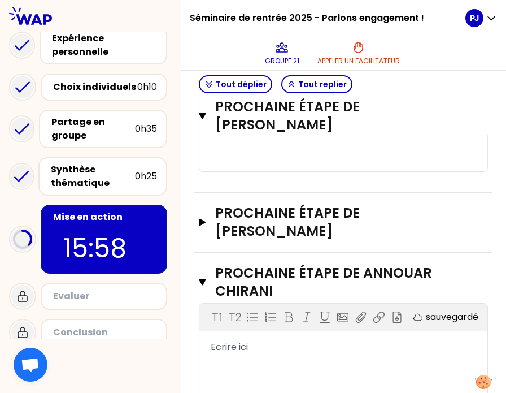
scroll to position [569, 0]
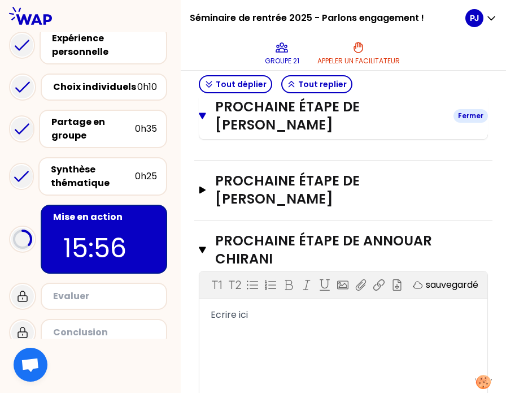
click at [215, 114] on button "Prochaine étape de [PERSON_NAME] Fermer" at bounding box center [343, 116] width 289 height 36
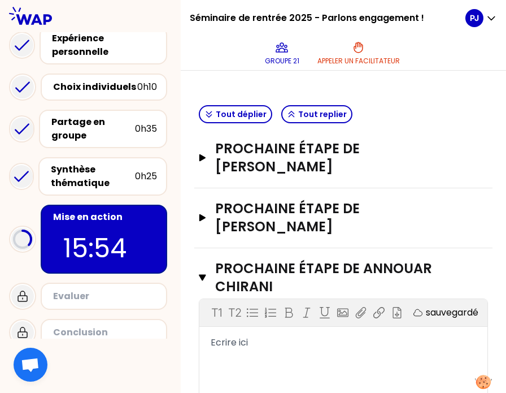
scroll to position [359, 0]
click at [207, 214] on icon "button" at bounding box center [202, 217] width 9 height 7
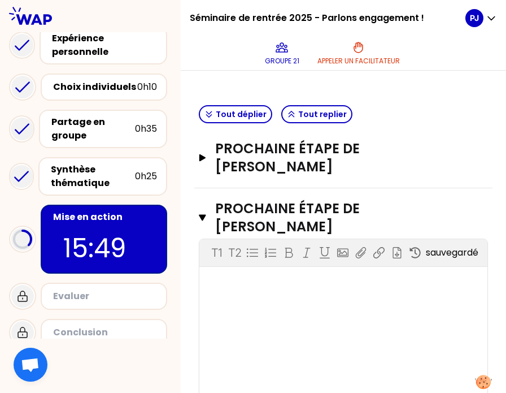
click at [246, 276] on div "﻿" at bounding box center [343, 283] width 265 height 14
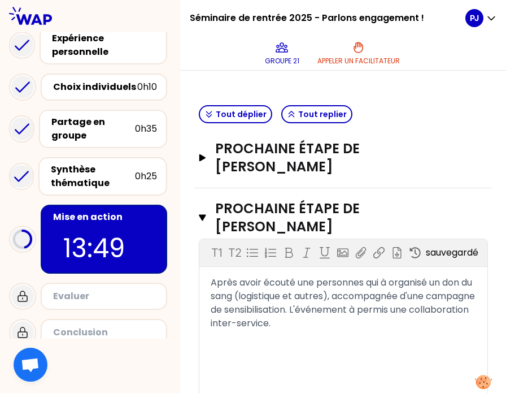
click at [224, 276] on span "Après avoir écouté une personnes qui à organisé un don du sang (logistique et a…" at bounding box center [344, 303] width 267 height 54
click at [274, 276] on span "Après avoir écouté une personnes qui à organisé un don du sang (logistique et a…" at bounding box center [344, 303] width 267 height 54
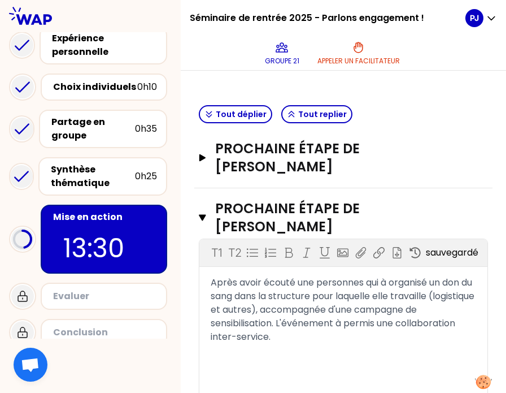
click at [306, 290] on span "Après avoir écouté une personnes qui à organisé un don du sang dans la structur…" at bounding box center [344, 309] width 266 height 67
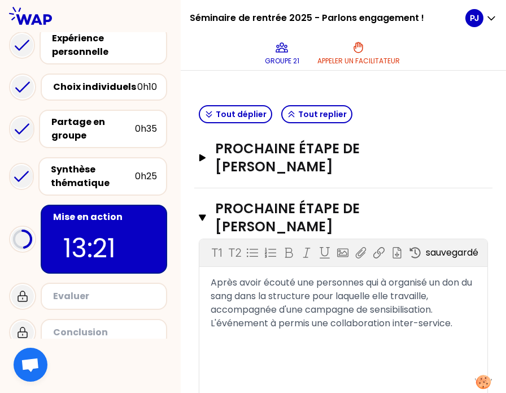
click at [258, 290] on span "Après avoir écouté une personnes qui à organisé un don du sang dans la structur…" at bounding box center [343, 303] width 264 height 54
click at [256, 289] on span "Après avoir écouté une personnes qui à organisé un don du sang dans la structur…" at bounding box center [343, 303] width 264 height 54
click at [269, 291] on span "Après avoir écouté une personnes qui à organisé un don du sang dans la structur…" at bounding box center [343, 303] width 264 height 54
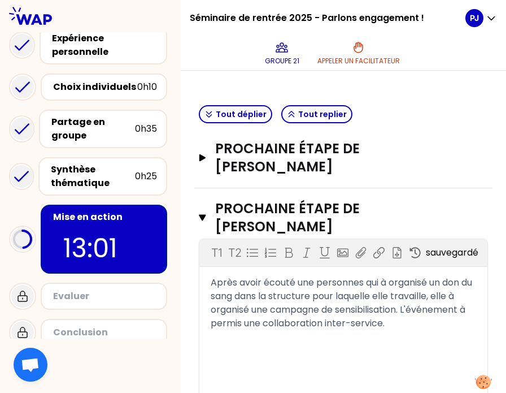
click at [355, 313] on div "Après avoir écouté une personnes qui à organisé un don du sang dans la structur…" at bounding box center [343, 303] width 265 height 54
click at [246, 334] on span "Communication" at bounding box center [246, 336] width 71 height 13
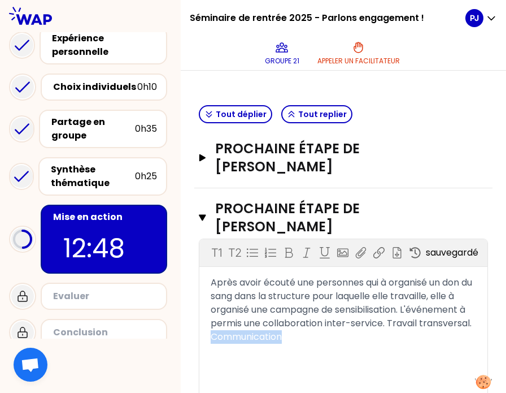
click at [246, 334] on span "Communication" at bounding box center [246, 336] width 71 height 13
click at [281, 316] on span "Après avoir écouté une personnes qui à organisé un don du sang dans la structur…" at bounding box center [343, 303] width 264 height 54
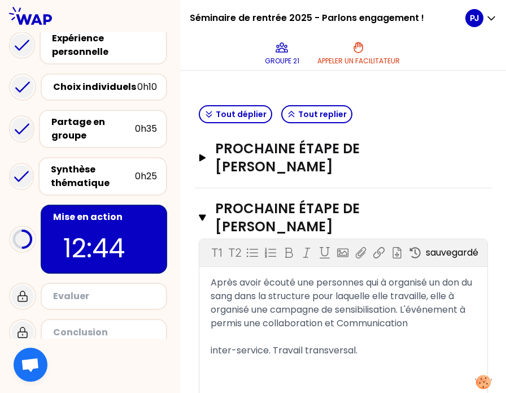
click at [307, 347] on span "Après avoir écouté une personnes qui à organisé un don du sang dans la structur…" at bounding box center [343, 316] width 264 height 81
click at [399, 316] on div "Après avoir écouté une personnes qui à organisé un don du sang dans la structur…" at bounding box center [343, 316] width 265 height 81
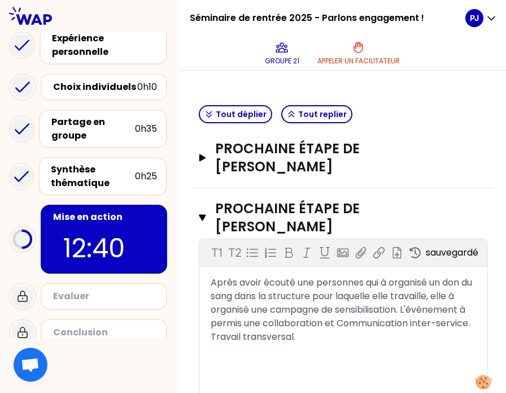
click at [299, 316] on span "Après avoir écouté une personnes qui à organisé un don du sang dans la structur…" at bounding box center [343, 309] width 264 height 67
click at [325, 335] on div "Après avoir écouté une personnes qui à organisé un don du sang dans la structur…" at bounding box center [343, 310] width 265 height 68
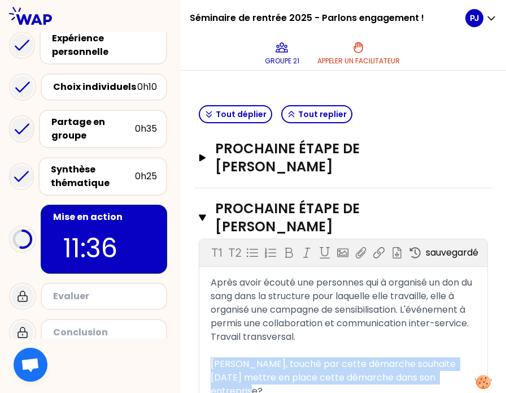
drag, startPoint x: 276, startPoint y: 385, endPoint x: 218, endPoint y: 359, distance: 63.4
click at [218, 359] on div "Après avoir écouté une personnes qui à organisé un don du sang dans la structur…" at bounding box center [343, 344] width 288 height 136
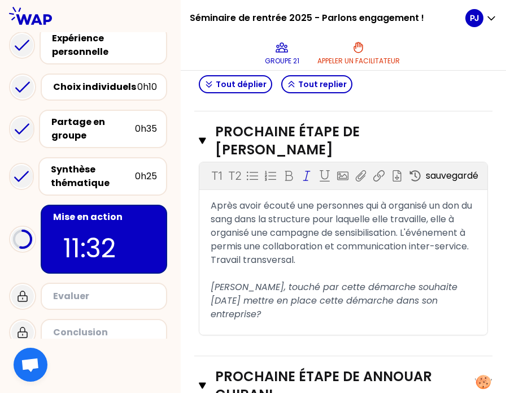
scroll to position [441, 0]
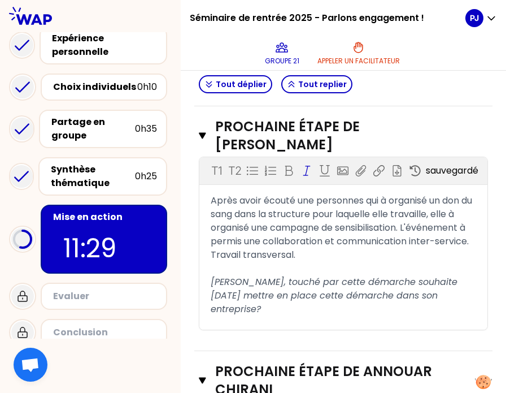
click at [284, 303] on div "[PERSON_NAME], touché par cette démarche souhaite [DATE] mettre en place cette …" at bounding box center [343, 295] width 265 height 41
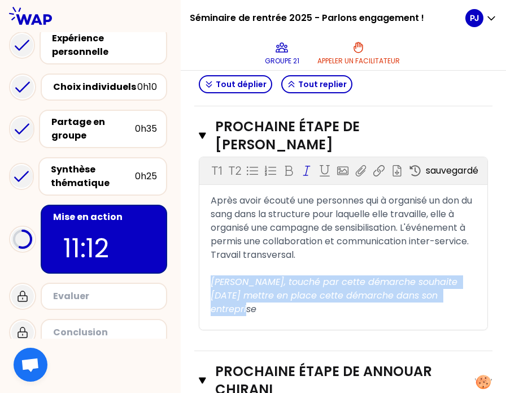
drag, startPoint x: 282, startPoint y: 305, endPoint x: 215, endPoint y: 274, distance: 74.5
click at [215, 274] on div "Après avoir écouté une personnes qui à organisé un don du sang dans la structur…" at bounding box center [343, 262] width 288 height 136
click at [278, 303] on div "[PERSON_NAME], touché par cette démarche souhaite [DATE] mettre en place cette …" at bounding box center [343, 295] width 265 height 41
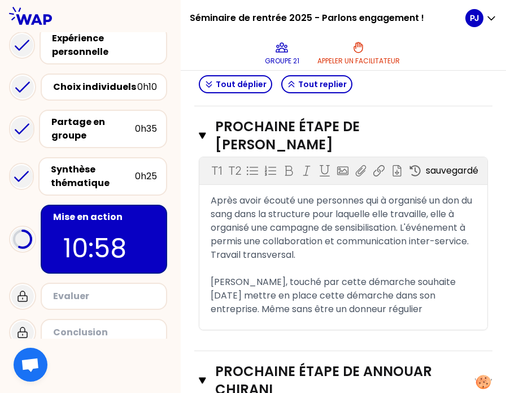
click at [285, 302] on span "[PERSON_NAME], touché par cette démarche souhaite [DATE] mettre en place cette …" at bounding box center [334, 295] width 247 height 40
click at [450, 301] on div "[PERSON_NAME], touché par cette démarche souhaite [DATE] mettre en place cette …" at bounding box center [343, 295] width 265 height 41
click at [273, 305] on span "[PERSON_NAME], touché par cette démarche souhaite [DATE] mettre en place cette …" at bounding box center [334, 295] width 247 height 40
click at [451, 302] on div "[PERSON_NAME], touché par cette démarche souhaite [DATE] mettre en place cette …" at bounding box center [343, 295] width 265 height 41
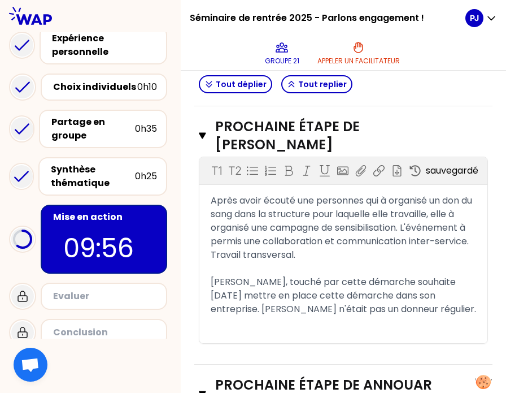
click at [264, 302] on span "[PERSON_NAME], touché par cette démarche souhaite [DATE] mettre en place cette …" at bounding box center [343, 295] width 265 height 40
click at [206, 131] on icon "button" at bounding box center [202, 135] width 7 height 9
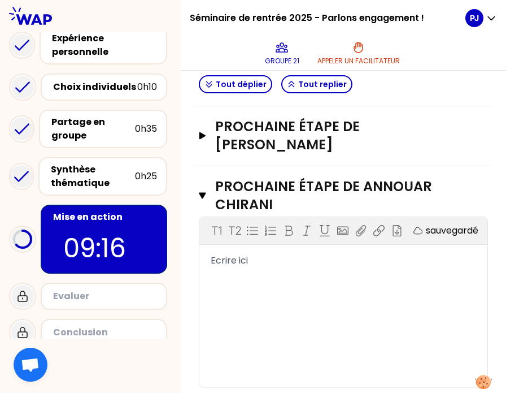
click at [256, 252] on div "T1 T2 Exporter sauvegardé Ecrire ici" at bounding box center [343, 301] width 288 height 169
click at [237, 254] on span "Ecrire ici" at bounding box center [229, 260] width 37 height 13
drag, startPoint x: 300, startPoint y: 222, endPoint x: 291, endPoint y: 231, distance: 12.4
click at [291, 231] on div "T1 T2 Exporter sauvegardé Ecrire ici" at bounding box center [343, 301] width 288 height 169
click at [259, 254] on div "Ecrire ici" at bounding box center [343, 261] width 265 height 14
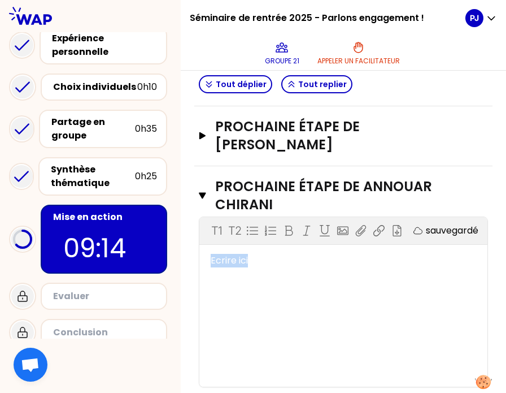
drag, startPoint x: 259, startPoint y: 237, endPoint x: 211, endPoint y: 233, distance: 48.1
click at [211, 254] on div "Ecrire ici" at bounding box center [343, 261] width 288 height 14
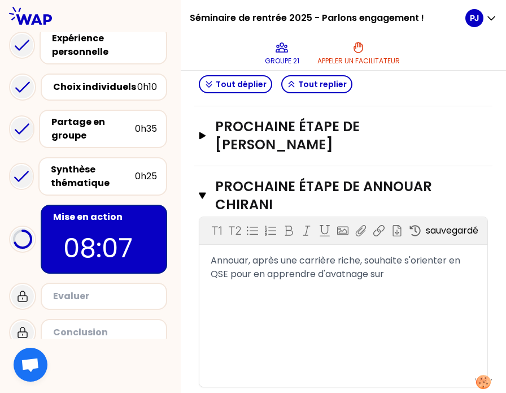
click at [369, 254] on span "Annouar, après une carrière riche, souhaite s'orienter en QSE pour en apprendre…" at bounding box center [337, 267] width 252 height 27
click at [415, 255] on div "Annouar, après une carrière riche, souhaite s'orienter en QSE pour en apprendre…" at bounding box center [343, 267] width 265 height 27
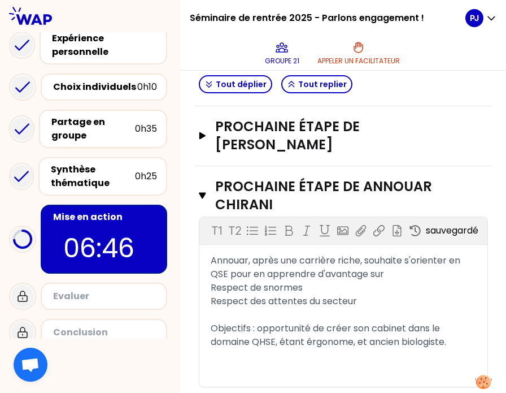
click at [416, 257] on div "Annouar, après une carrière riche, souhaite s'orienter en QSE pour en apprendre…" at bounding box center [343, 267] width 265 height 27
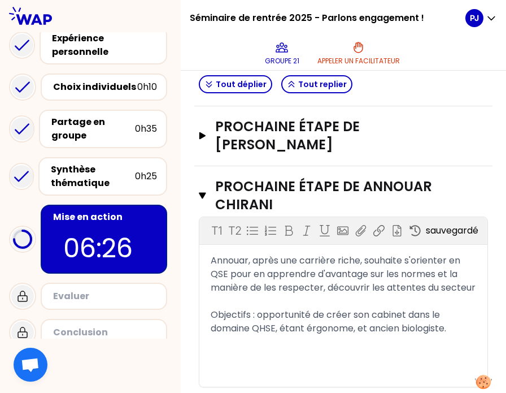
click at [279, 278] on div "Annouar, après une carrière riche, souhaite s'orienter en QSE pour en apprendre…" at bounding box center [343, 274] width 265 height 41
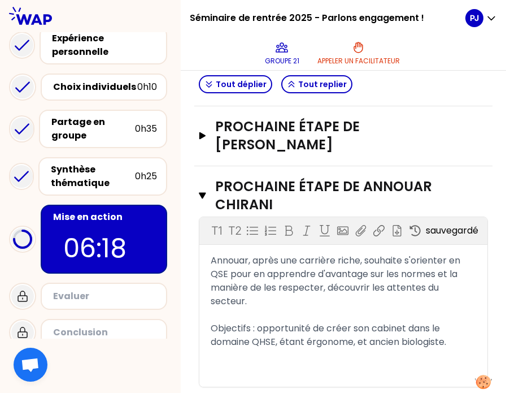
click at [463, 321] on div "Objectifs : opportunité de créer son cabinet dans le domaine QHSE, étant érgono…" at bounding box center [343, 334] width 265 height 27
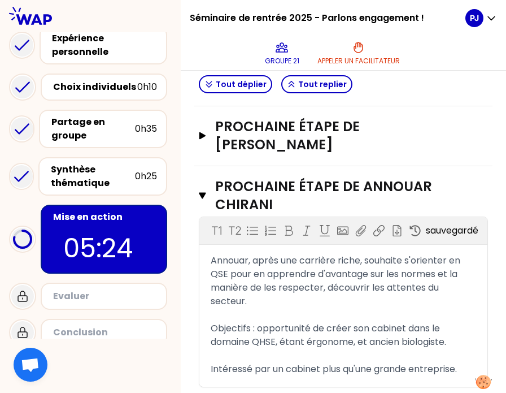
click at [469, 321] on div "Annouar, après une carrière riche, souhaite s'orienter en QSE pour en apprendre…" at bounding box center [343, 315] width 288 height 122
click at [446, 321] on span "Objectifs : opportunité de créer son cabinet dans le domaine QHSE, étant érgono…" at bounding box center [329, 334] width 236 height 27
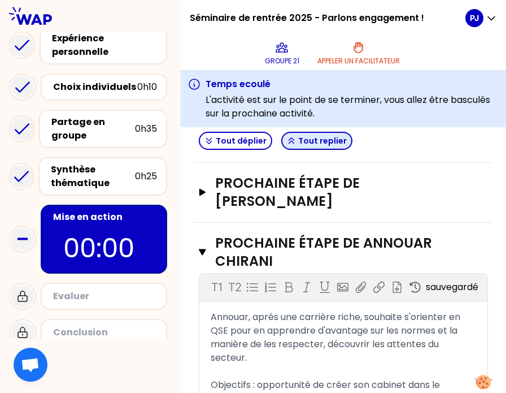
click at [326, 141] on button "Tout replier" at bounding box center [316, 141] width 71 height 18
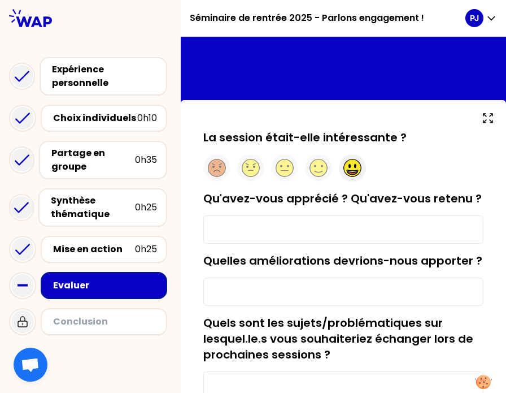
click at [356, 164] on ellipse at bounding box center [355, 166] width 2 height 4
click at [285, 243] on input "Qu'avez-vous apprécié ? Qu'avez-vous retenu ?" at bounding box center [343, 229] width 280 height 28
type input "O"
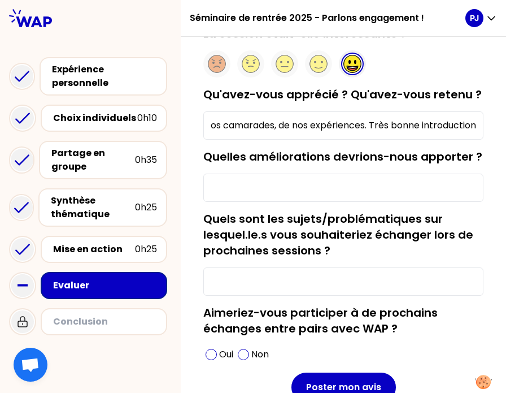
scroll to position [108, 0]
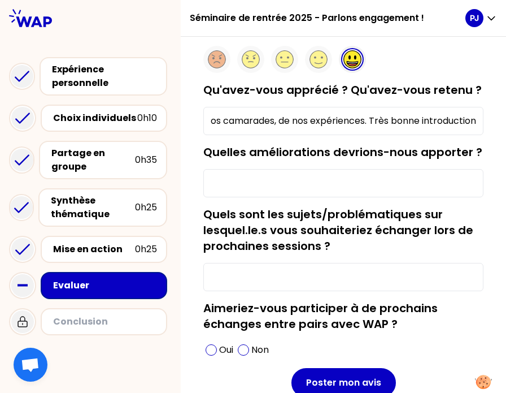
type input "Bonne organisation de la [DATE] des outils de nos camarades, de nos expériences…"
click at [265, 197] on input "Quelles améliorations devrions-nous apporter ?" at bounding box center [343, 183] width 280 height 28
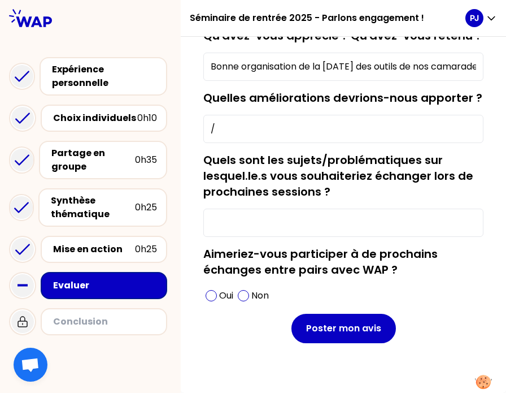
scroll to position [193, 0]
type input "/"
click at [253, 231] on input "Quels sont les sujets/problématiques sur lesquel.le.s vous souhaiteriez échange…" at bounding box center [343, 222] width 280 height 28
type input "J"
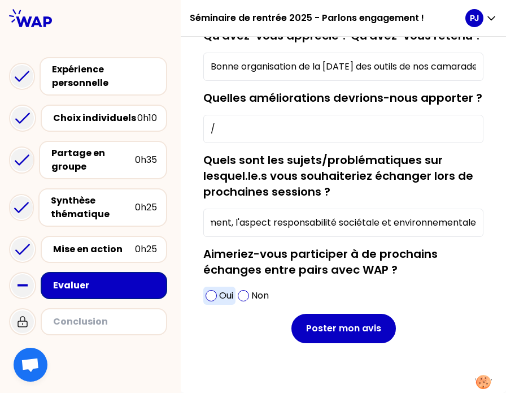
type input "Globalement, l'aspect responsabilité sociétale et environnementale"
click at [230, 296] on p "Oui" at bounding box center [226, 296] width 14 height 14
drag, startPoint x: 372, startPoint y: 221, endPoint x: 505, endPoint y: 227, distance: 133.4
click at [505, 227] on div "La session était-elle intéressante ? Qu'avez-vous apprécié ? Qu'avez-vous reten…" at bounding box center [343, 215] width 325 height 356
click at [436, 257] on label "Aimeriez-vous participer à de prochains échanges entre pairs avec WAP ?" at bounding box center [320, 262] width 234 height 32
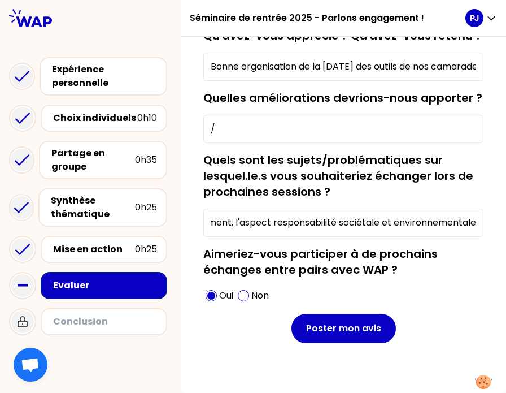
scroll to position [0, 0]
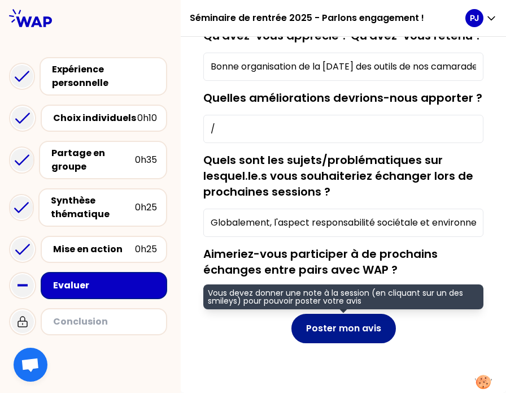
click at [343, 326] on button "Poster mon avis" at bounding box center [343, 327] width 104 height 29
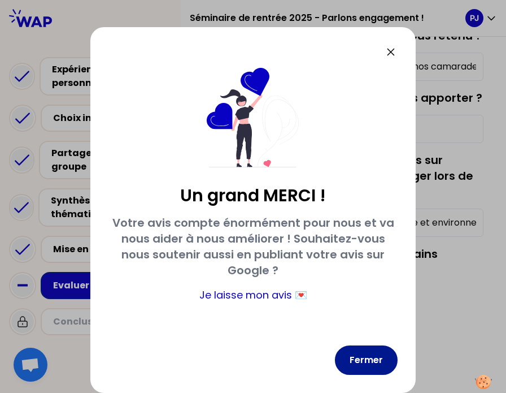
click at [363, 363] on button "Fermer" at bounding box center [366, 359] width 63 height 29
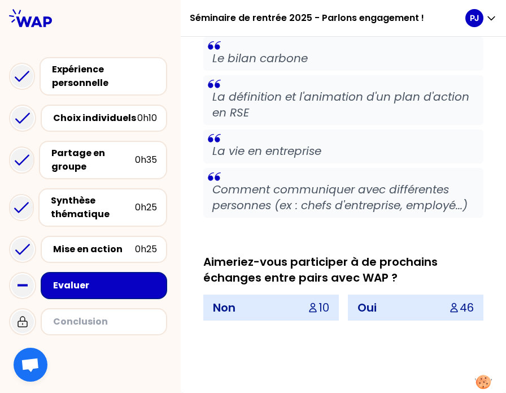
scroll to position [7146, 0]
